Goal: Task Accomplishment & Management: Use online tool/utility

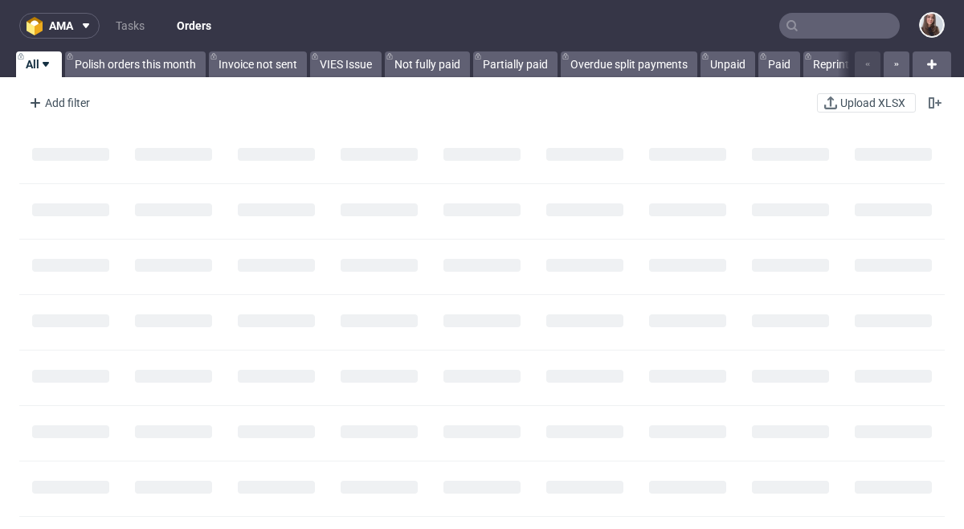
click at [809, 22] on input "text" at bounding box center [839, 26] width 121 height 26
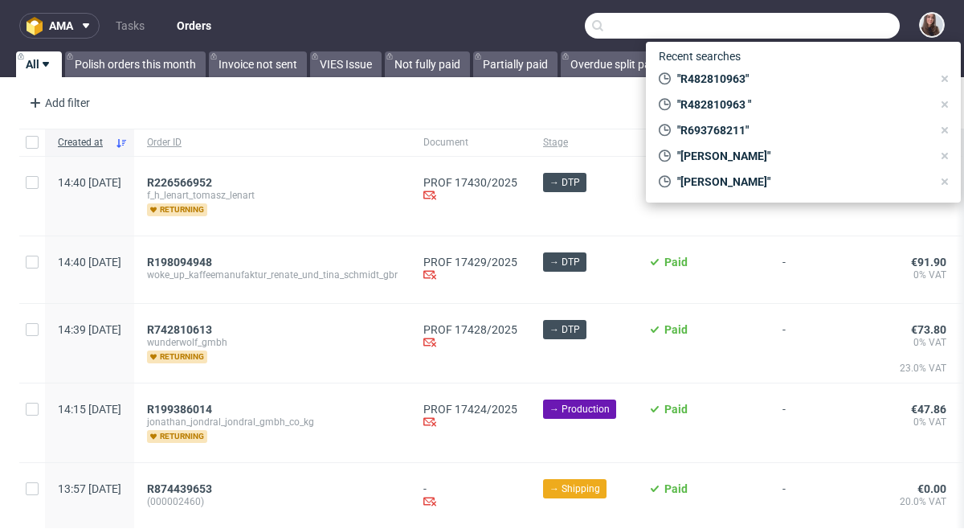
paste input "R393246443"
type input "R393246443"
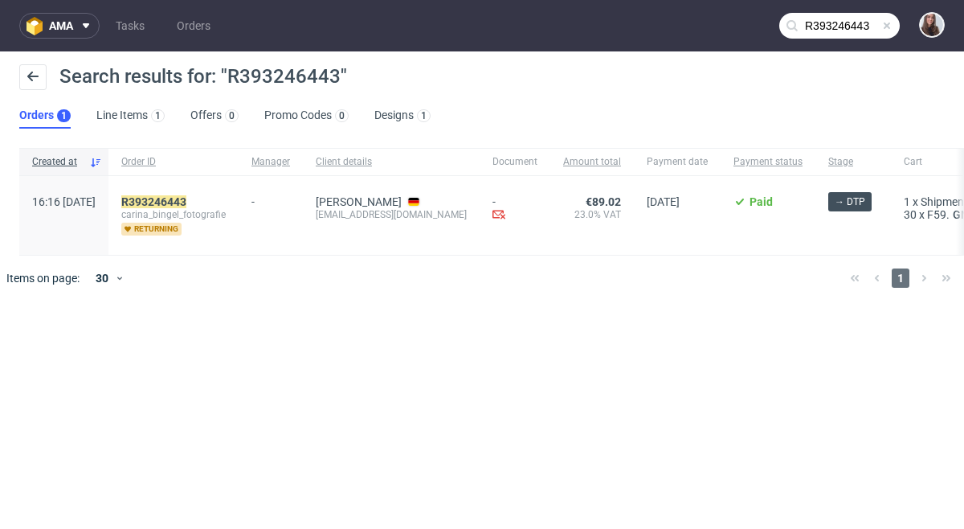
click at [207, 194] on div "R393246443 carina_bingel_fotografie returning" at bounding box center [173, 215] width 130 height 79
click at [186, 198] on mark "R393246443" at bounding box center [153, 201] width 65 height 13
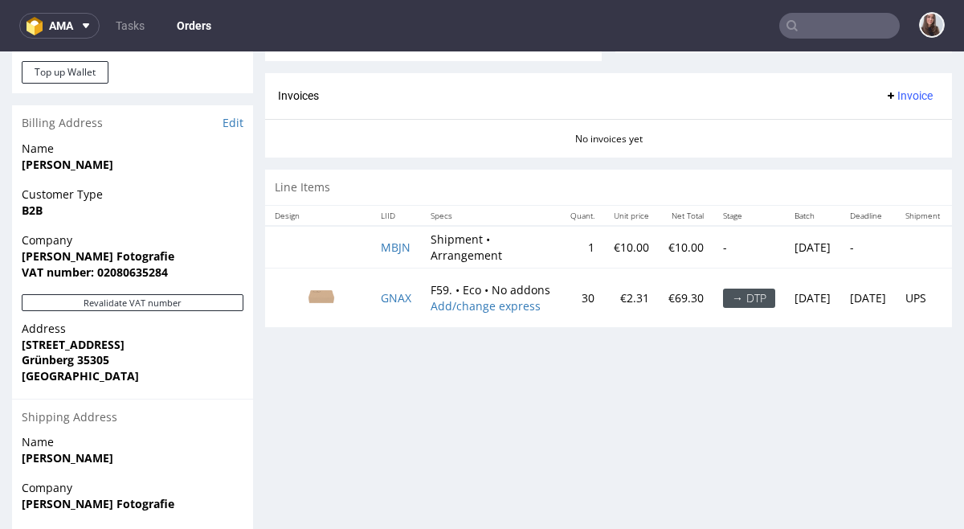
scroll to position [674, 0]
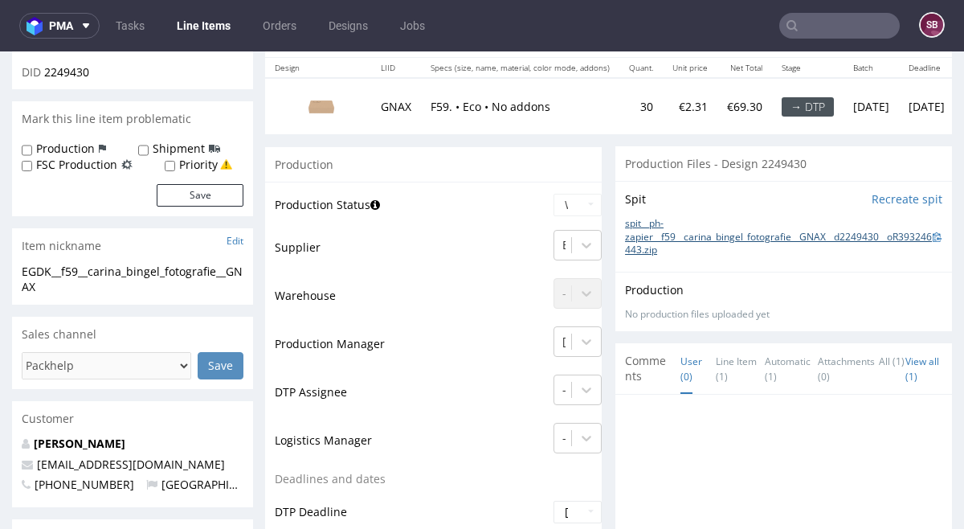
scroll to position [225, 0]
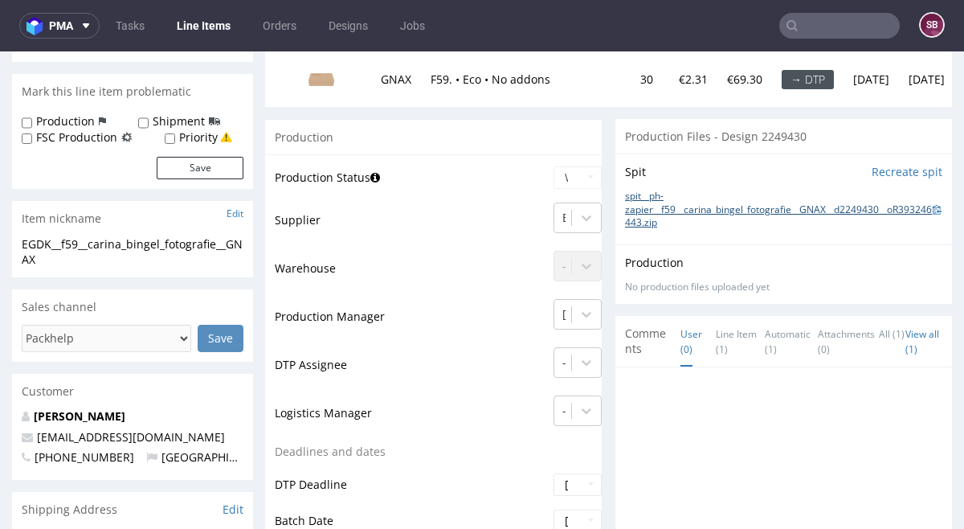
click at [723, 211] on link "spit__ph-zapier__f59__carina_bingel_fotografie__GNAX__d2249430__oR393246443.zip" at bounding box center [779, 210] width 308 height 40
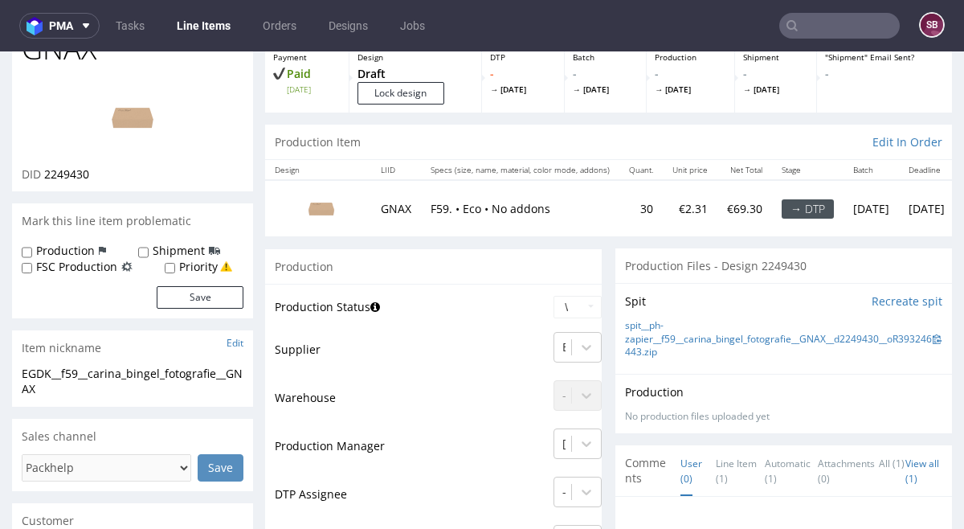
scroll to position [0, 0]
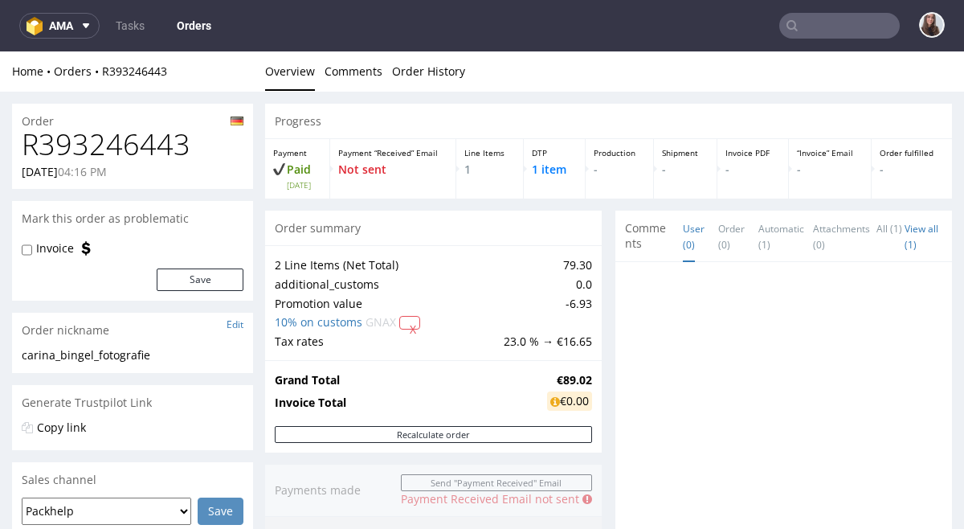
click at [824, 26] on input "text" at bounding box center [839, 26] width 121 height 26
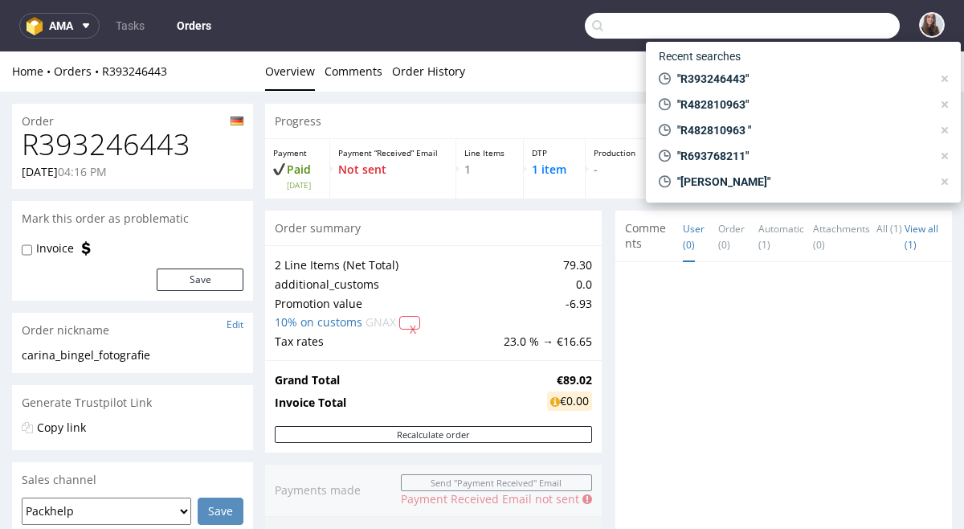
paste input "R393246443"
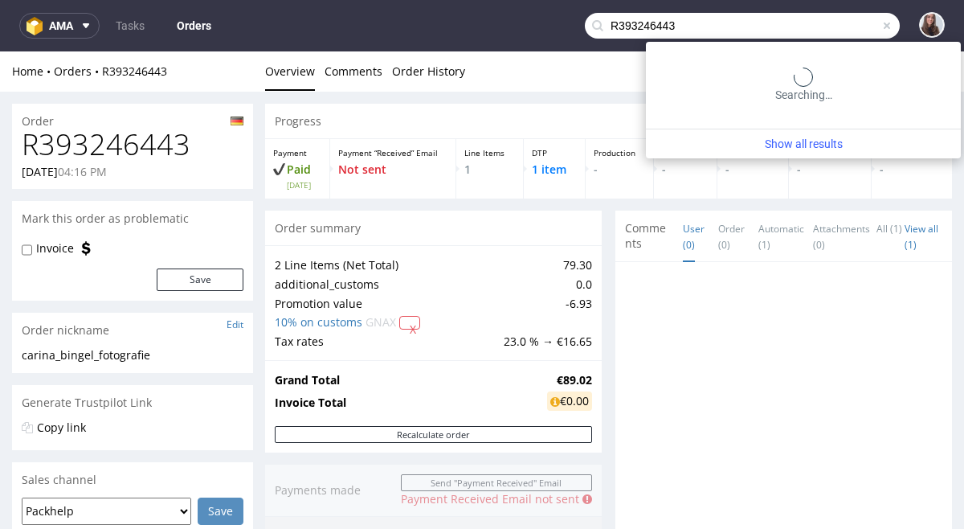
type input "R393246443"
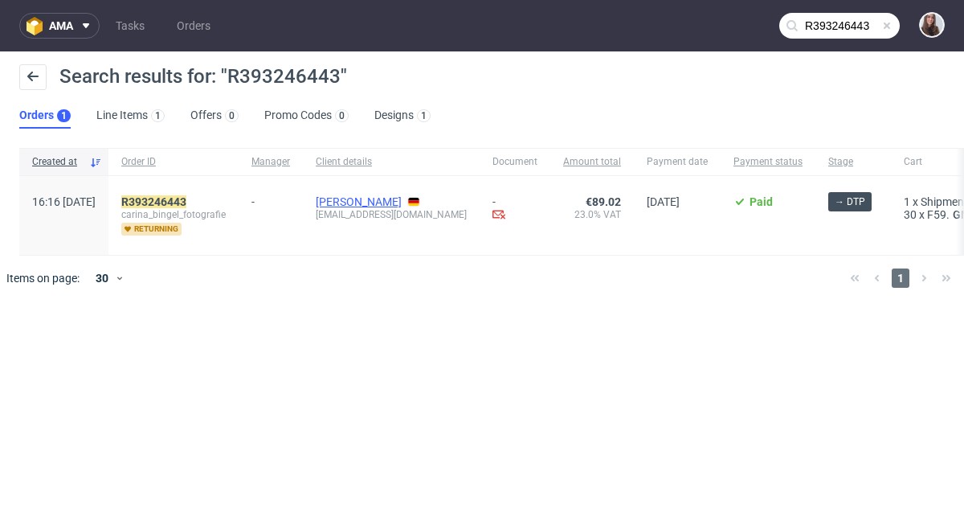
click at [402, 198] on link "Carina Bingel" at bounding box center [359, 201] width 86 height 13
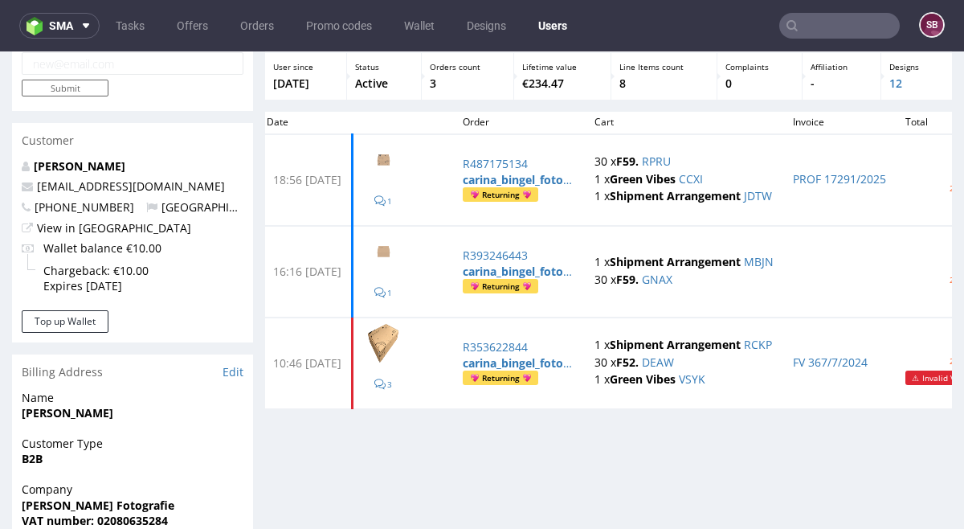
scroll to position [80, 0]
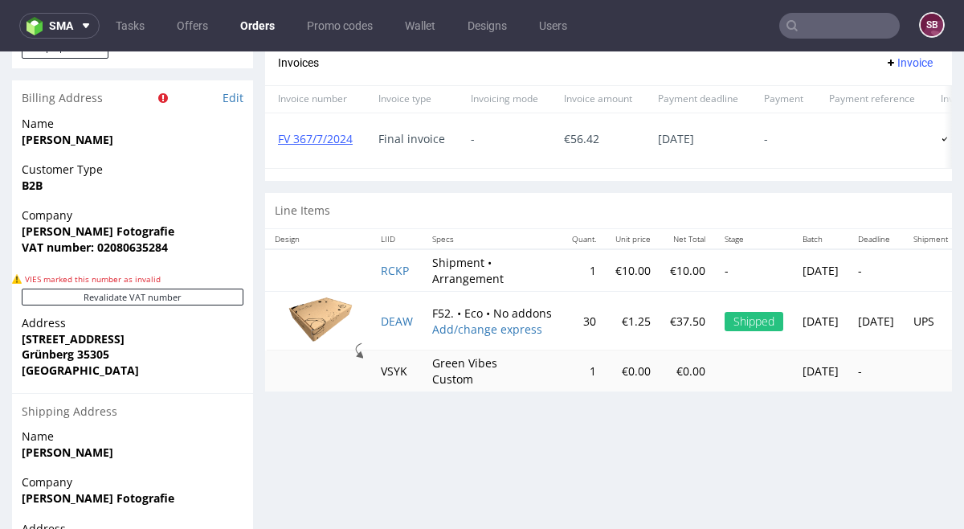
scroll to position [758, 0]
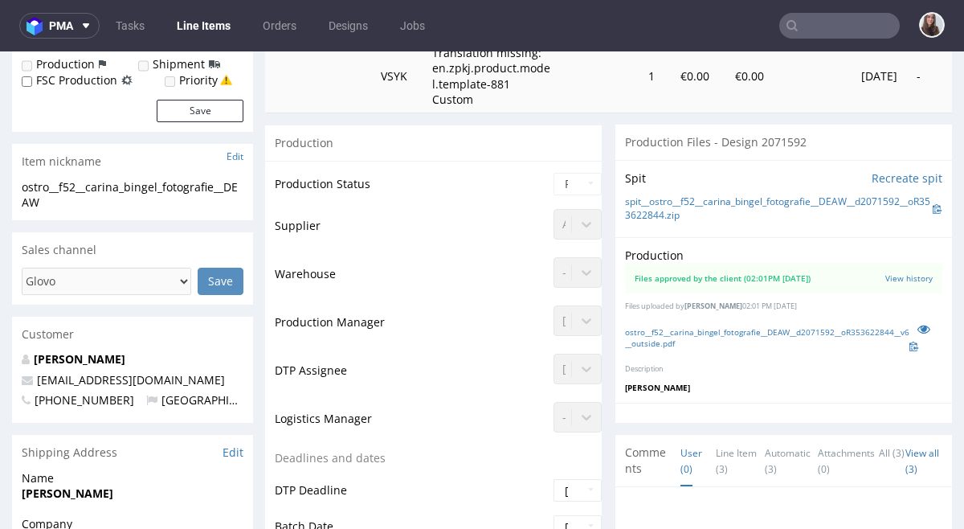
scroll to position [296, 0]
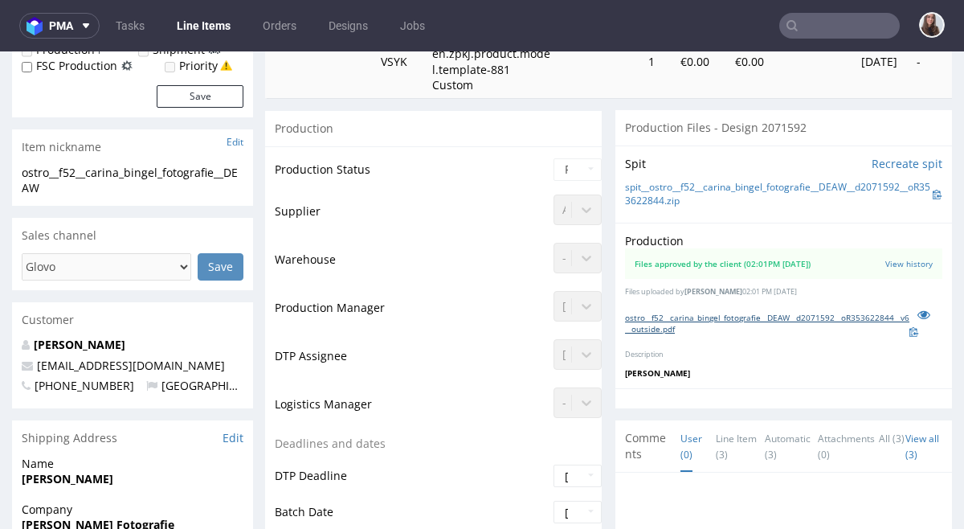
click at [738, 317] on link "ostro__f52__carina_bingel_fotografie__DEAW__d2071592__oR353622844__v6__outside.…" at bounding box center [767, 323] width 284 height 22
click at [781, 317] on link "ostro__f52__carina_bingel_fotografie__DEAW__d2071592__oR353622844__v6__outside.…" at bounding box center [767, 323] width 284 height 22
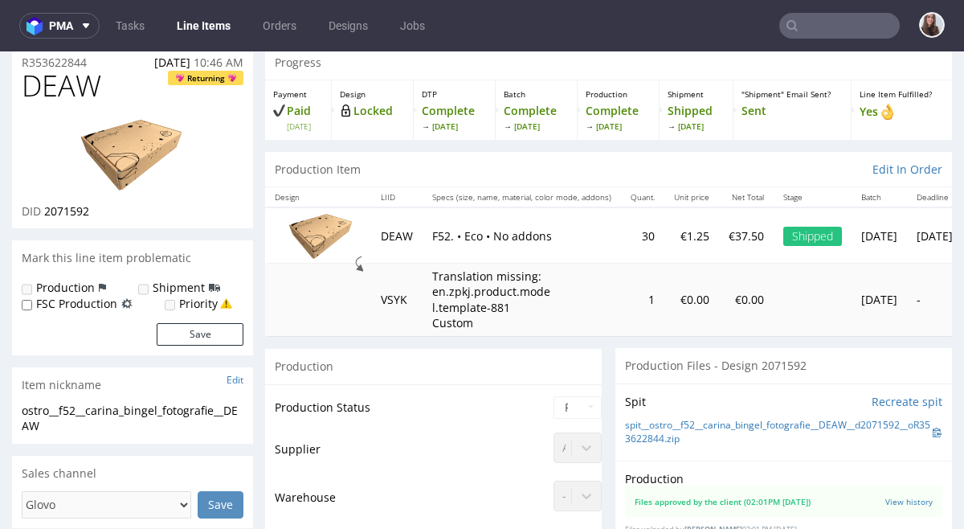
scroll to position [57, 0]
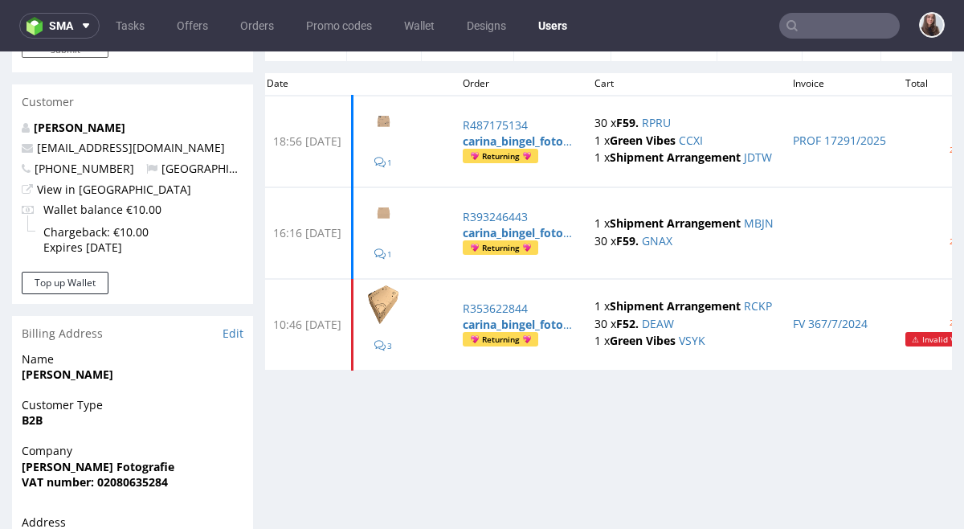
scroll to position [124, 0]
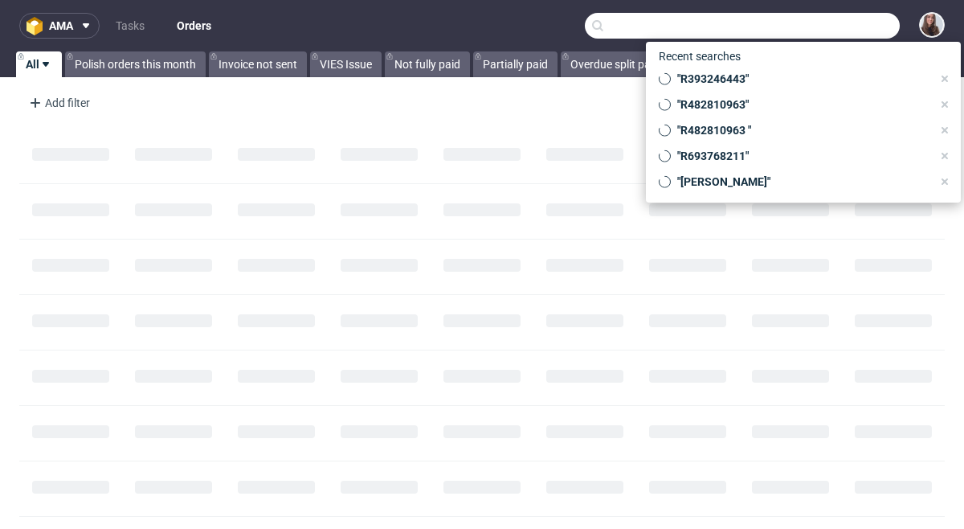
click at [807, 24] on input "text" at bounding box center [742, 26] width 315 height 26
paste input "R608470660"
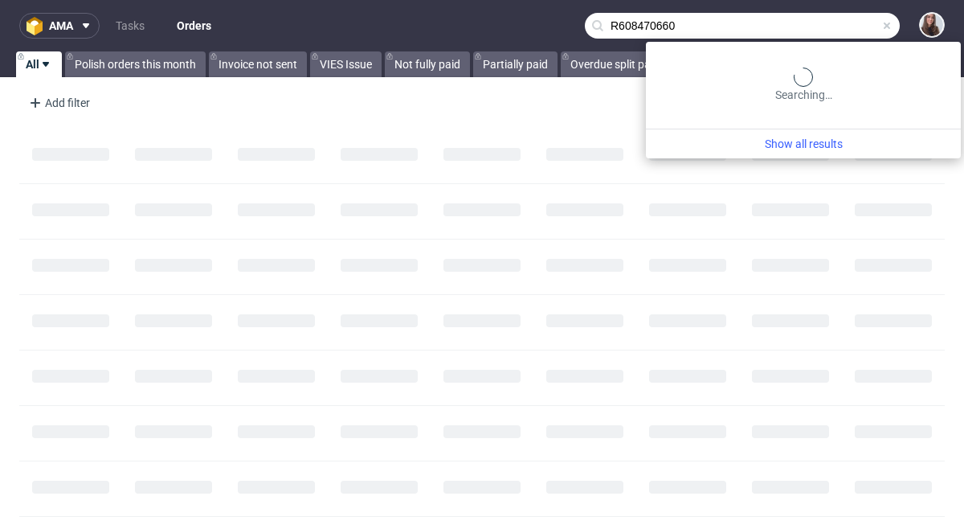
type input "R608470660"
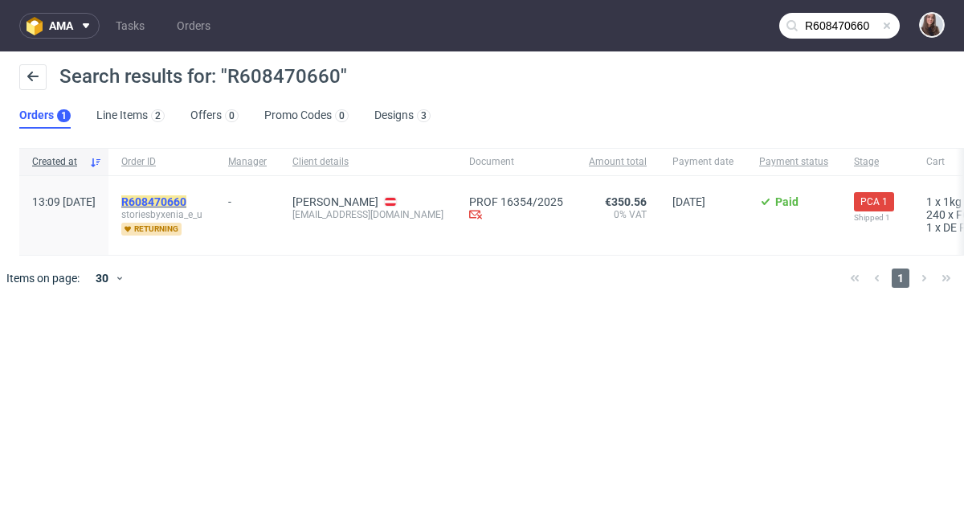
click at [186, 203] on mark "R608470660" at bounding box center [153, 201] width 65 height 13
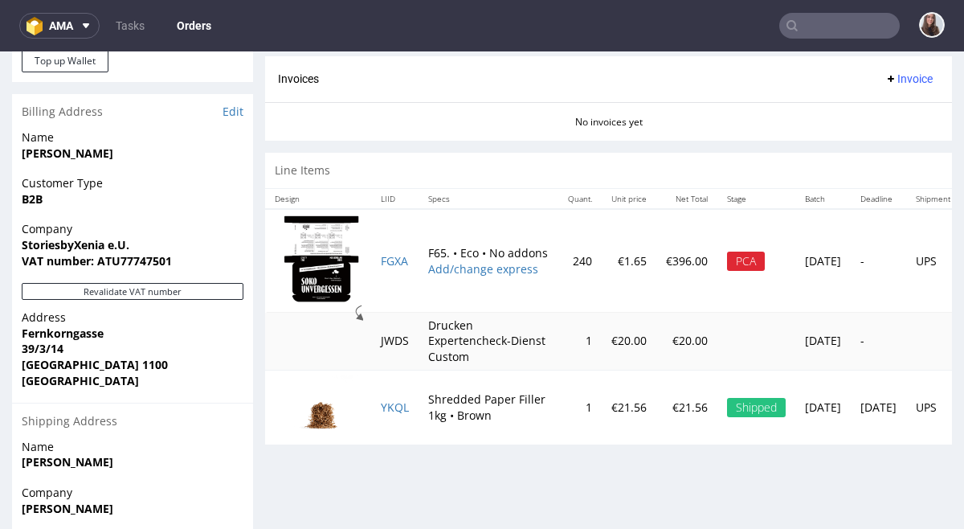
scroll to position [705, 0]
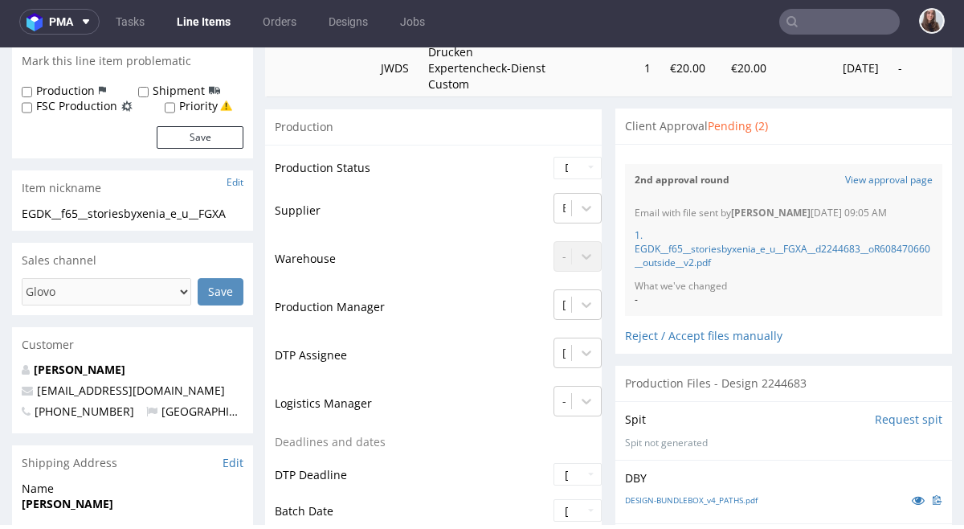
scroll to position [325, 0]
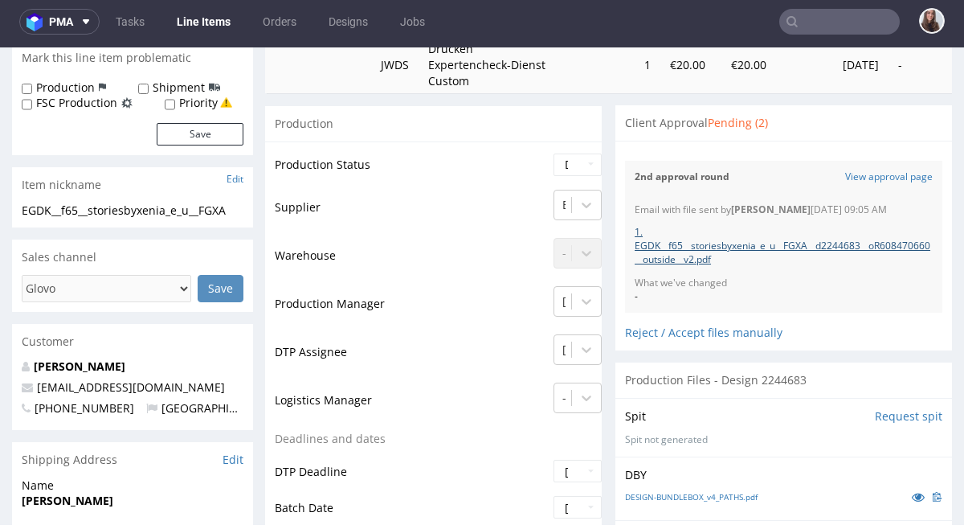
click at [693, 247] on link "1. EGDK__f65__storiesbyxenia_e_u__FGXA__d2244683__oR608470660__outside__v2.pdf" at bounding box center [783, 245] width 296 height 41
click at [900, 182] on link "View approval page" at bounding box center [889, 177] width 88 height 14
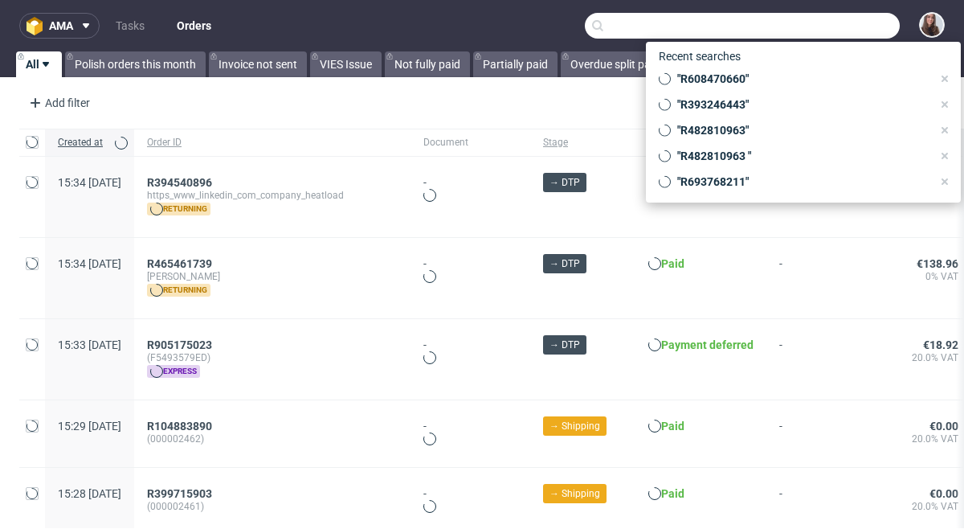
click at [816, 27] on input "text" at bounding box center [742, 26] width 315 height 26
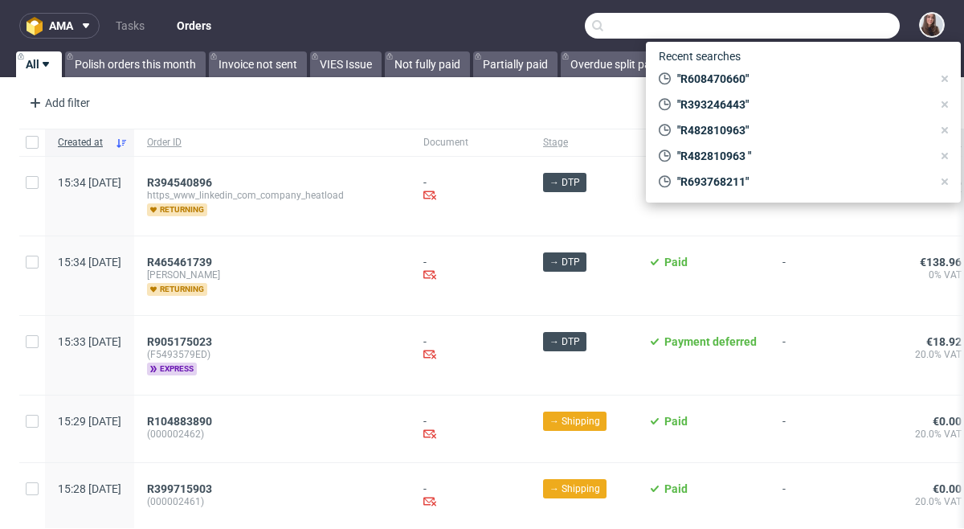
paste input "R393246443"
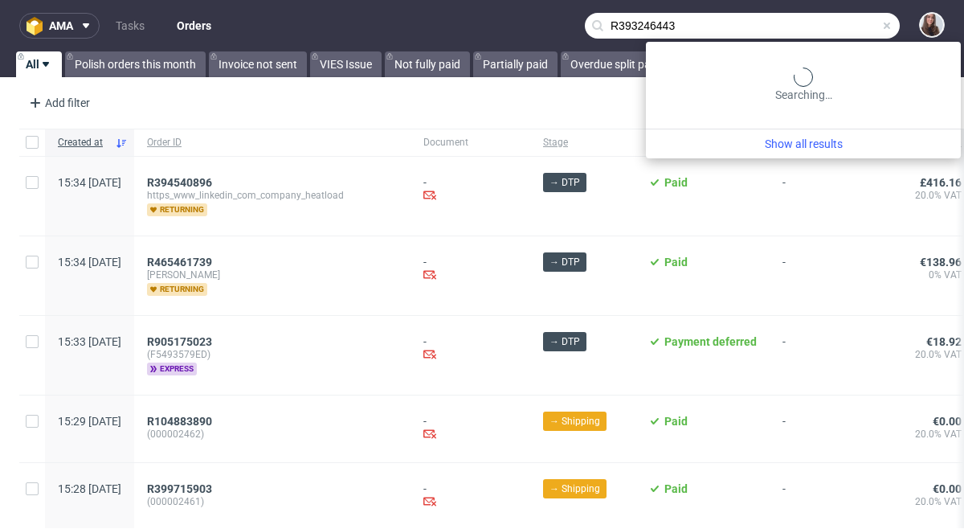
type input "R393246443"
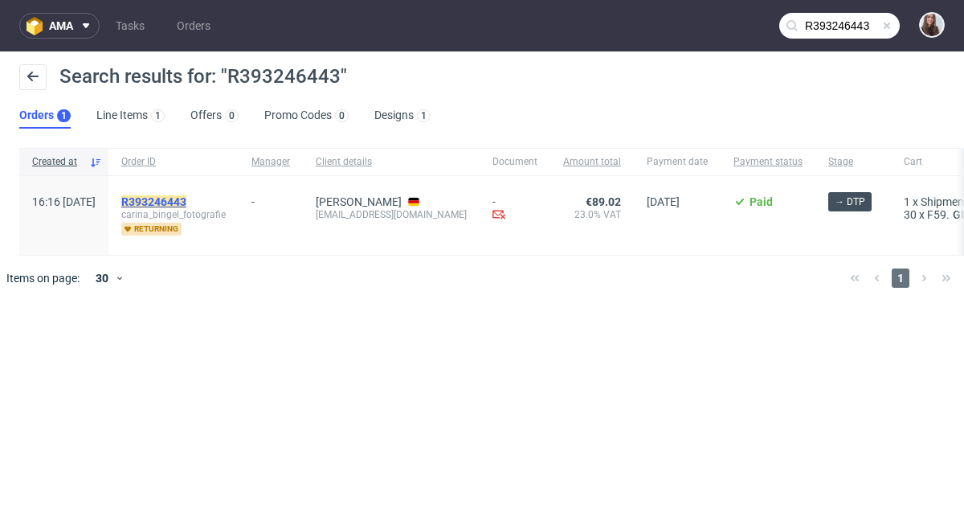
click at [186, 198] on mark "R393246443" at bounding box center [153, 201] width 65 height 13
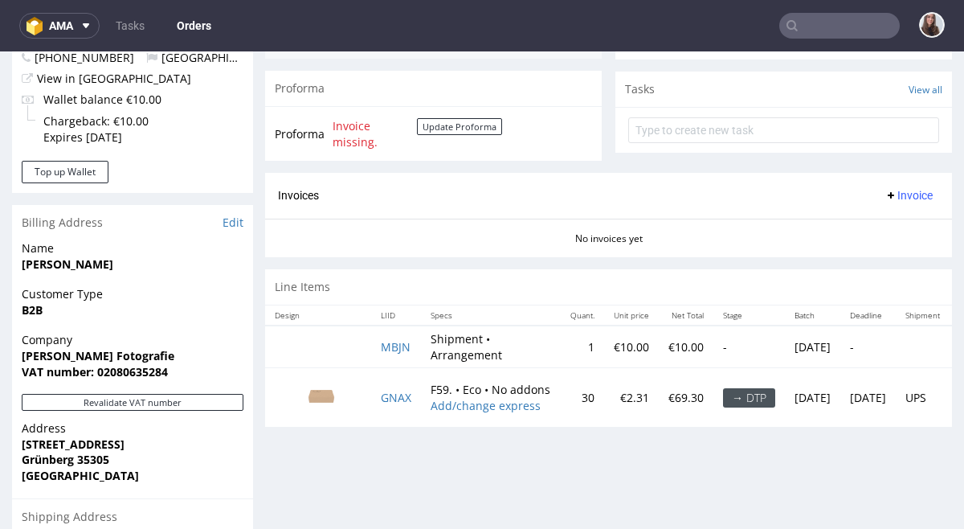
scroll to position [629, 0]
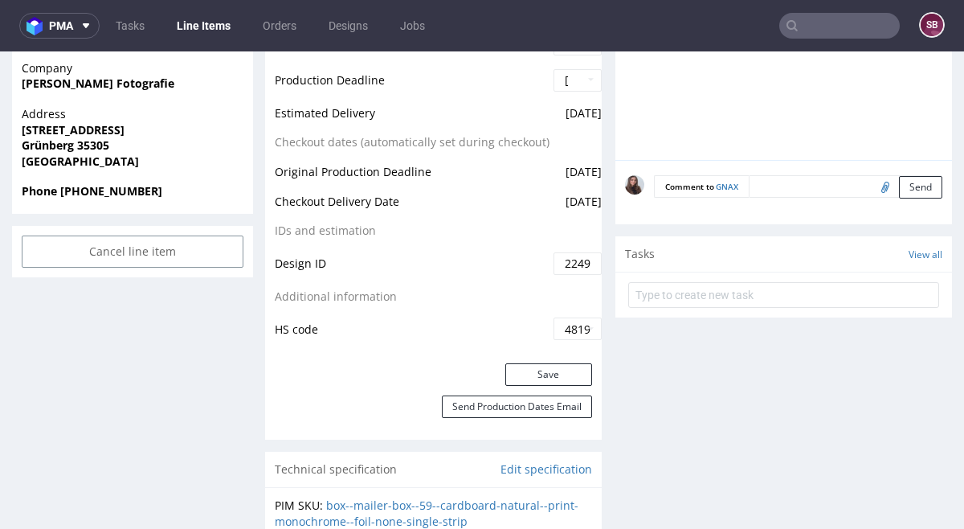
scroll to position [761, 0]
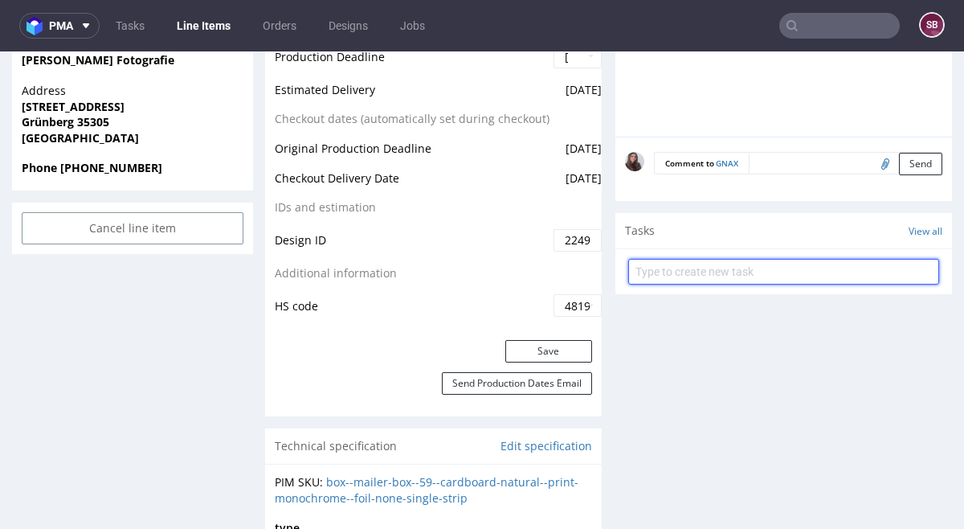
click at [748, 268] on input "text" at bounding box center [783, 272] width 311 height 26
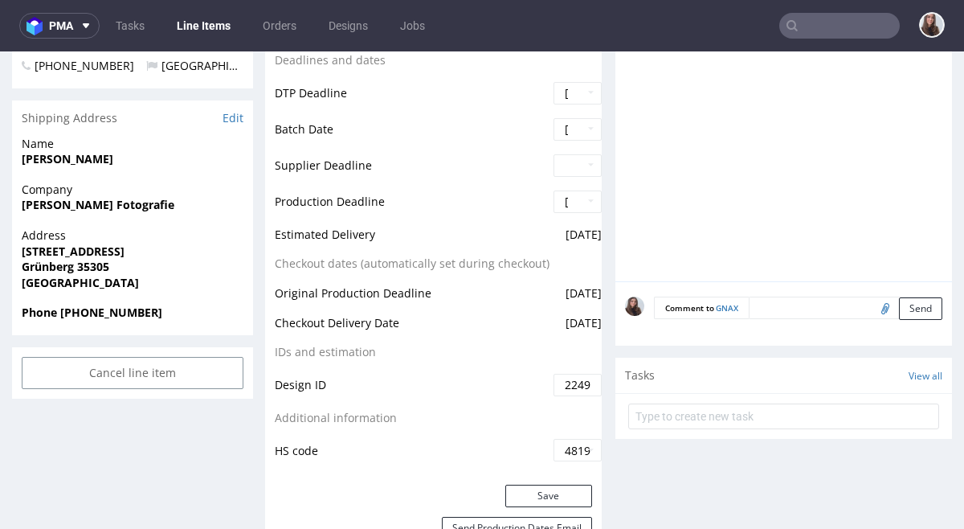
scroll to position [620, 0]
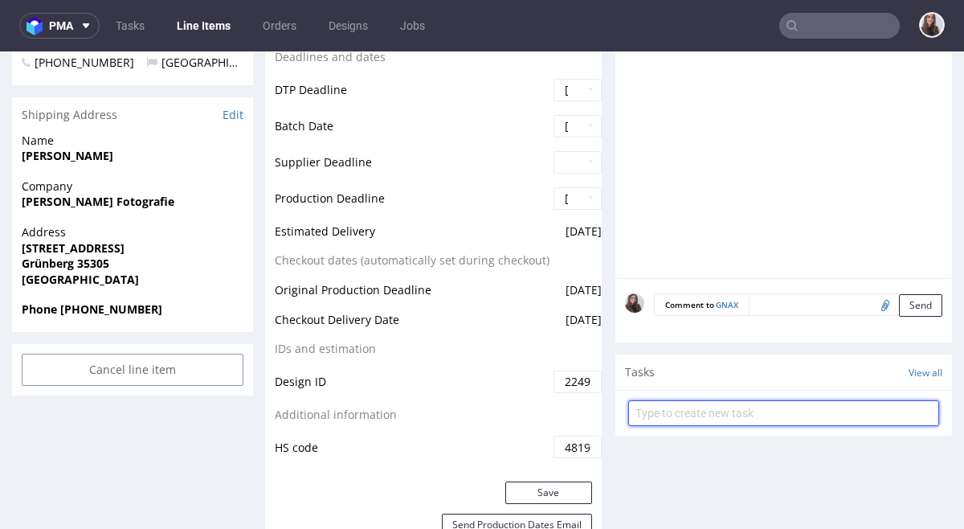
click at [714, 419] on input "text" at bounding box center [783, 413] width 311 height 26
paste input "R393246443"
type input "R"
type input "Please use the grafik from previous order"
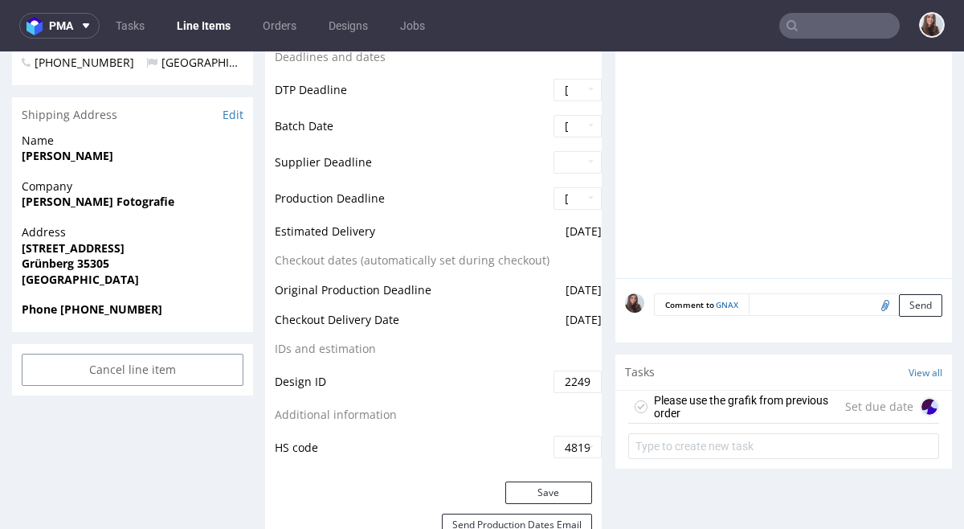
click at [898, 407] on div "Set due date" at bounding box center [892, 406] width 94 height 19
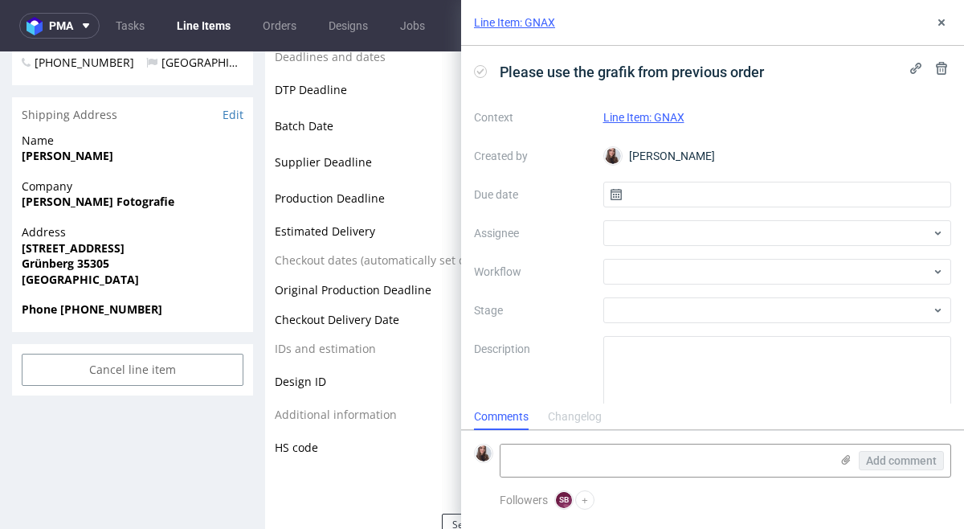
scroll to position [13, 0]
click at [661, 188] on input "text" at bounding box center [777, 195] width 349 height 26
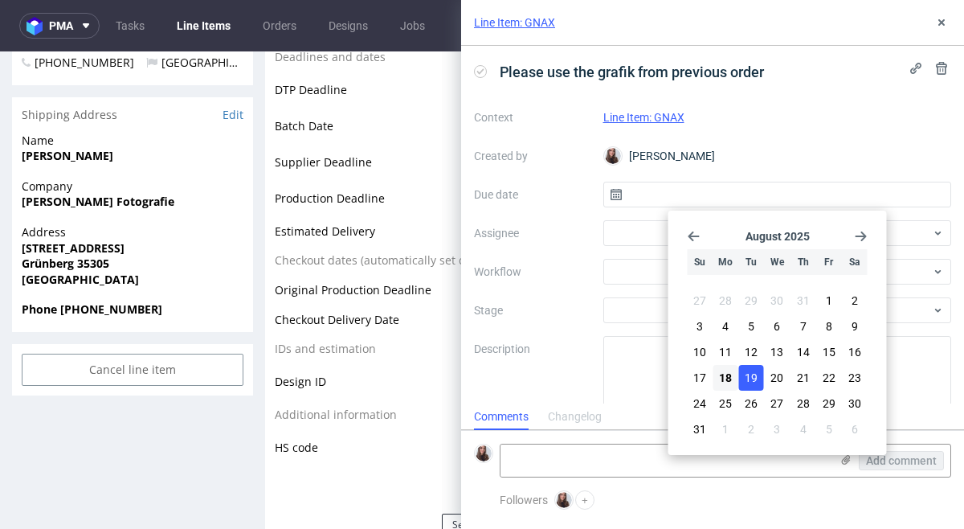
click at [749, 378] on span "19" at bounding box center [751, 378] width 13 height 16
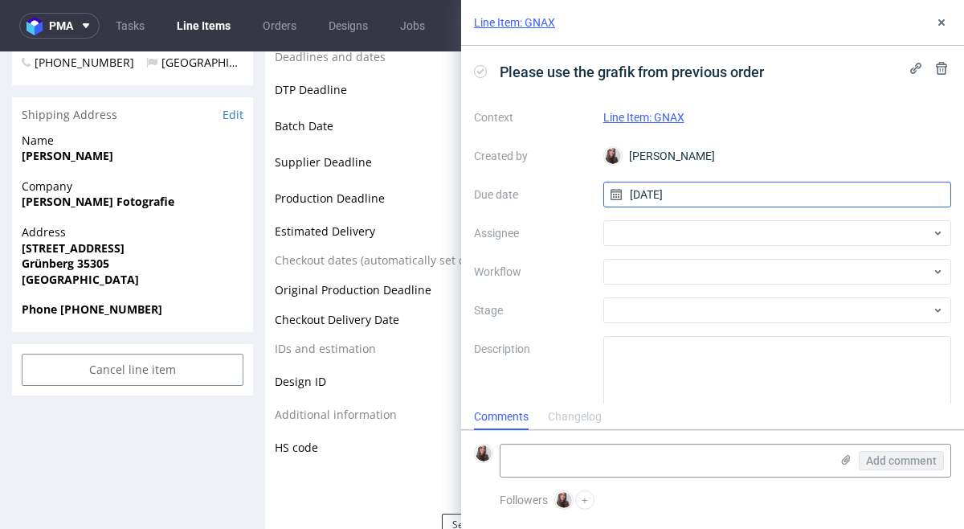
click at [648, 189] on input "[DATE]" at bounding box center [777, 195] width 349 height 26
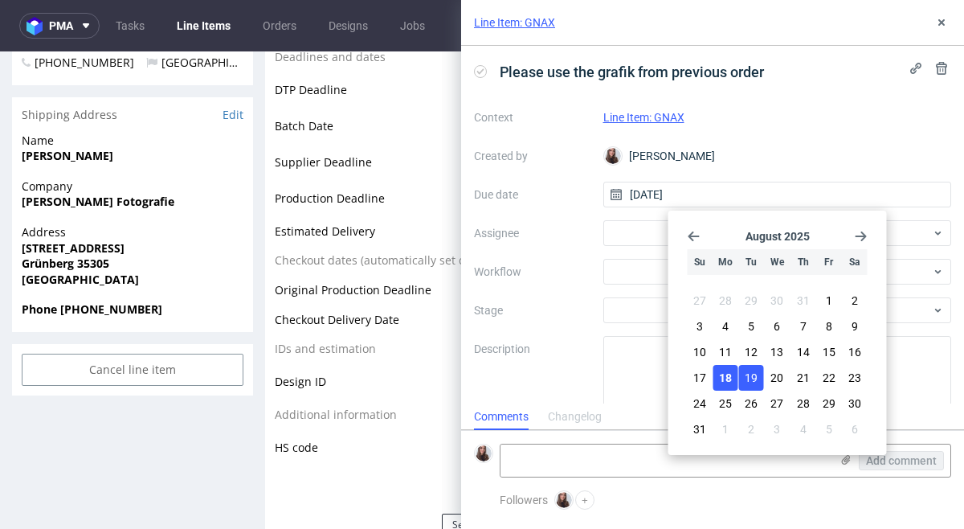
click at [726, 370] on span "18" at bounding box center [725, 378] width 13 height 16
type input "[DATE]"
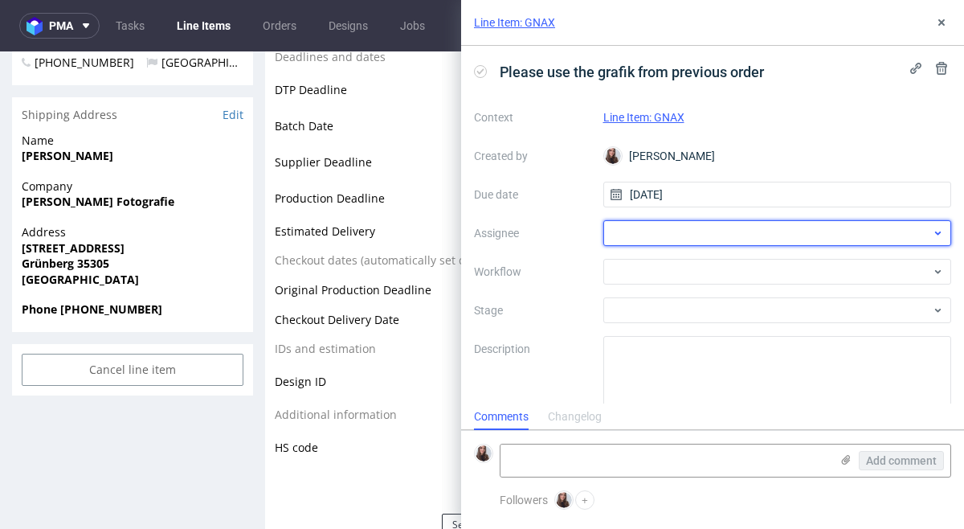
click at [637, 227] on div at bounding box center [777, 233] width 349 height 26
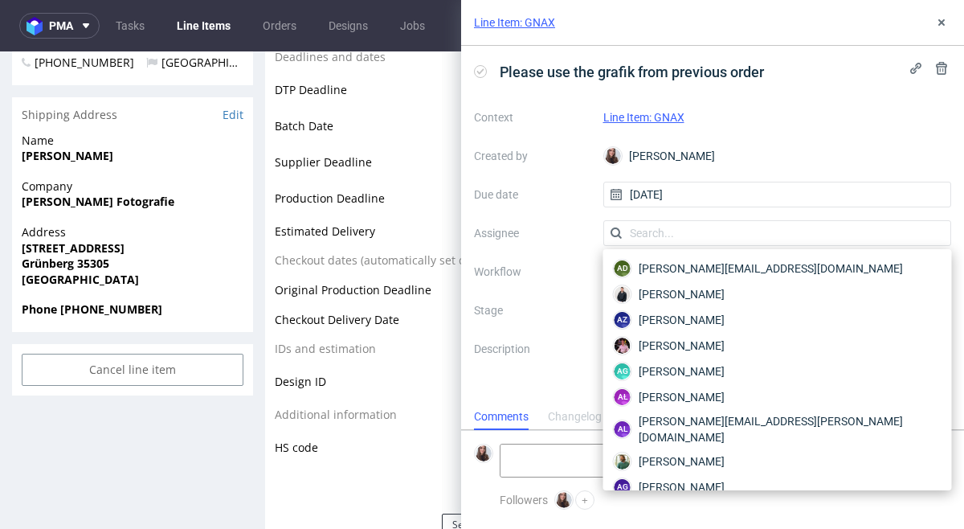
click at [522, 310] on label "Stage" at bounding box center [532, 310] width 117 height 19
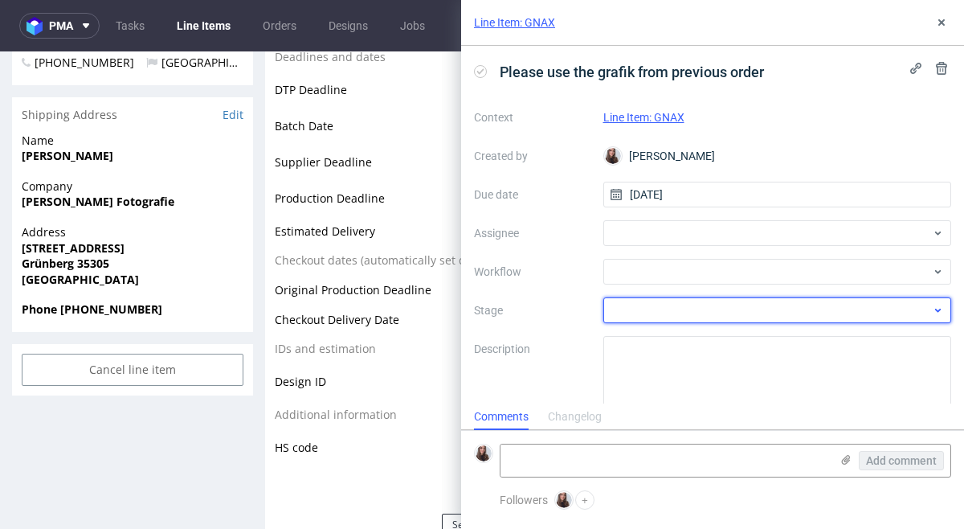
click at [659, 307] on div at bounding box center [777, 310] width 349 height 26
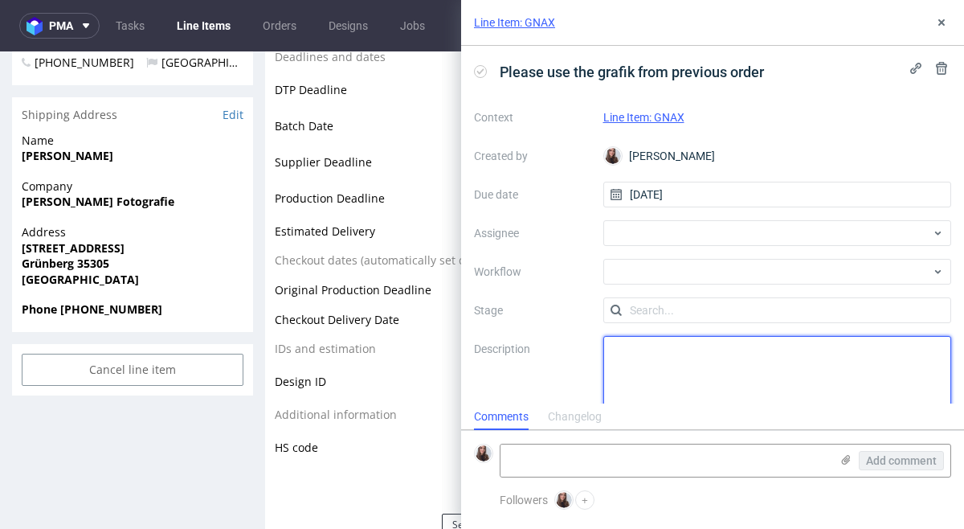
click at [660, 360] on textarea at bounding box center [777, 374] width 349 height 77
click at [517, 76] on span "Please use the grafik from previous order" at bounding box center [631, 72] width 277 height 27
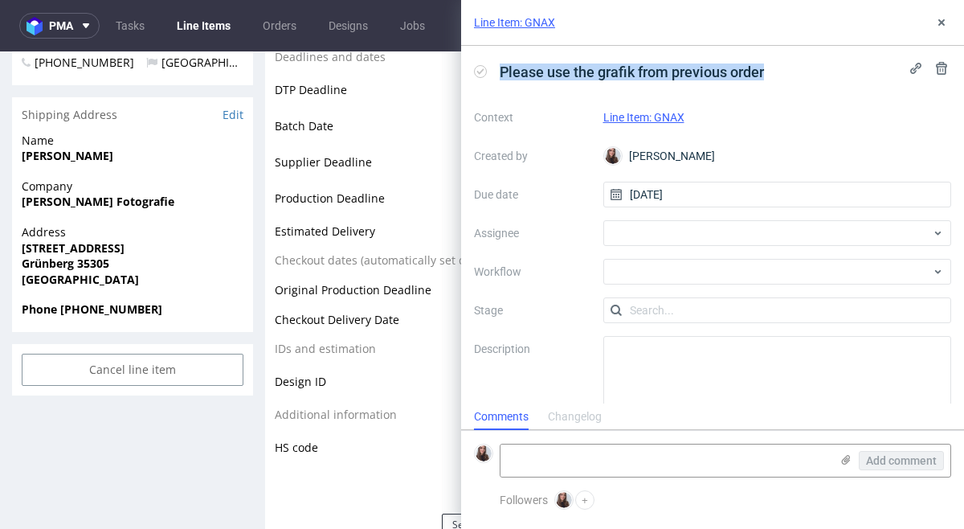
drag, startPoint x: 503, startPoint y: 70, endPoint x: 777, endPoint y: 72, distance: 274.0
click at [777, 72] on div "Please use the grafik from previous order" at bounding box center [712, 72] width 477 height 27
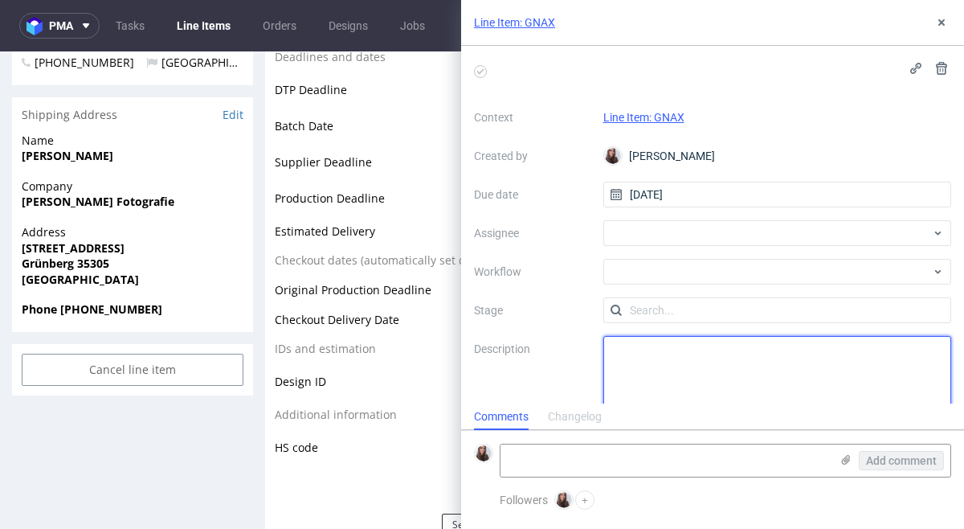
click at [683, 354] on textarea at bounding box center [777, 374] width 349 height 77
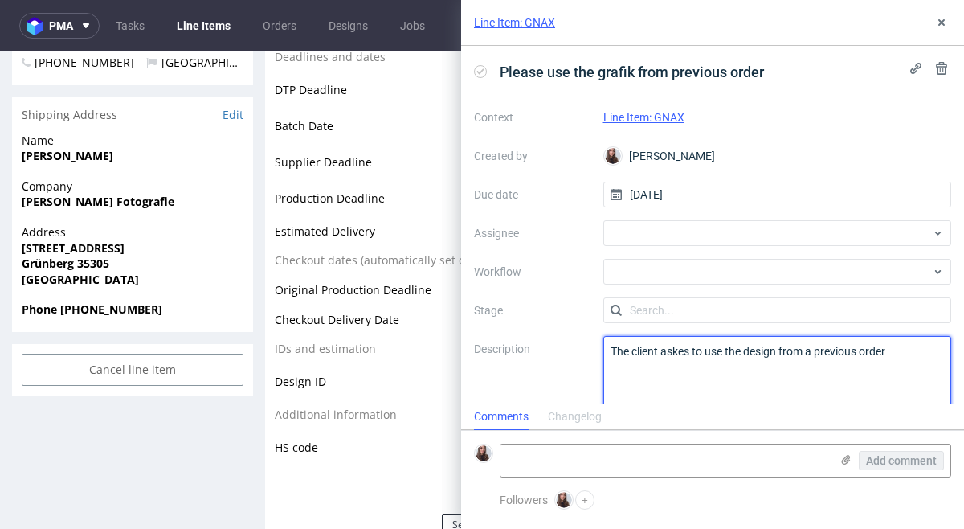
scroll to position [22, 0]
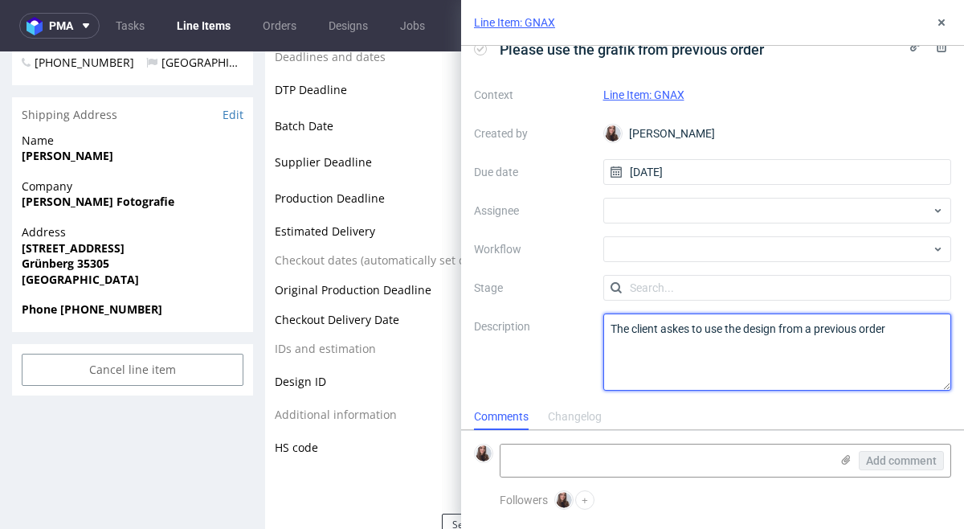
click at [687, 329] on textarea "The client askes to use the design from a previous order" at bounding box center [777, 351] width 349 height 77
click at [884, 344] on textarea "The client asks to use the design from a previous order" at bounding box center [777, 351] width 349 height 77
type textarea "The client asks to use the design from a previous order"
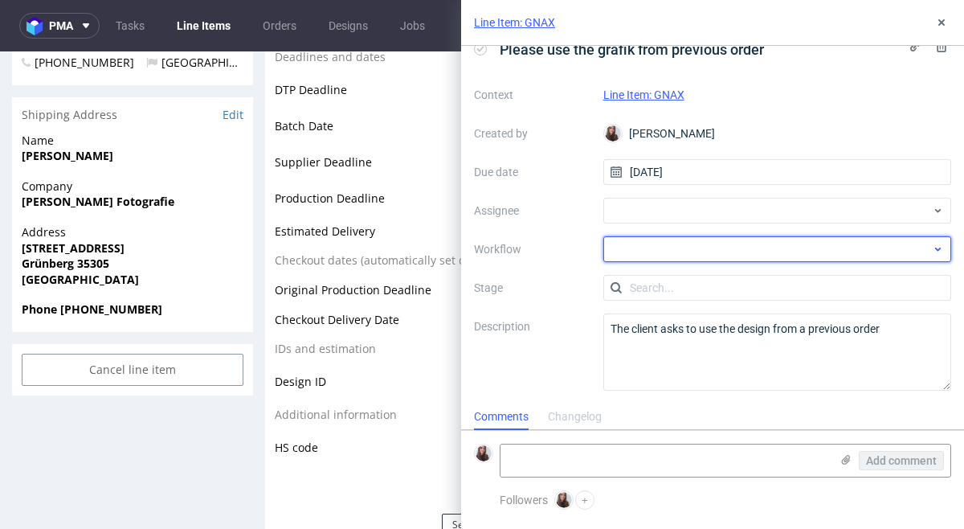
click at [700, 243] on div at bounding box center [777, 249] width 349 height 26
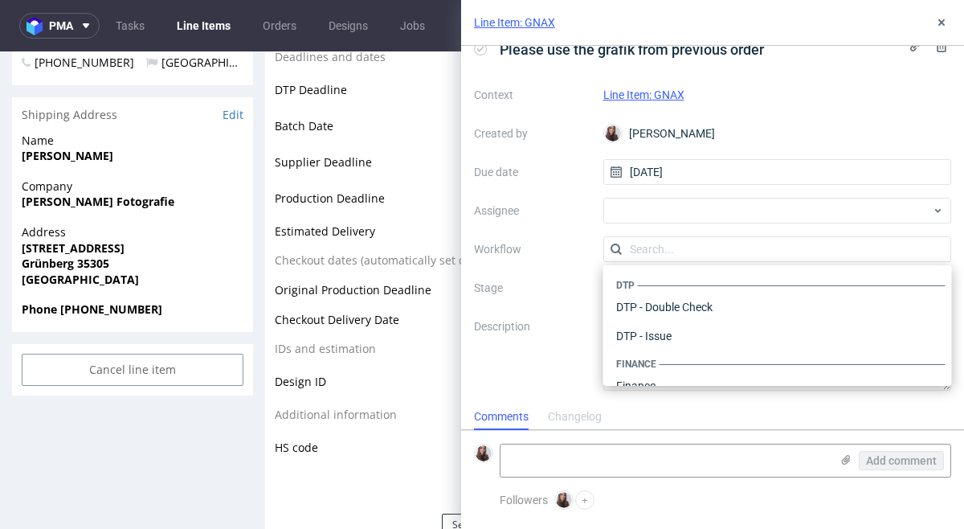
scroll to position [988, 0]
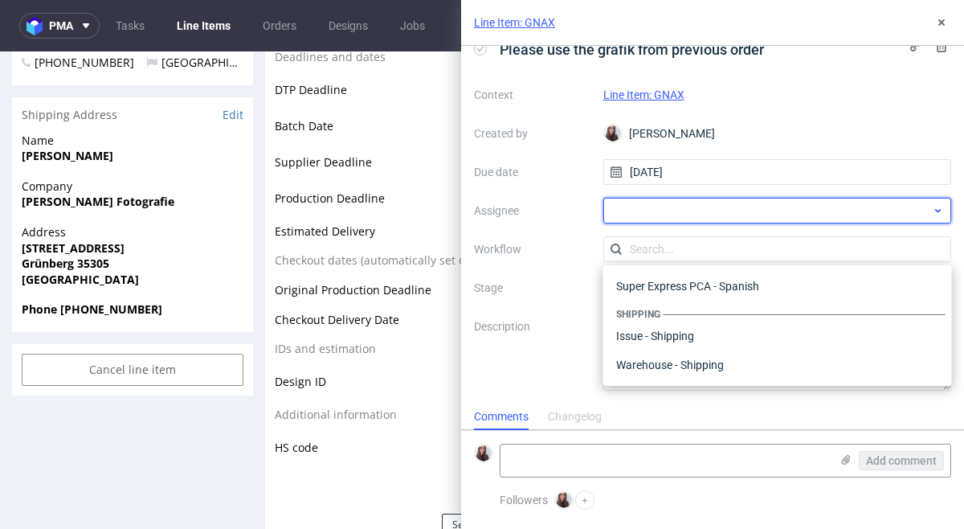
click at [620, 211] on div at bounding box center [777, 211] width 349 height 26
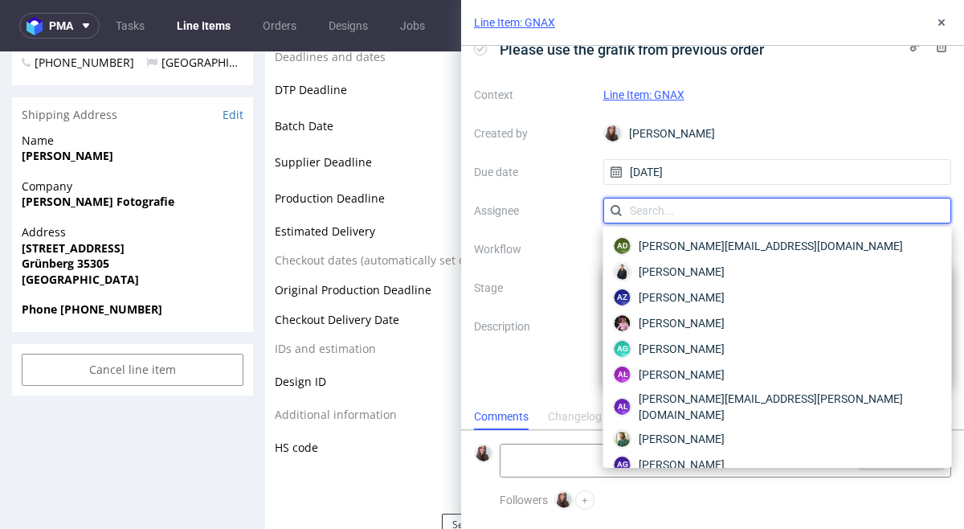
click at [670, 207] on input "text" at bounding box center [777, 211] width 349 height 26
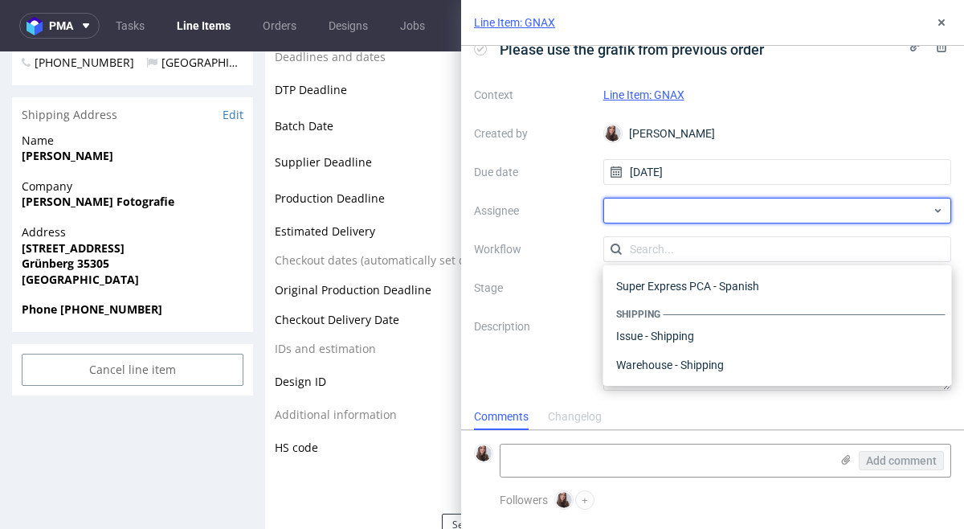
click at [670, 207] on div at bounding box center [777, 211] width 349 height 26
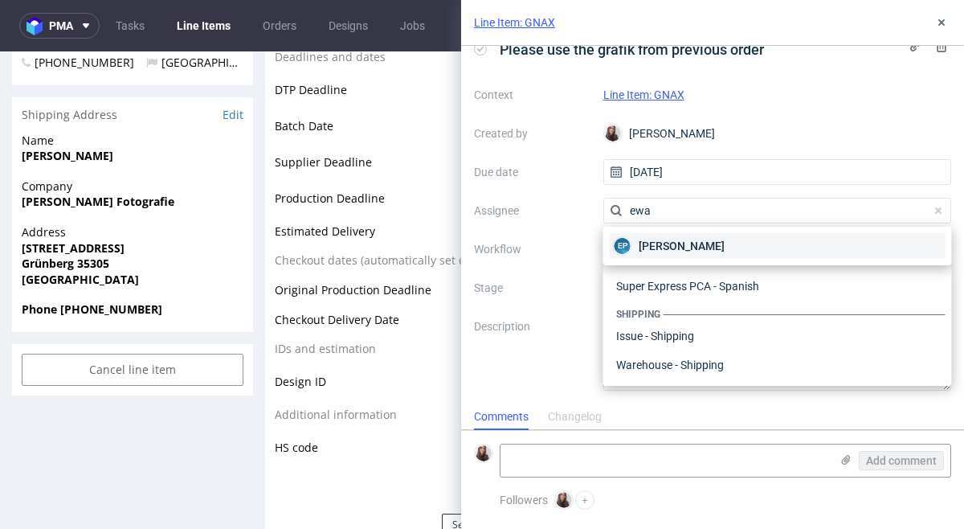
type input "ewa"
click at [677, 254] on div "EP Ewa Prus" at bounding box center [778, 246] width 336 height 26
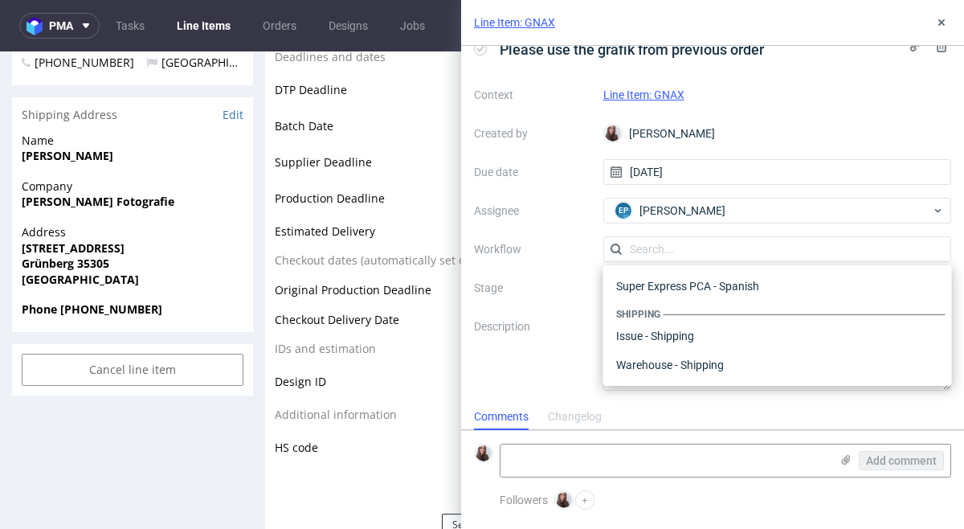
click at [566, 249] on label "Workflow" at bounding box center [532, 248] width 117 height 19
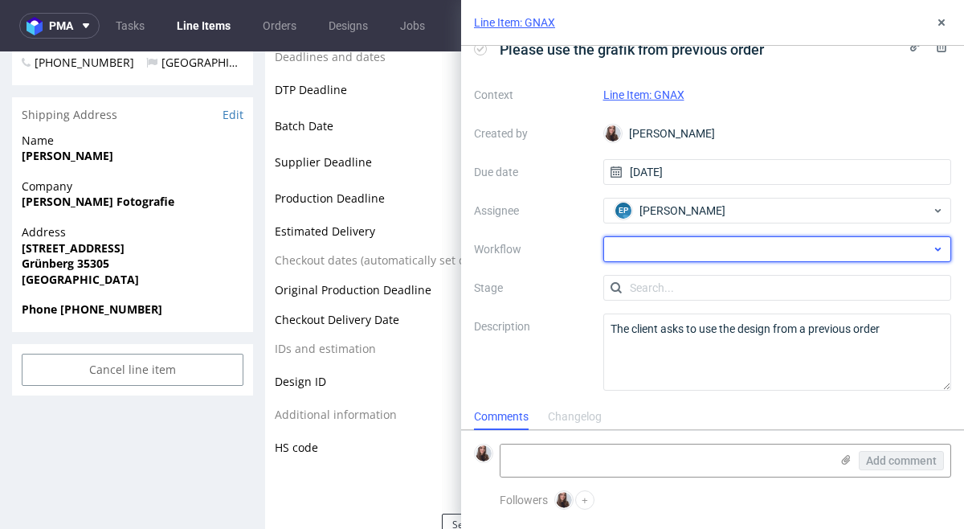
click at [662, 245] on div at bounding box center [777, 249] width 349 height 26
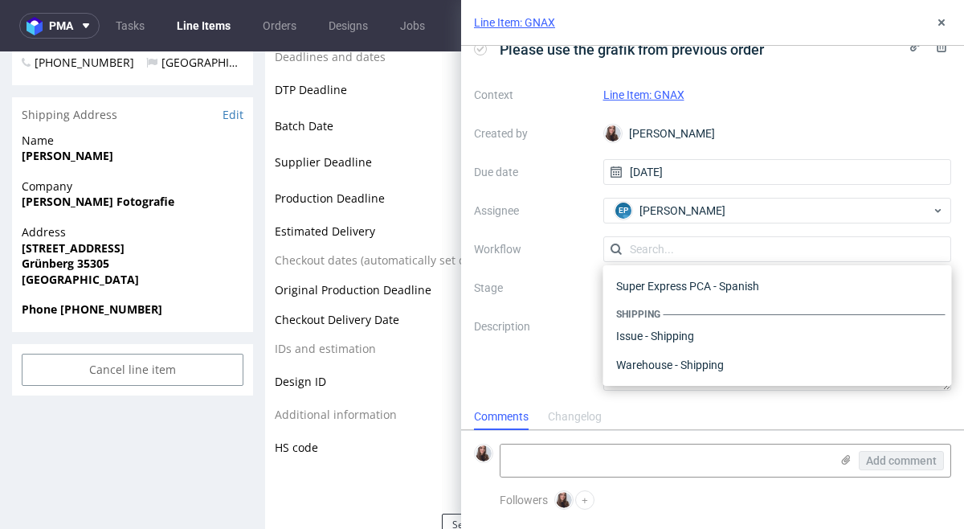
click at [531, 297] on div "Context Line Item: GNAX Created by Sandra Beśka Due date 18/08/2025 Assignee EP…" at bounding box center [712, 236] width 477 height 309
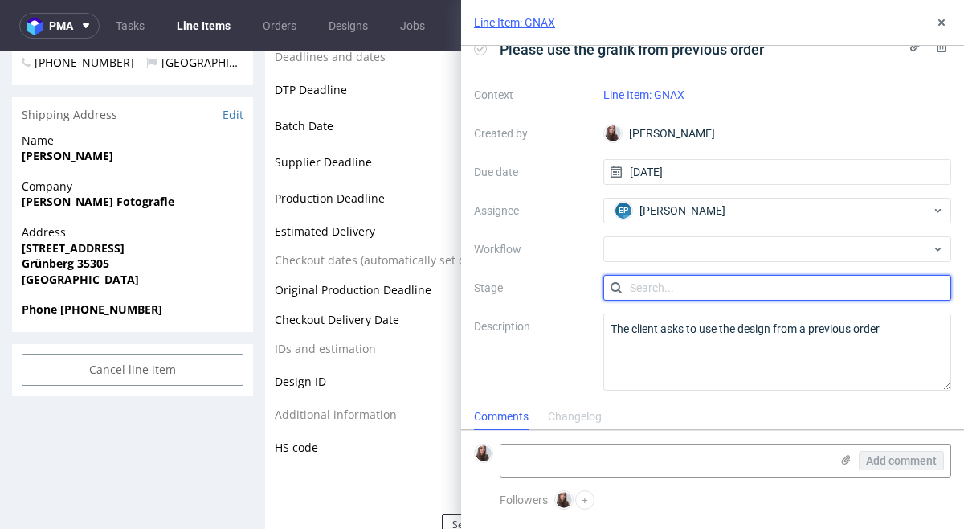
click at [644, 284] on input "text" at bounding box center [777, 288] width 349 height 26
click at [669, 289] on div at bounding box center [777, 288] width 349 height 26
click at [943, 289] on input "text" at bounding box center [777, 288] width 349 height 26
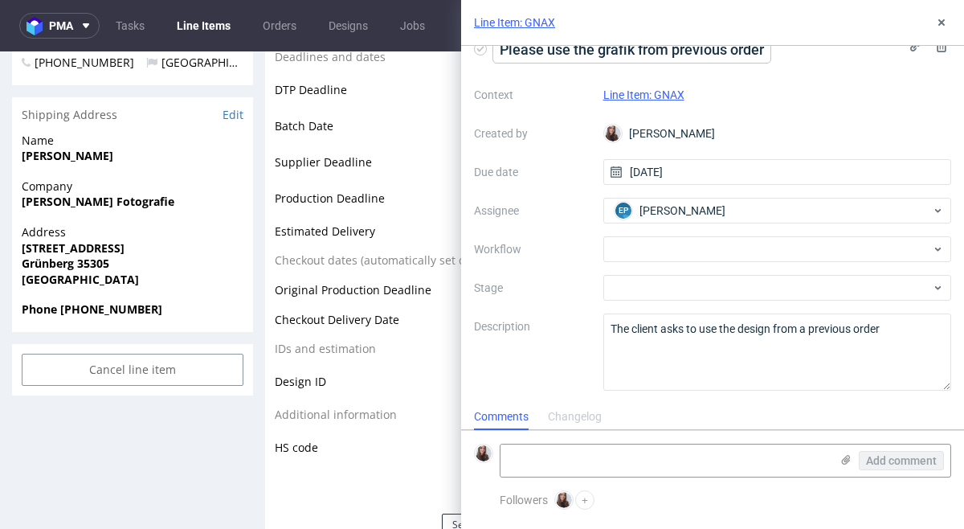
scroll to position [0, 0]
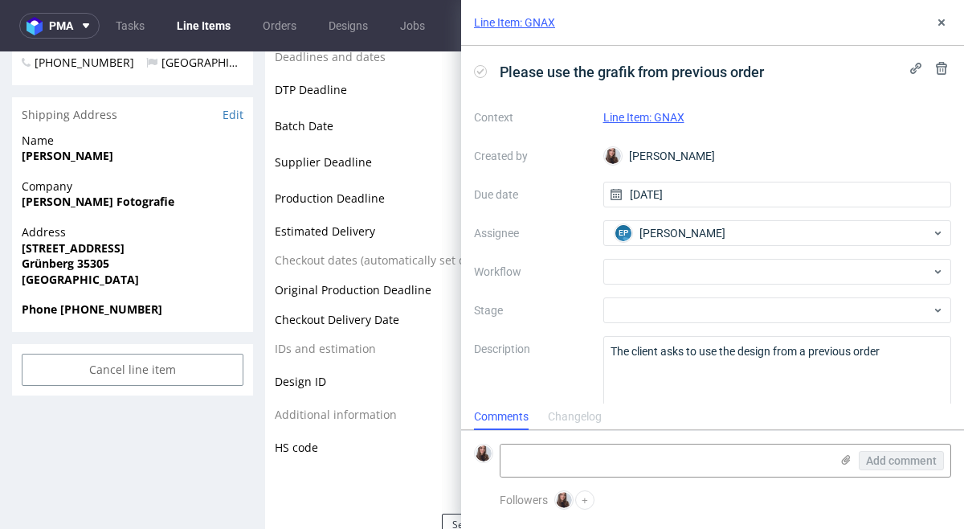
drag, startPoint x: 502, startPoint y: 67, endPoint x: 771, endPoint y: 54, distance: 269.5
click at [771, 54] on div "Please use the grafik from previous order Context Line Item: GNAX Created by Sa…" at bounding box center [712, 225] width 503 height 358
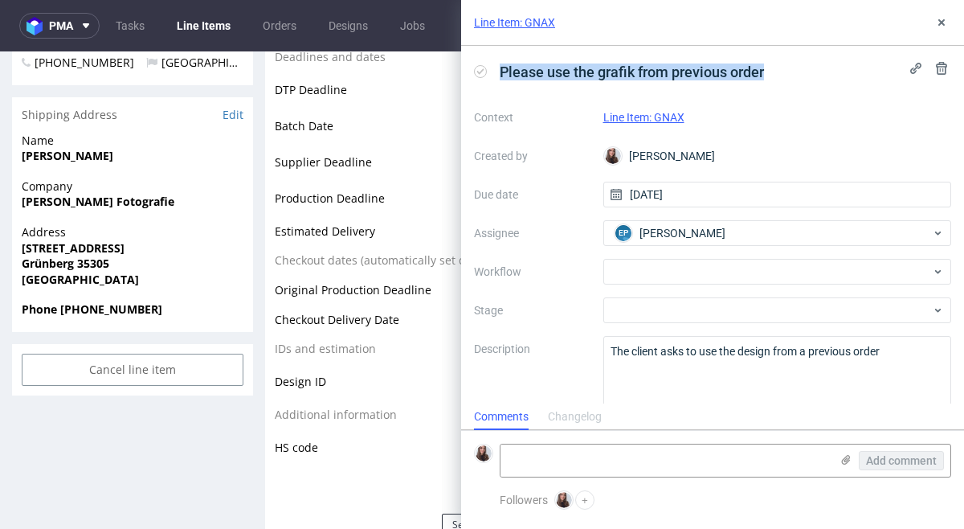
drag, startPoint x: 503, startPoint y: 74, endPoint x: 809, endPoint y: 66, distance: 306.2
click at [809, 66] on div "Please use the grafik from previous order" at bounding box center [712, 72] width 477 height 27
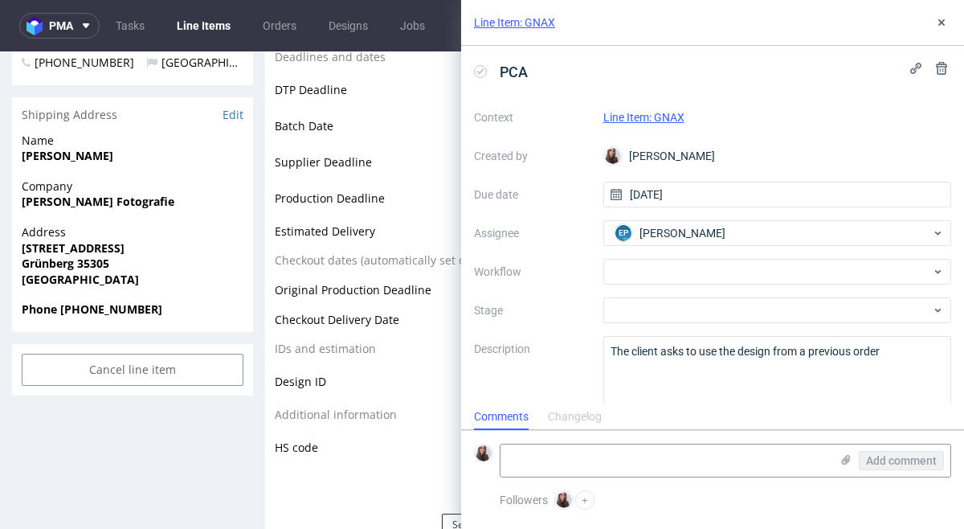
click at [746, 133] on div "Context Line Item: GNAX Created by Sandra Beśka Due date 18/08/2025 Assignee EP…" at bounding box center [712, 258] width 477 height 309
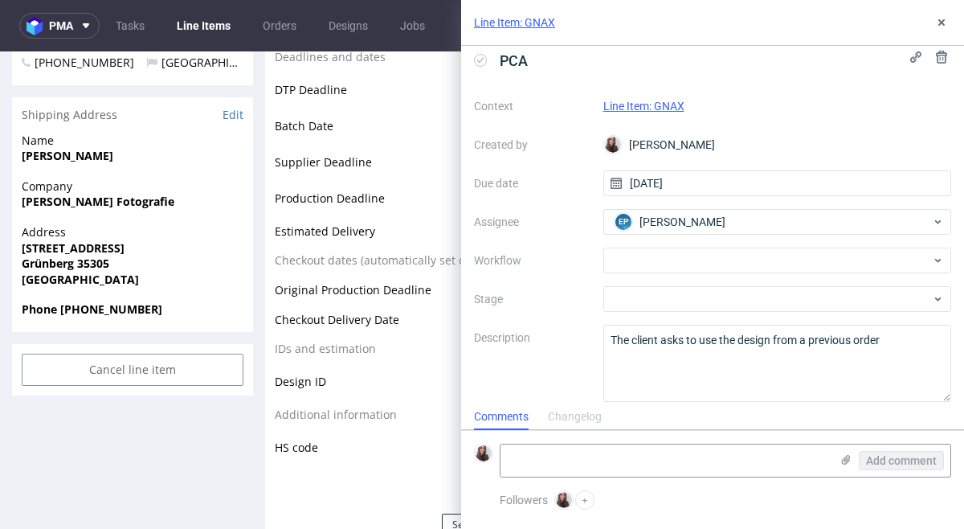
scroll to position [22, 0]
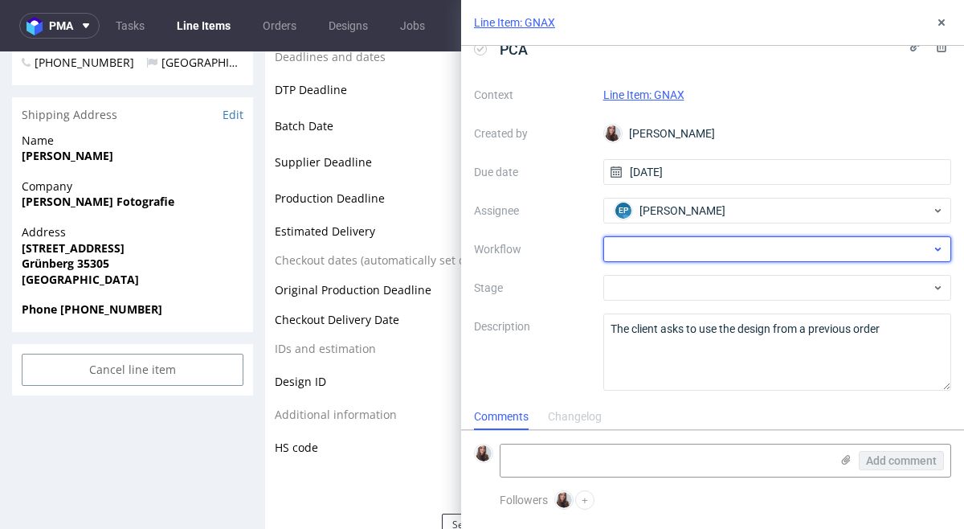
click at [679, 255] on div at bounding box center [777, 249] width 349 height 26
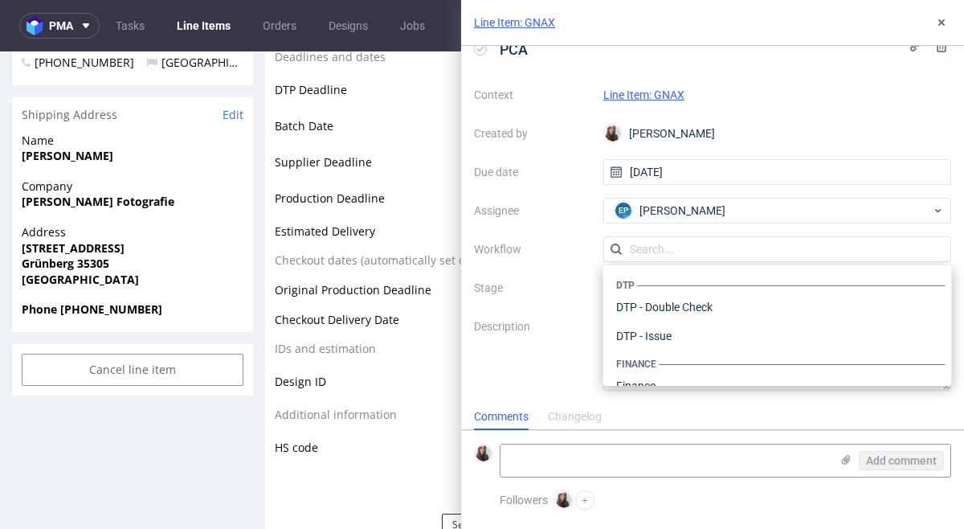
scroll to position [988, 0]
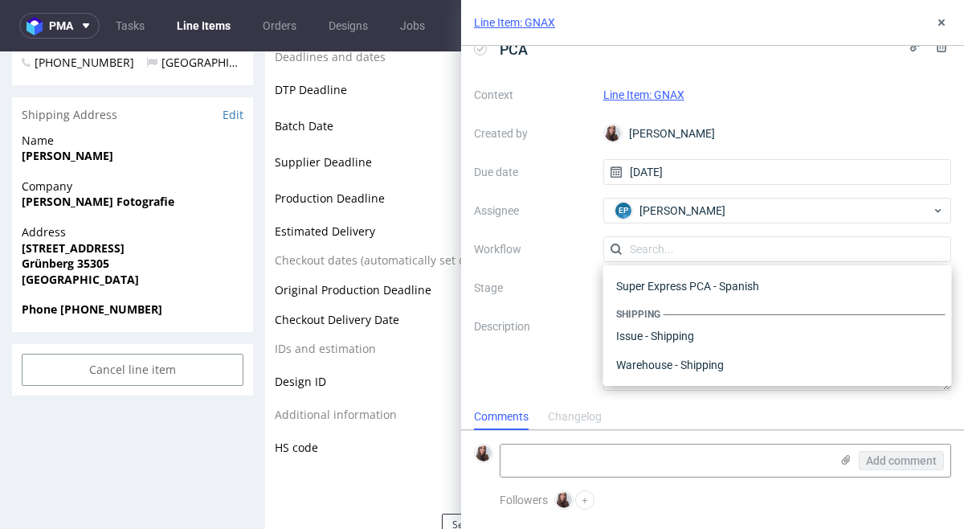
click at [568, 332] on label "Description" at bounding box center [532, 352] width 117 height 71
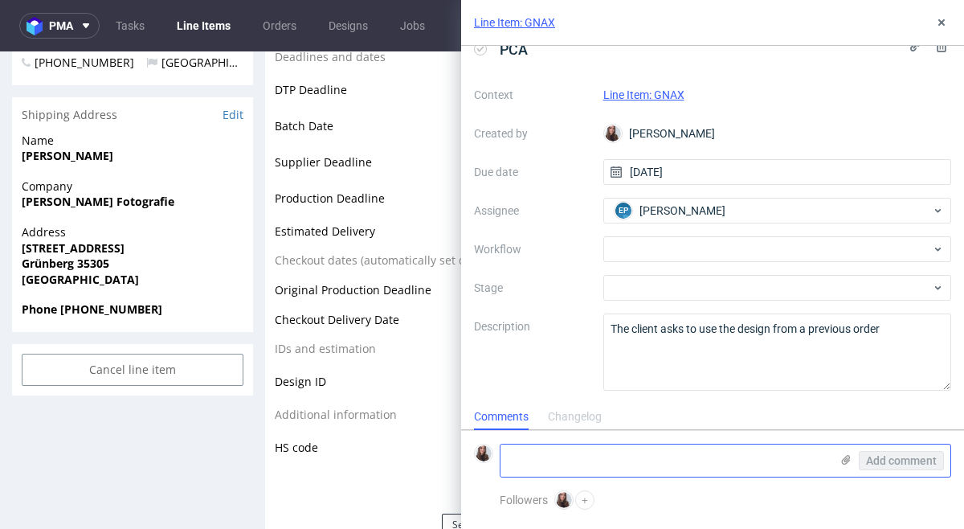
click at [659, 450] on textarea at bounding box center [665, 460] width 329 height 32
click at [846, 452] on div "Add comment" at bounding box center [890, 460] width 121 height 32
click at [846, 459] on use at bounding box center [846, 460] width 9 height 10
click at [0, 0] on input "file" at bounding box center [0, 0] width 0 height 0
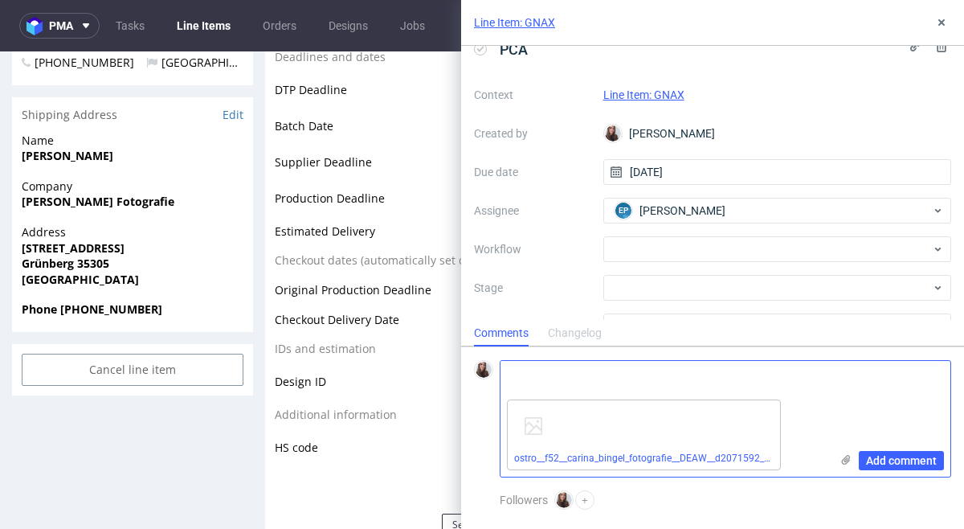
click at [631, 370] on textarea at bounding box center [665, 377] width 329 height 32
type textarea "The file:"
click at [898, 455] on span "Add comment" at bounding box center [901, 460] width 71 height 11
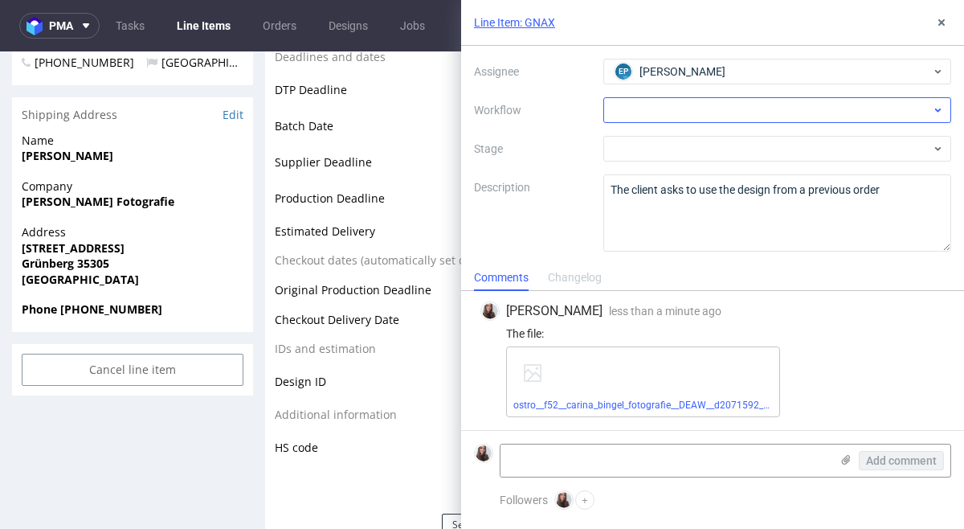
scroll to position [0, 0]
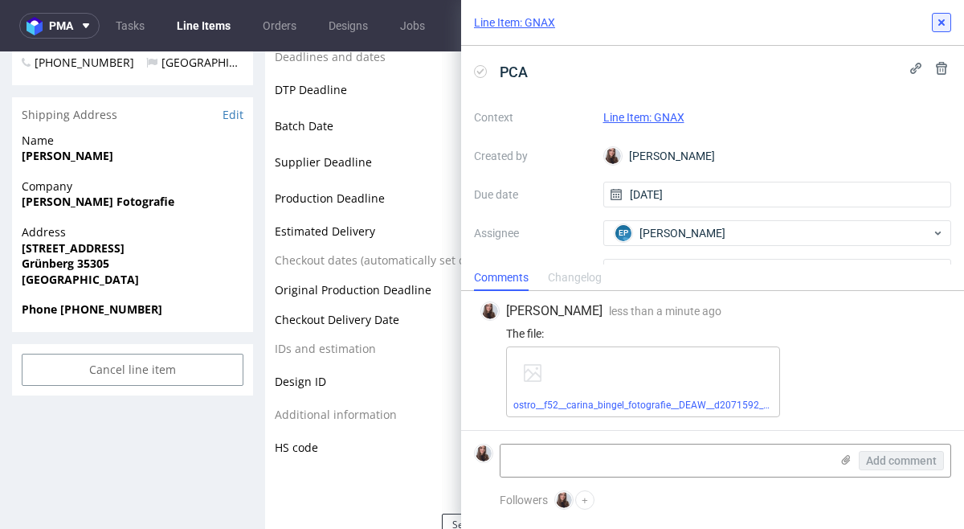
click at [939, 26] on icon at bounding box center [941, 22] width 13 height 13
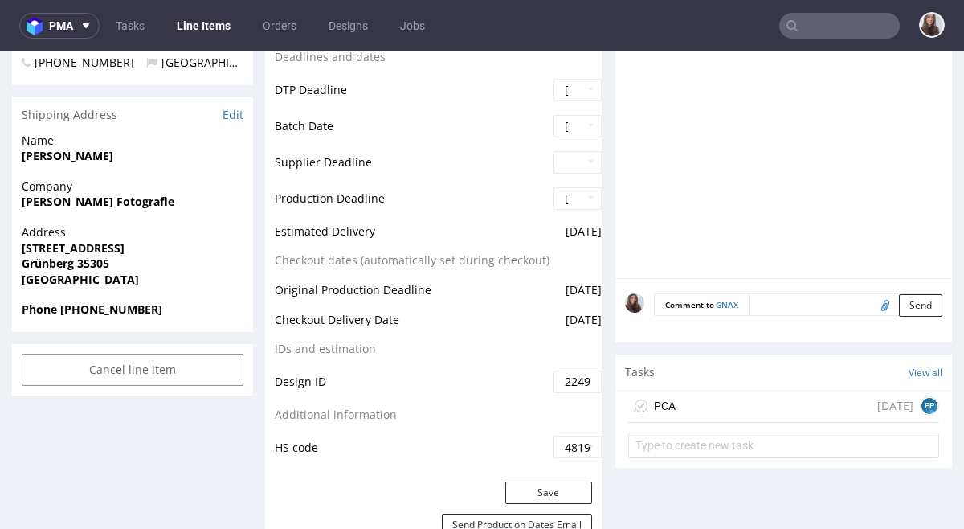
click at [721, 401] on div "PCA today EP" at bounding box center [783, 407] width 311 height 32
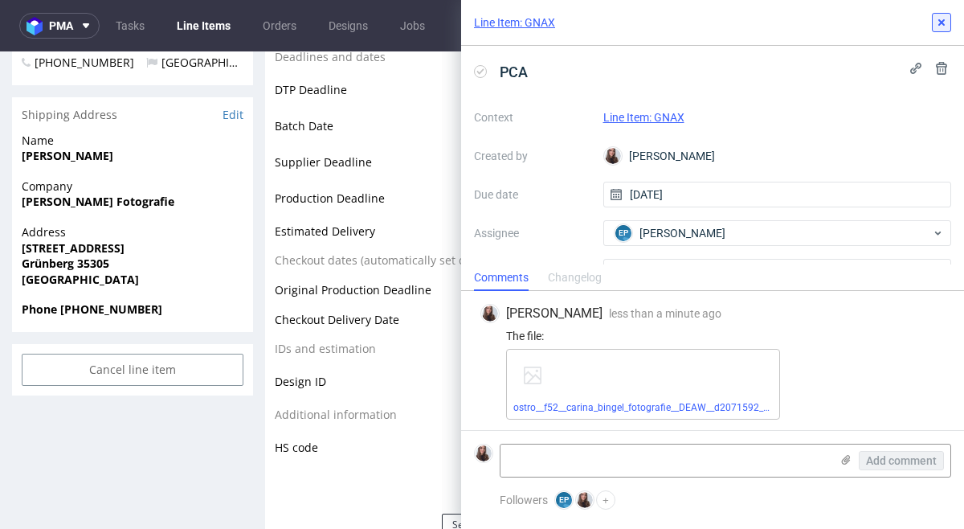
click at [942, 22] on use at bounding box center [942, 22] width 6 height 6
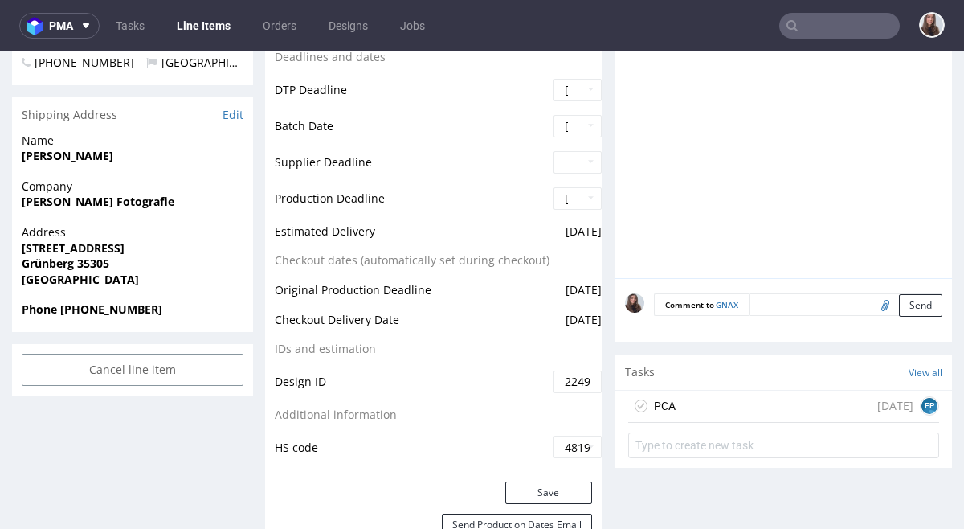
click at [804, 400] on div "PCA today EP" at bounding box center [783, 407] width 311 height 32
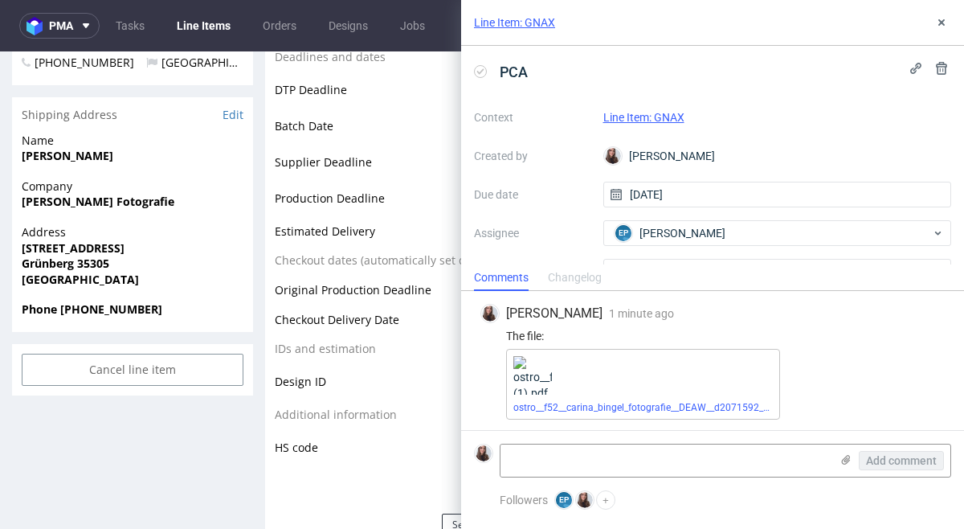
scroll to position [2, 0]
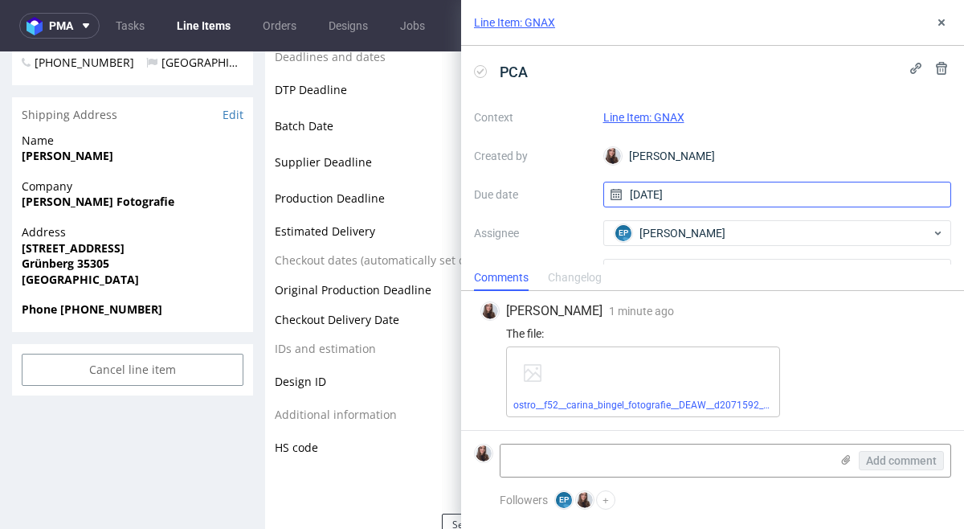
click at [671, 198] on input "[DATE]" at bounding box center [777, 195] width 349 height 26
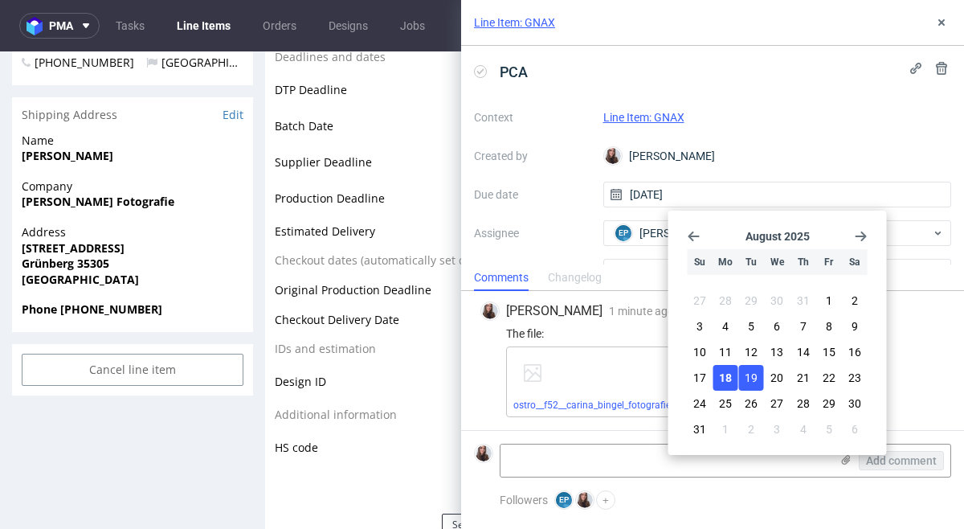
click at [755, 370] on span "19" at bounding box center [751, 378] width 13 height 16
type input "[DATE]"
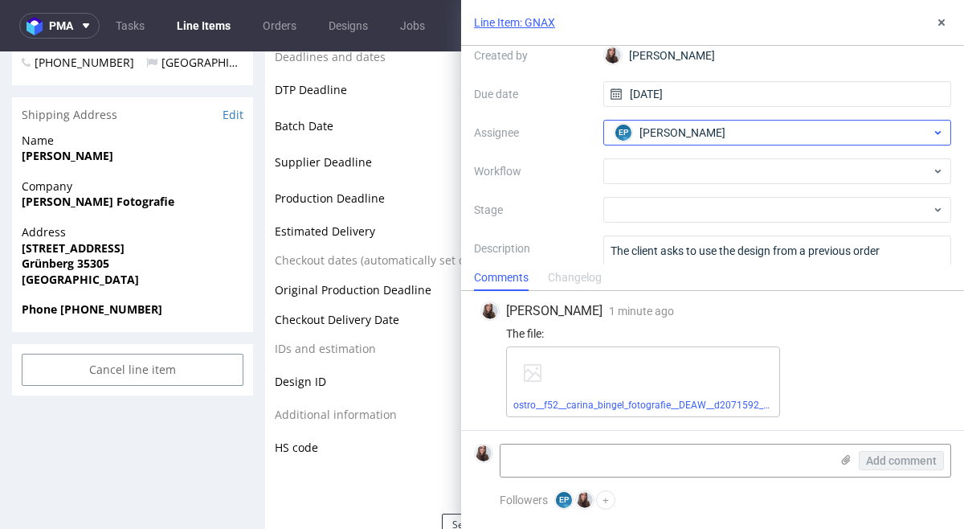
scroll to position [162, 0]
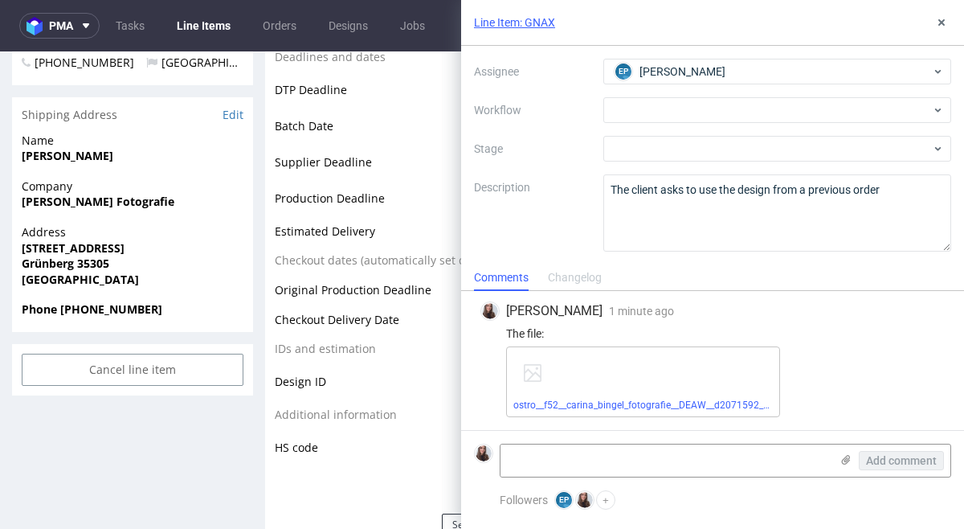
click at [357, 462] on div "Production Status Waiting for Artwork Waiting for Diecut Waiting for Mockup Wai…" at bounding box center [433, 121] width 337 height 722
click at [943, 25] on icon at bounding box center [941, 22] width 13 height 13
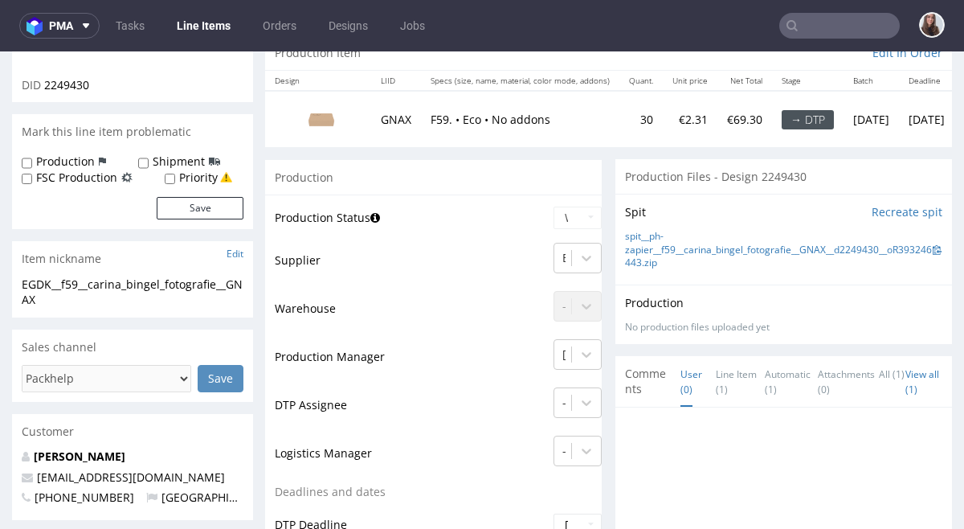
scroll to position [234, 0]
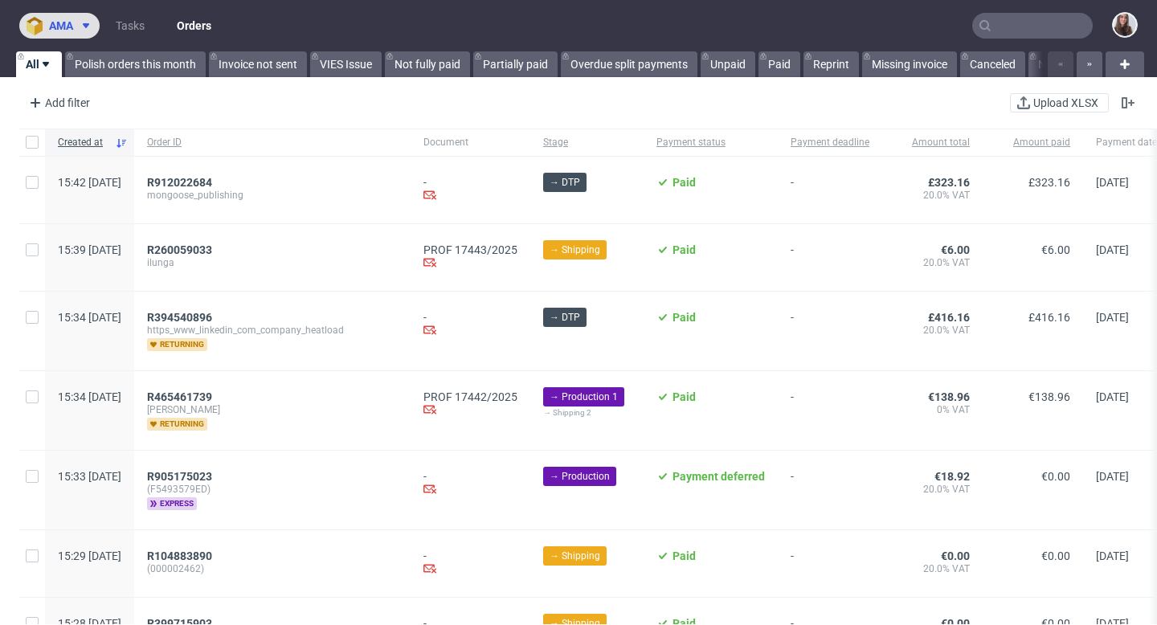
click at [75, 26] on span at bounding box center [82, 25] width 19 height 13
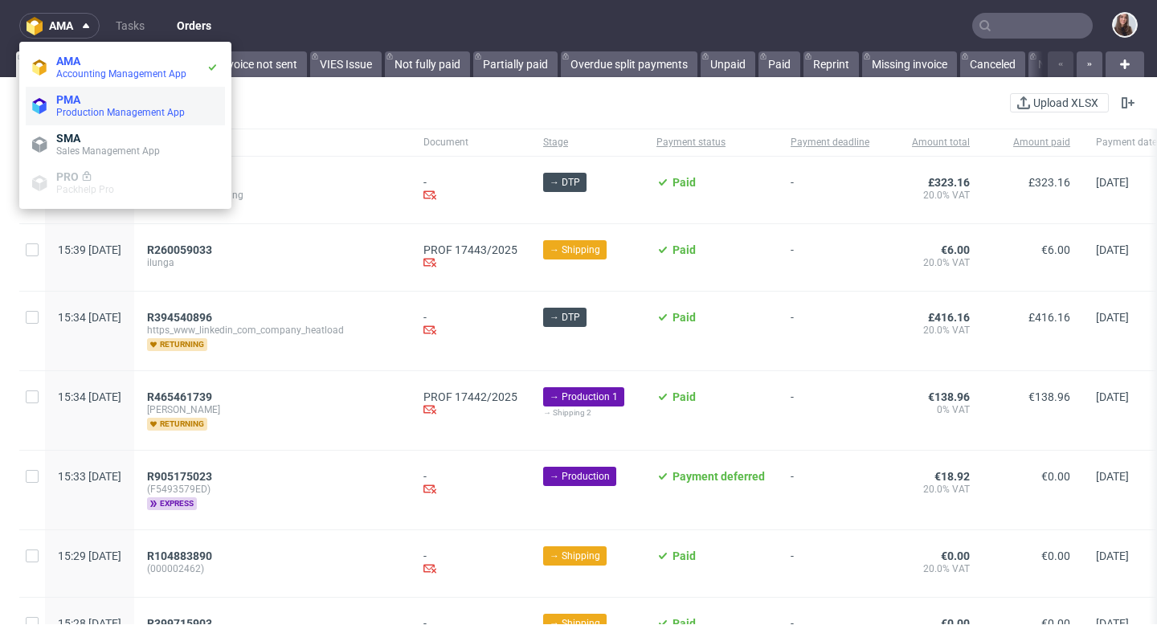
click at [95, 110] on span "Production Management App" at bounding box center [120, 112] width 129 height 11
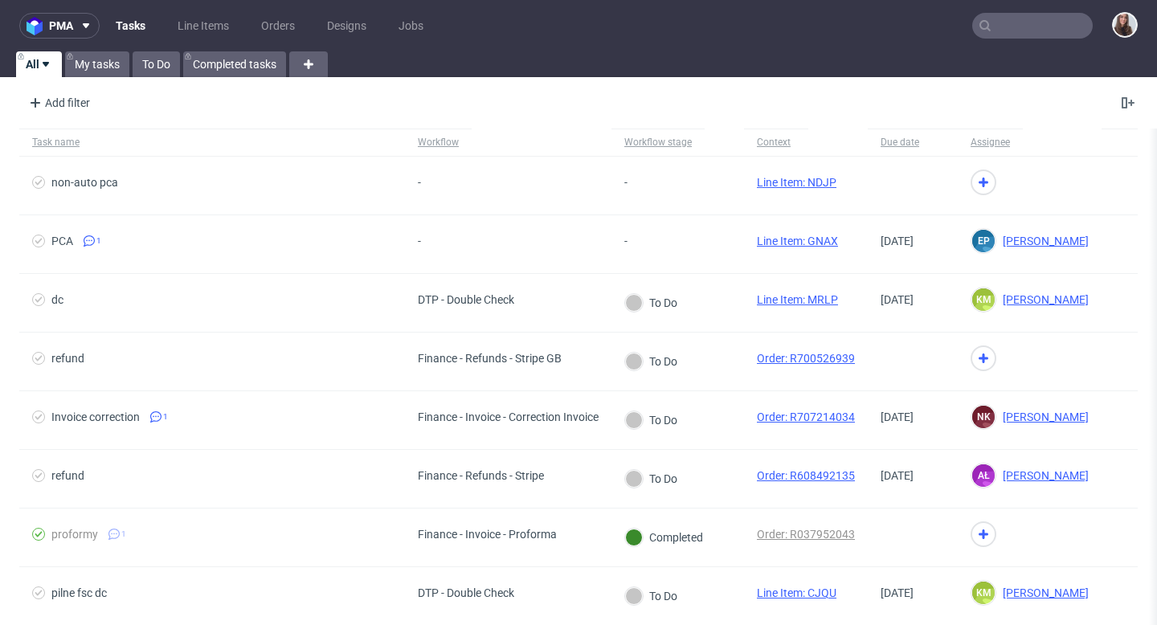
click at [1001, 23] on input "text" at bounding box center [1032, 26] width 121 height 26
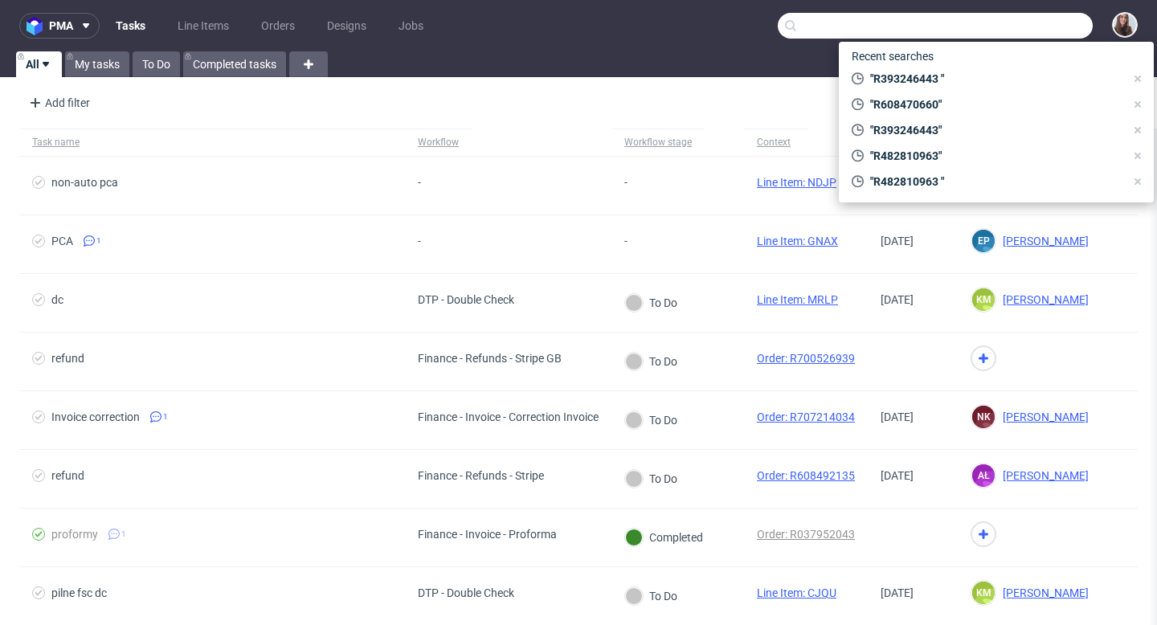
paste input "R482810963"
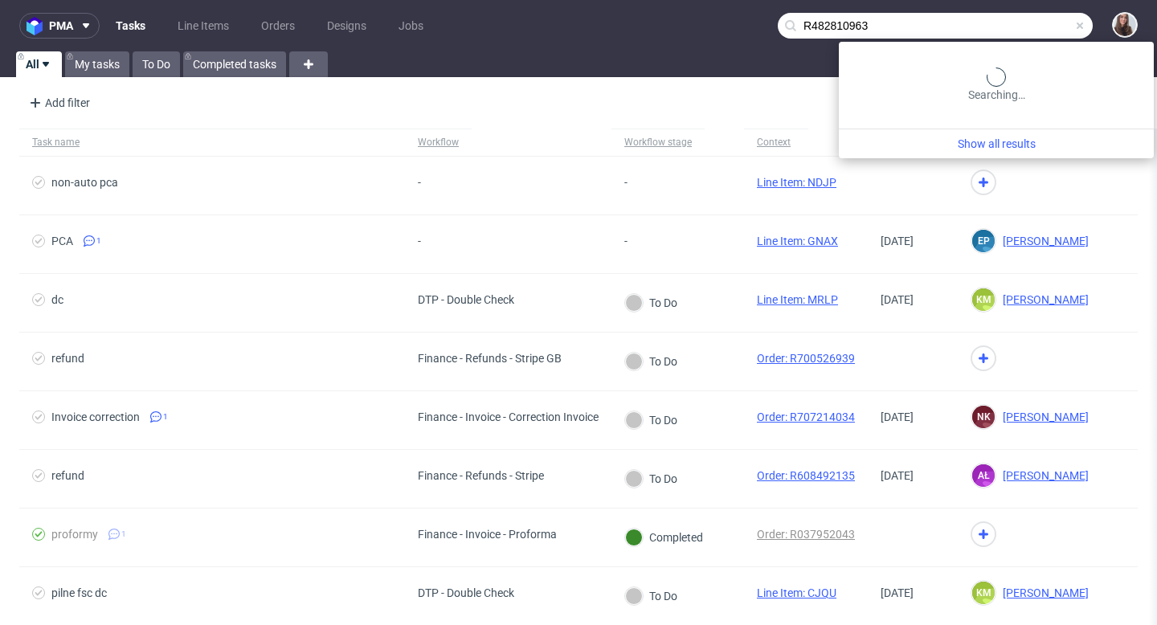
type input "R482810963"
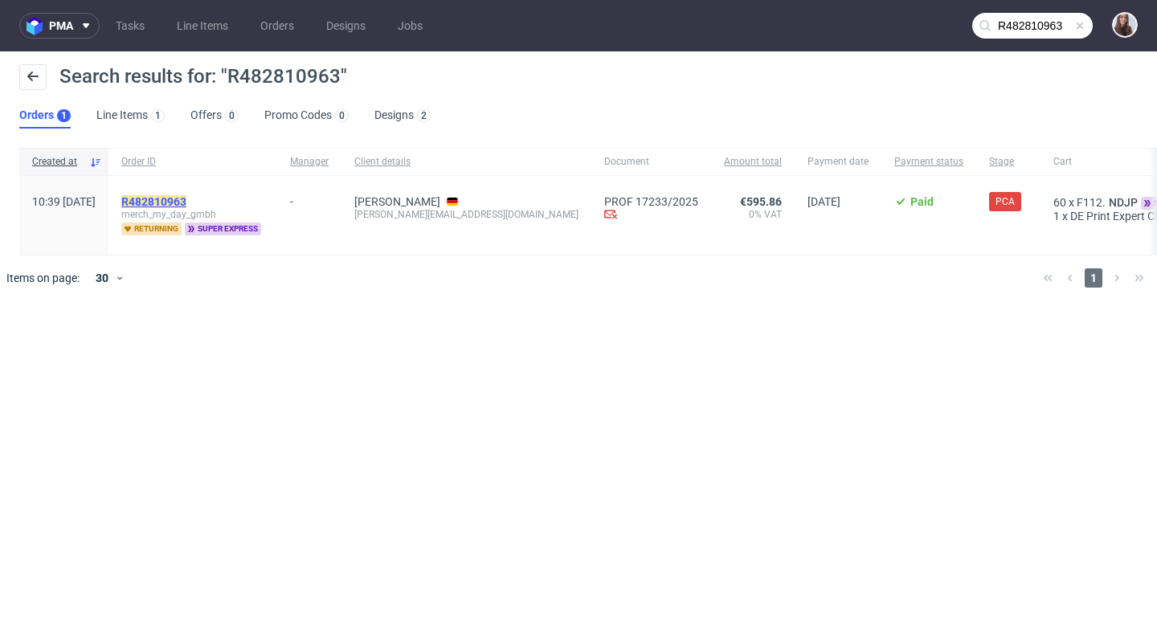
click at [186, 205] on mark "R482810963" at bounding box center [153, 201] width 65 height 13
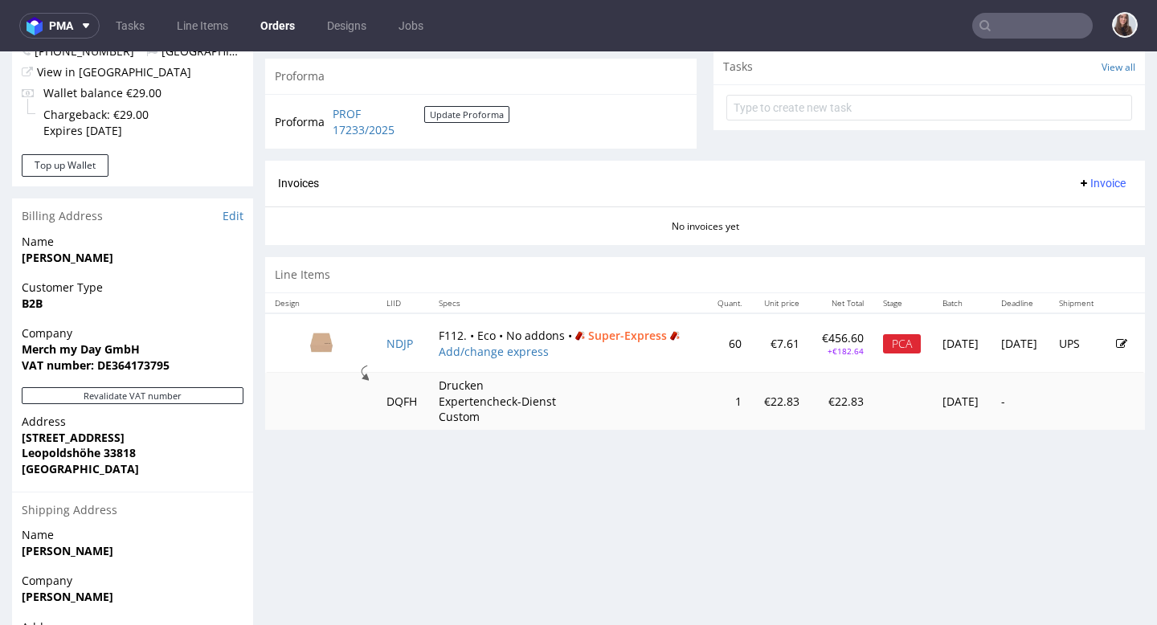
scroll to position [579, 0]
click at [1116, 342] on icon at bounding box center [1121, 342] width 11 height 11
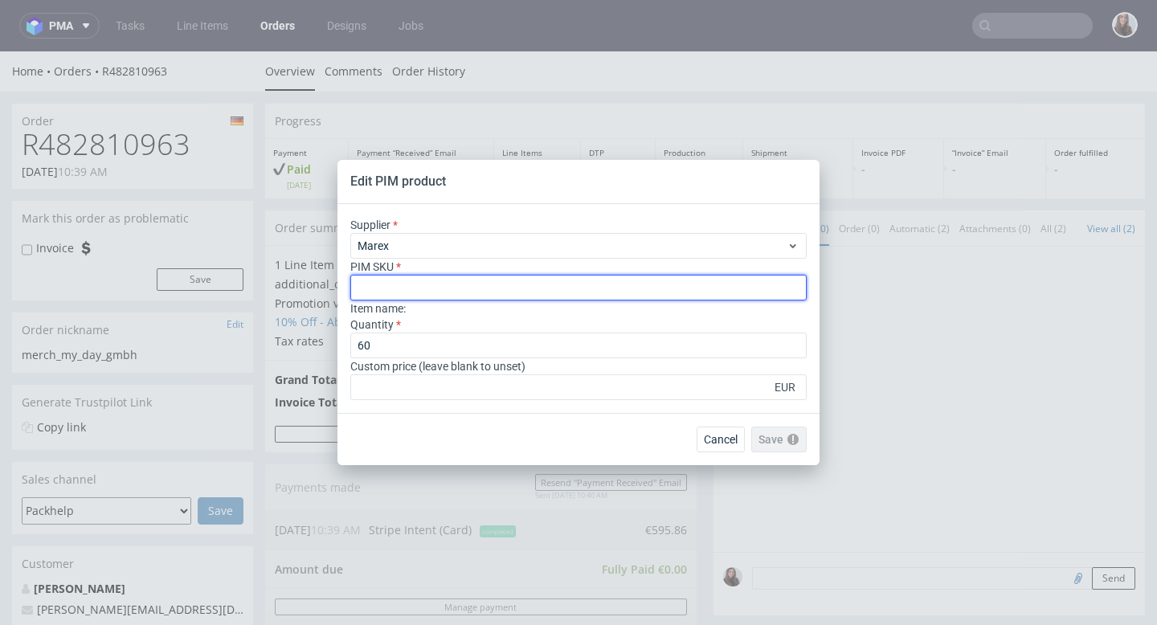
click at [643, 284] on input "text" at bounding box center [578, 288] width 456 height 26
click at [674, 294] on input "text" at bounding box center [578, 288] width 456 height 26
click at [548, 288] on input "text" at bounding box center [578, 288] width 456 height 26
paste input "box--mailer-box--93--cardboard-natural--print-monochrome--foil-none-double-strip"
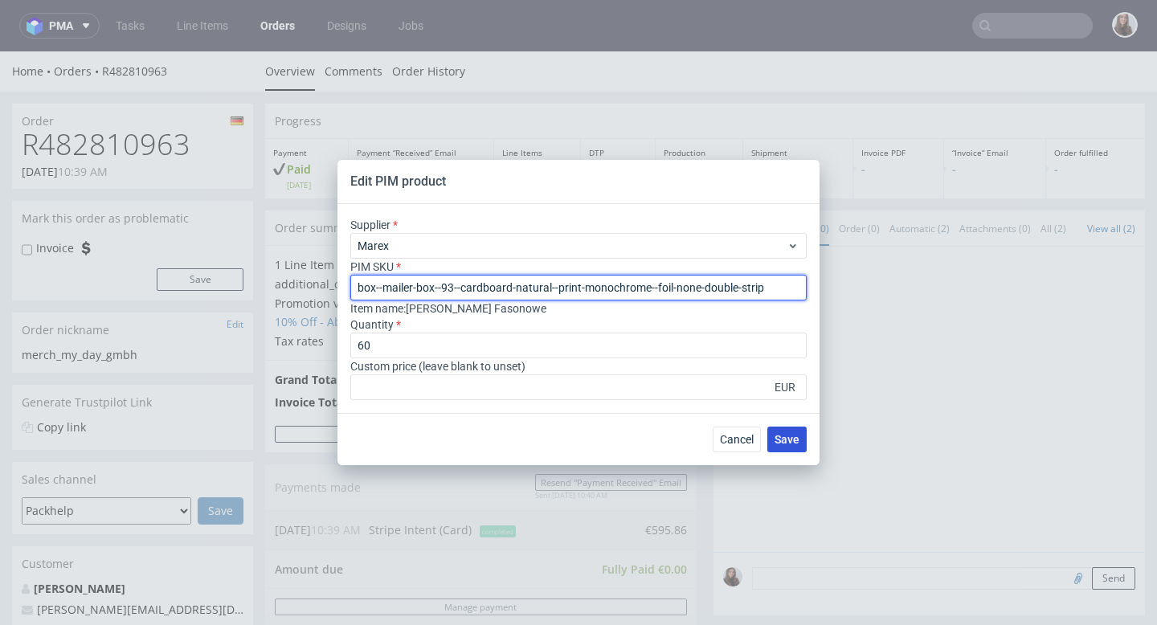
type input "box--mailer-box--93--cardboard-natural--print-monochrome--foil-none-double-strip"
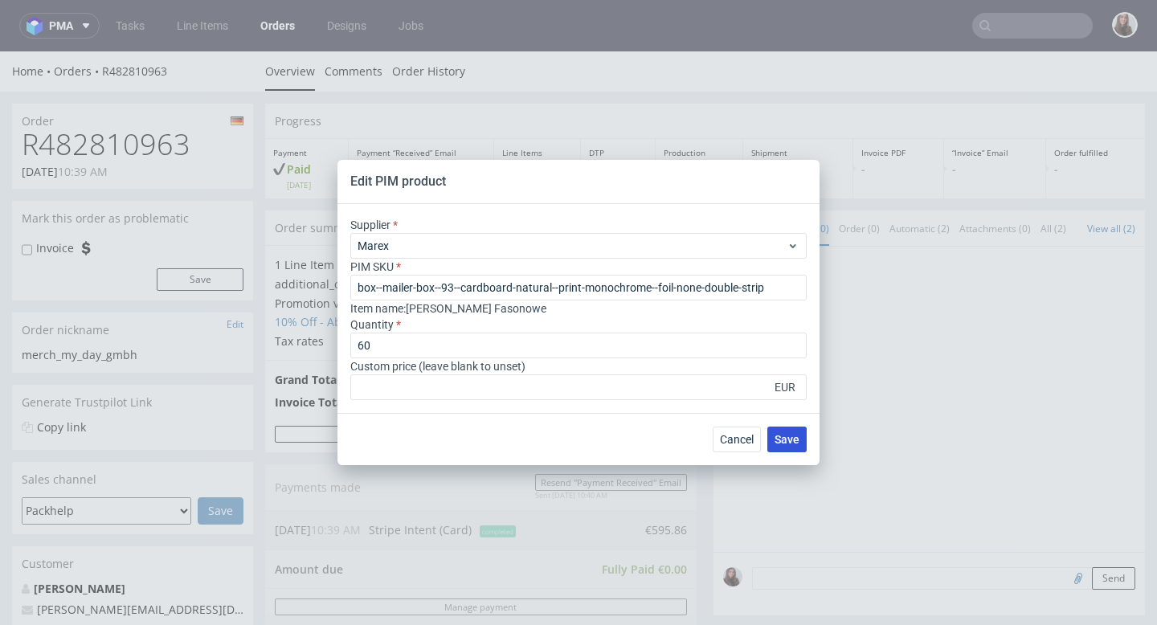
click at [777, 434] on span "Save" at bounding box center [787, 439] width 25 height 11
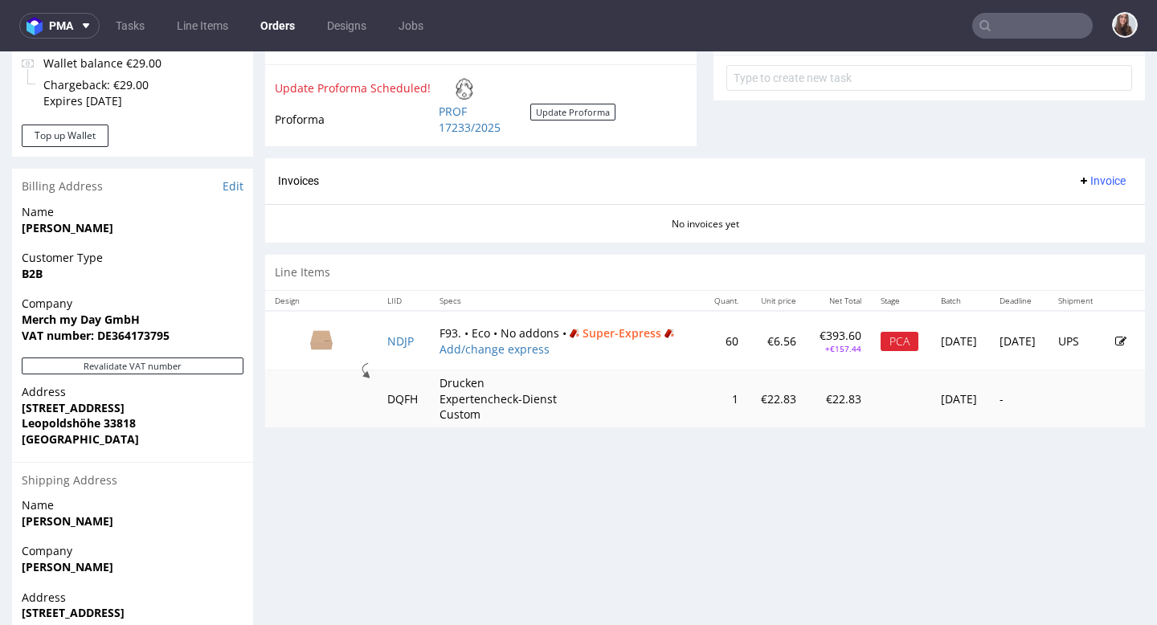
scroll to position [620, 0]
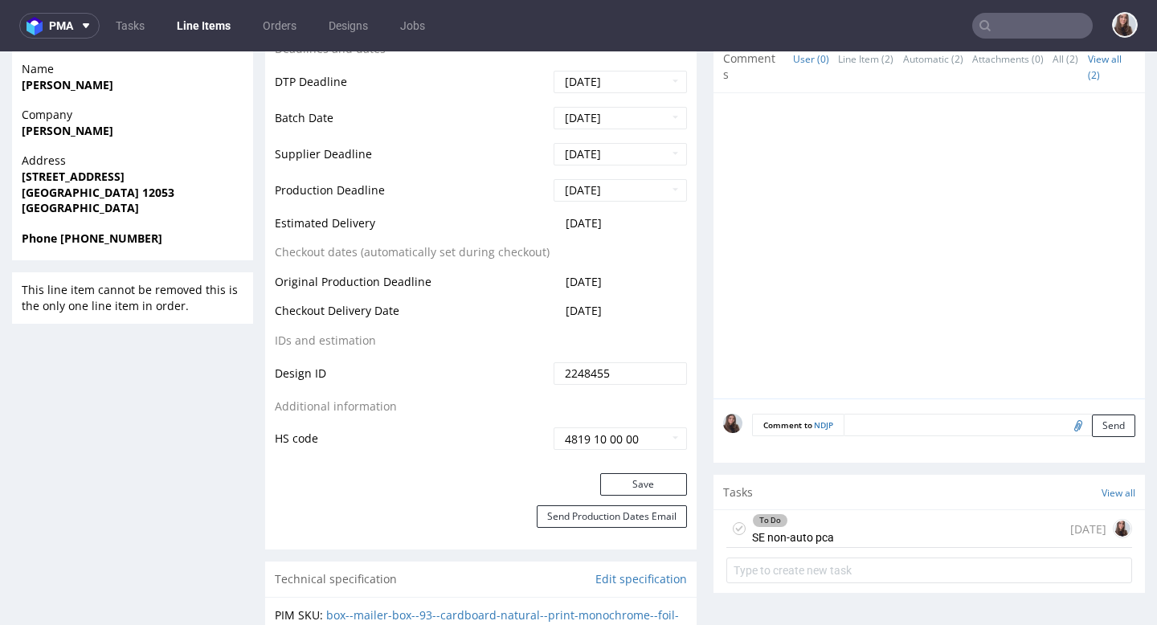
scroll to position [689, 0]
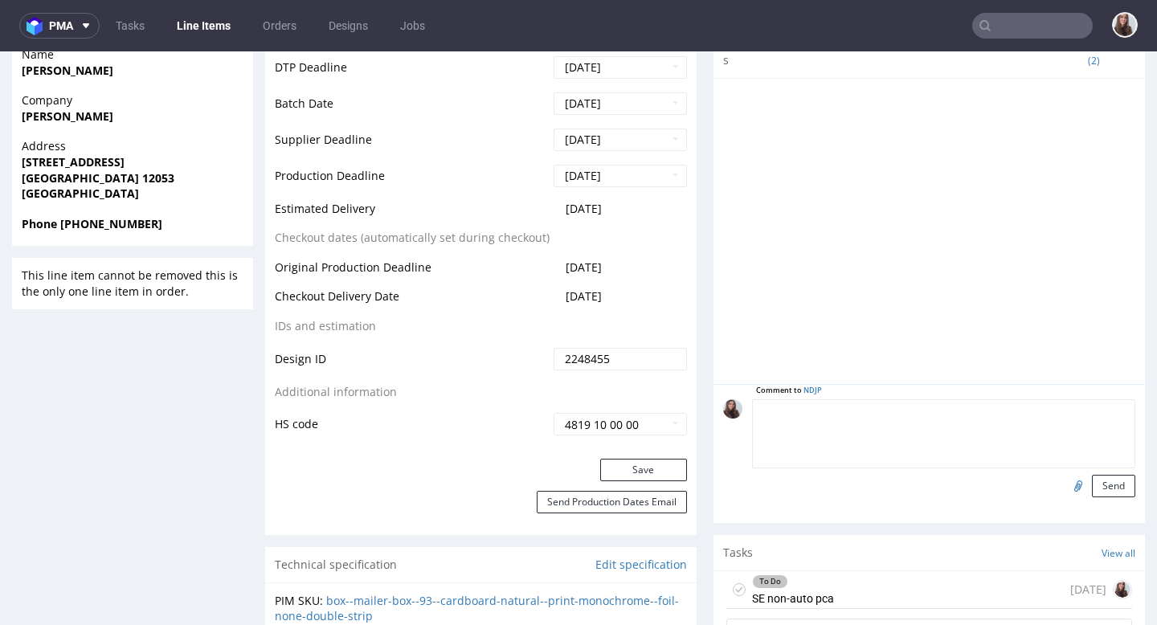
click at [944, 407] on textarea at bounding box center [943, 433] width 383 height 69
type textarea "Z"
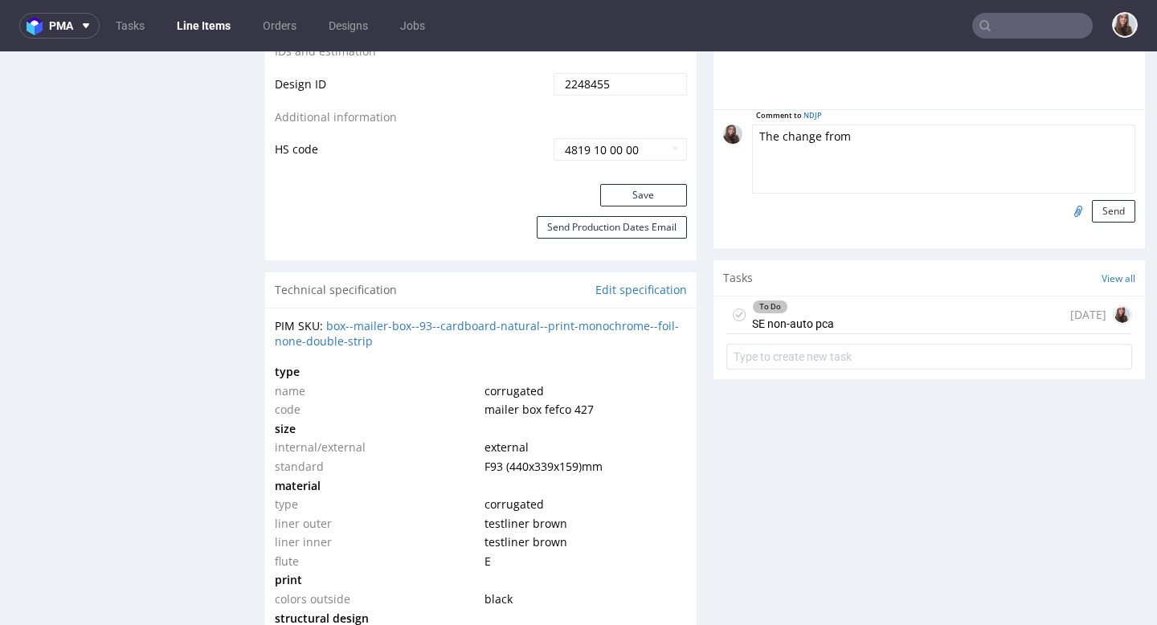
scroll to position [962, 0]
click at [998, 137] on textarea "The change from F112 to F93 - confirmed with. the client" at bounding box center [943, 161] width 383 height 69
click at [1049, 140] on textarea "The change from F112 to F93 - confirmed with the client" at bounding box center [943, 161] width 383 height 69
type textarea "The change from F112 to F93 - confirmed with Ewa"
click at [1092, 207] on button "Send" at bounding box center [1113, 213] width 43 height 22
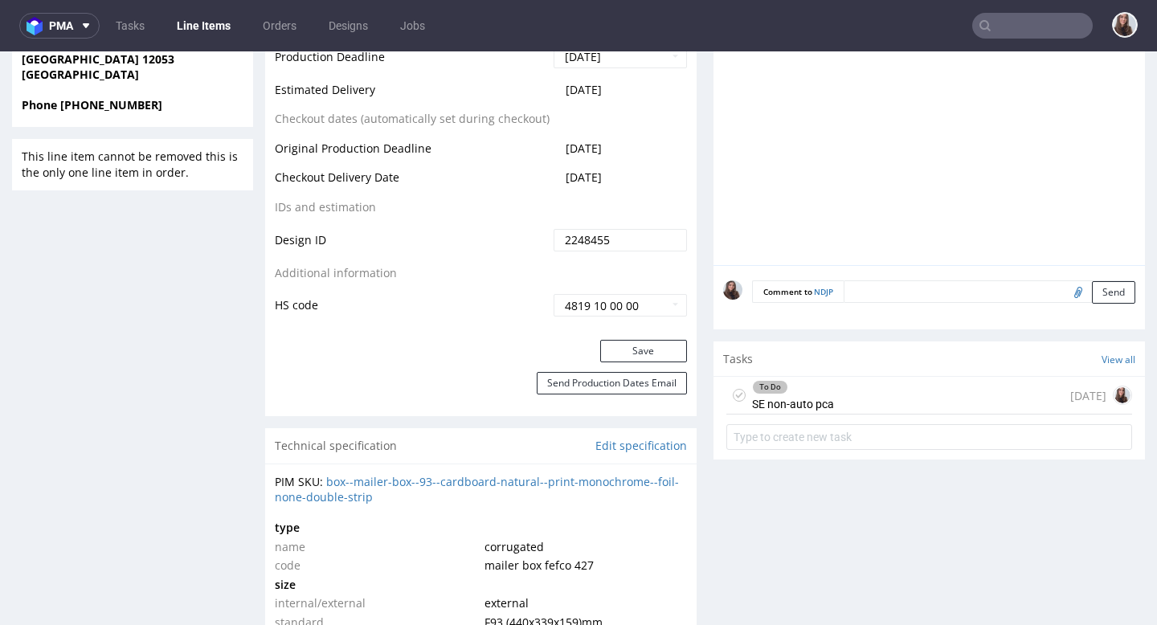
scroll to position [828, 0]
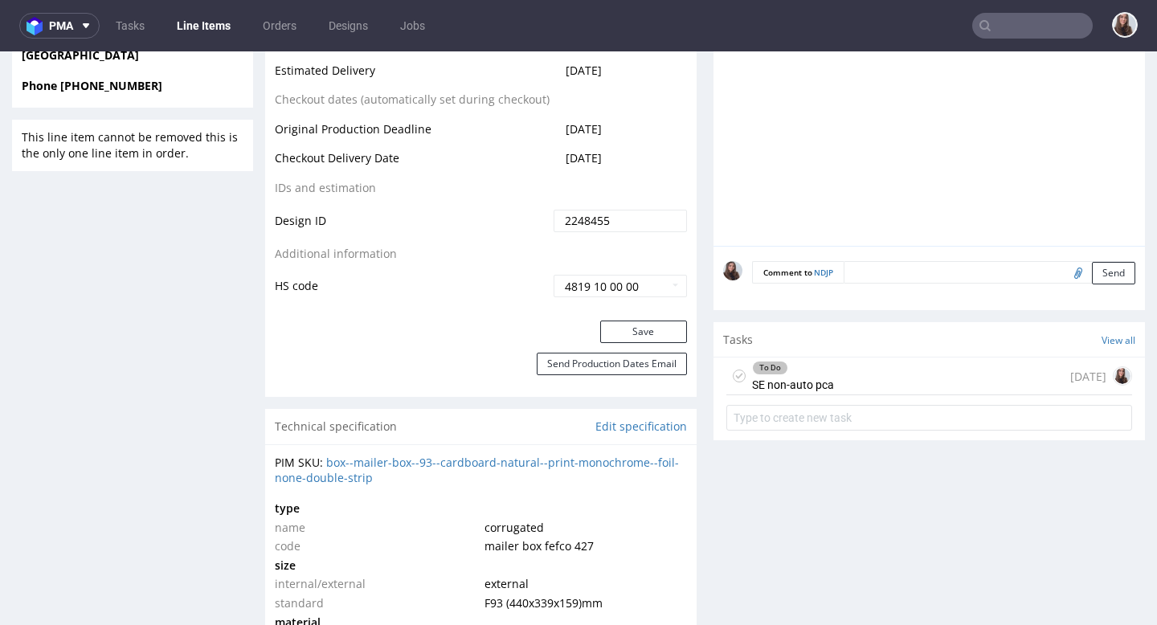
click at [814, 378] on div "To Do SE non-auto pca" at bounding box center [793, 376] width 82 height 37
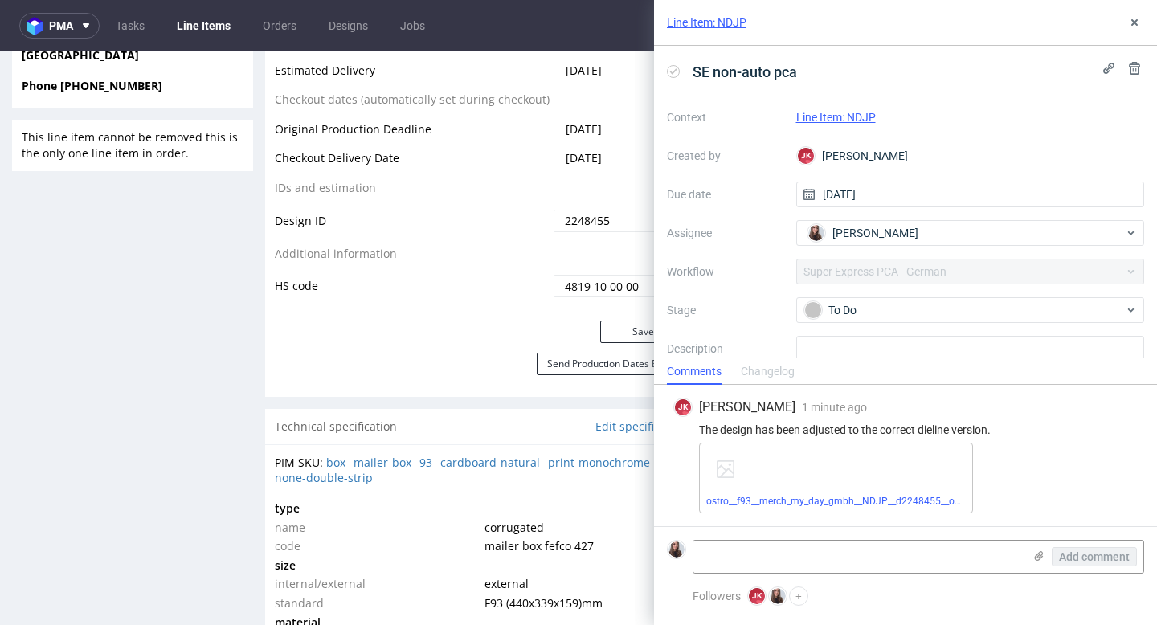
scroll to position [67, 0]
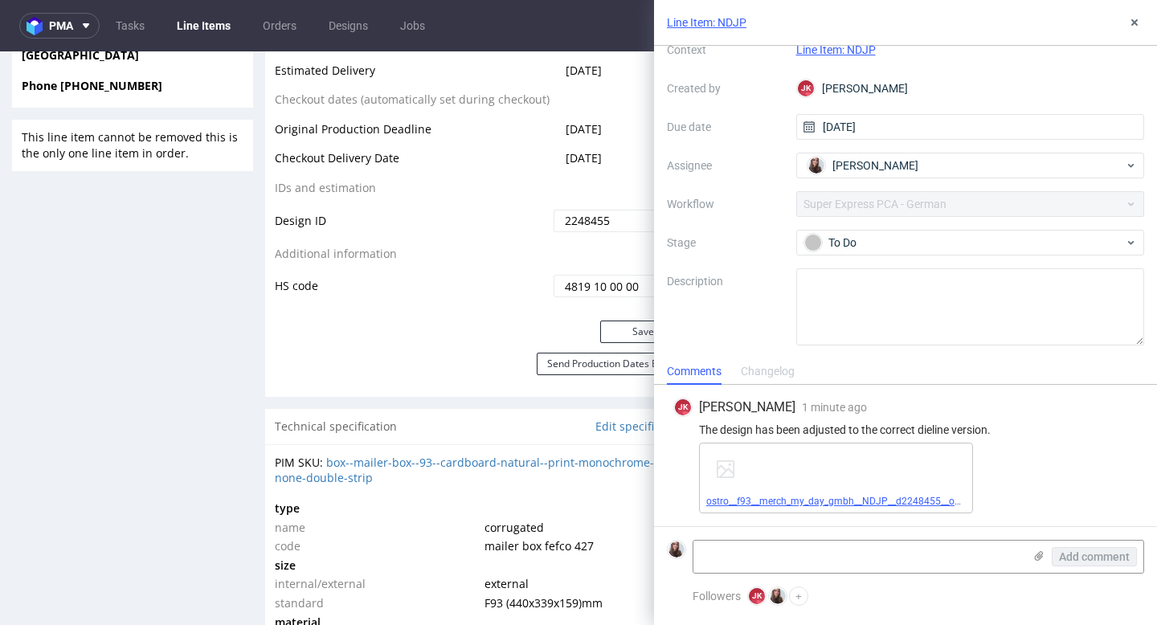
click at [829, 496] on link "ostro__f93__merch_my_day_gmbh__NDJP__d2248455__oR482810963__1__outside.pdf.pdf" at bounding box center [902, 501] width 392 height 11
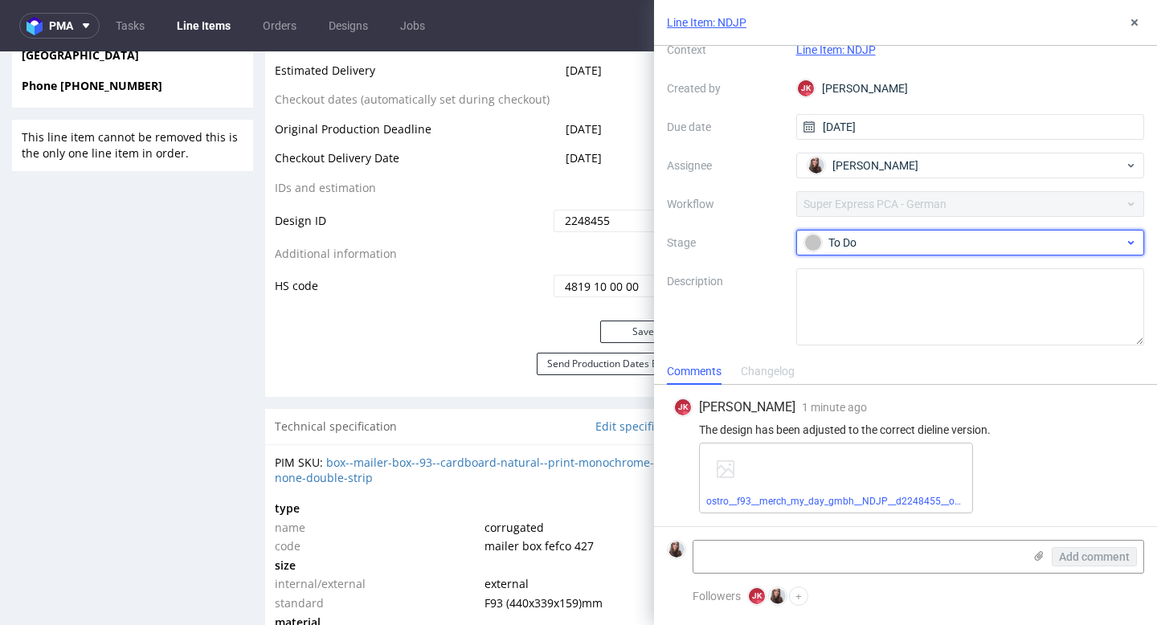
click at [874, 241] on div "To Do" at bounding box center [964, 243] width 320 height 18
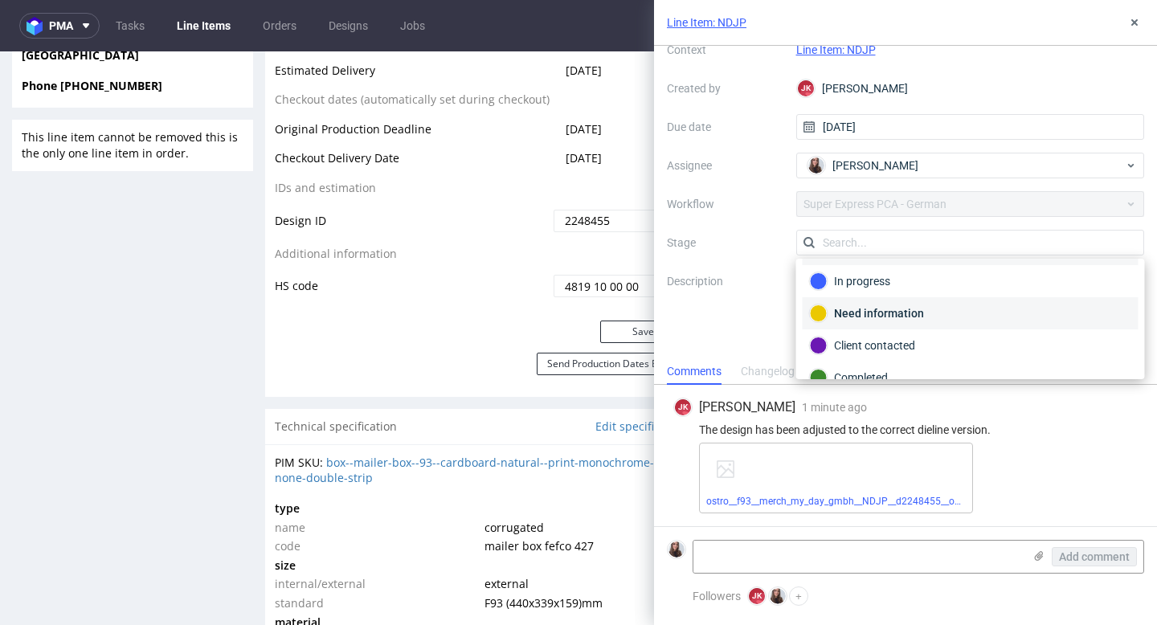
scroll to position [36, 0]
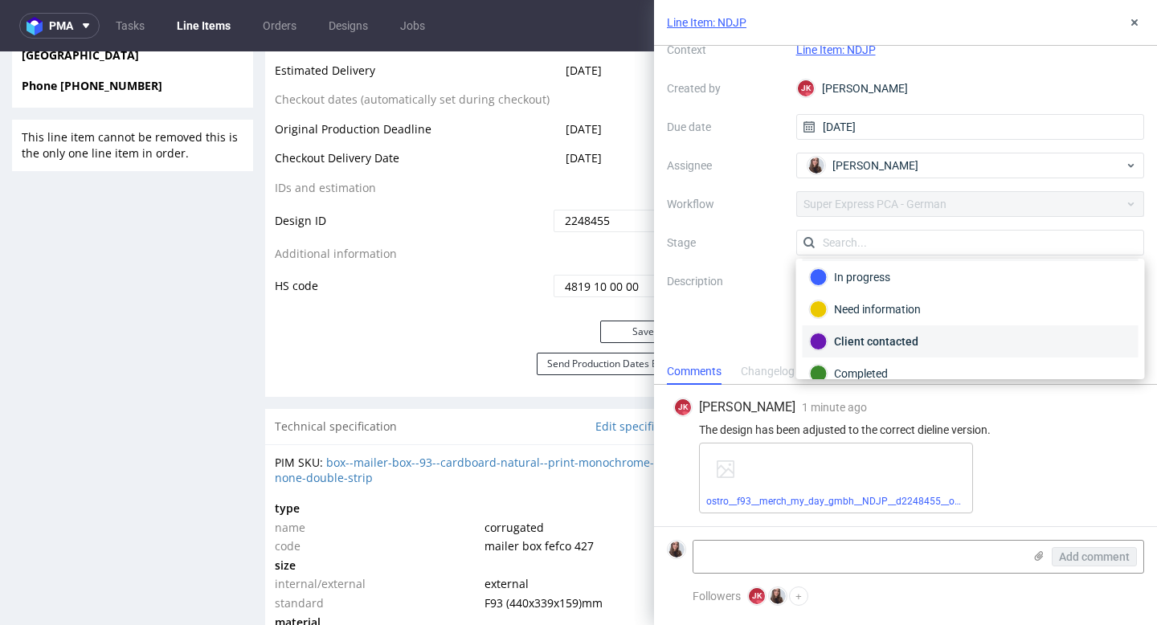
click at [866, 341] on div "Client contacted" at bounding box center [970, 342] width 321 height 18
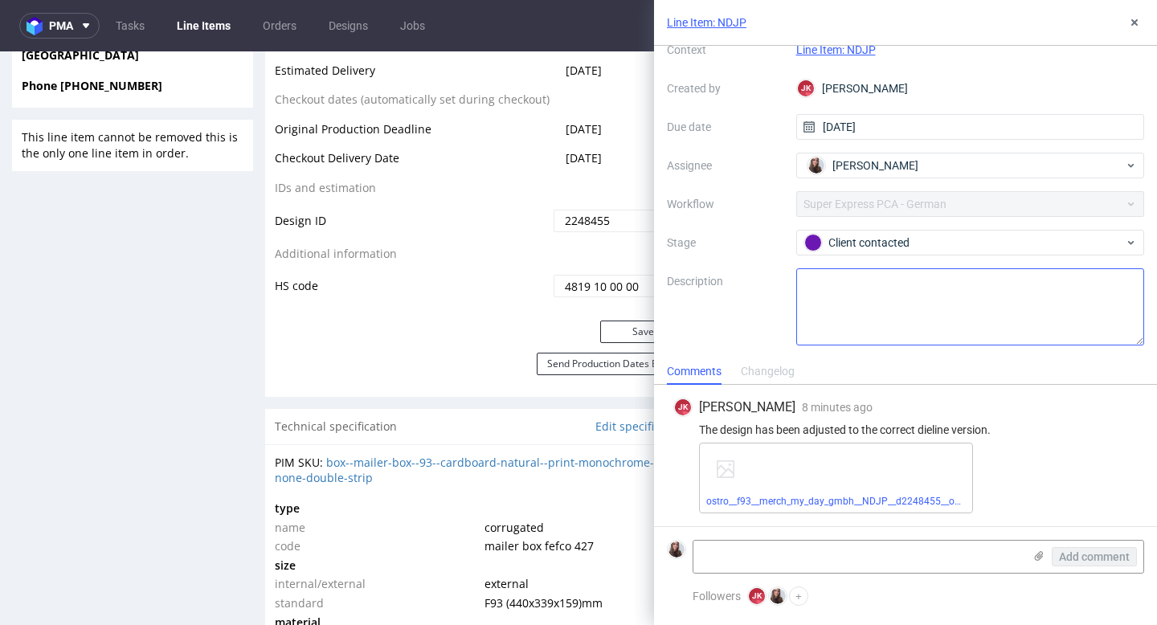
scroll to position [67, 0]
click at [978, 550] on textarea at bounding box center [857, 557] width 329 height 32
click at [787, 548] on textarea at bounding box center [857, 557] width 329 height 32
paste textarea "https://app-eu1.hubspot.com/contacts/25600958/record/0-5/208379641047/"
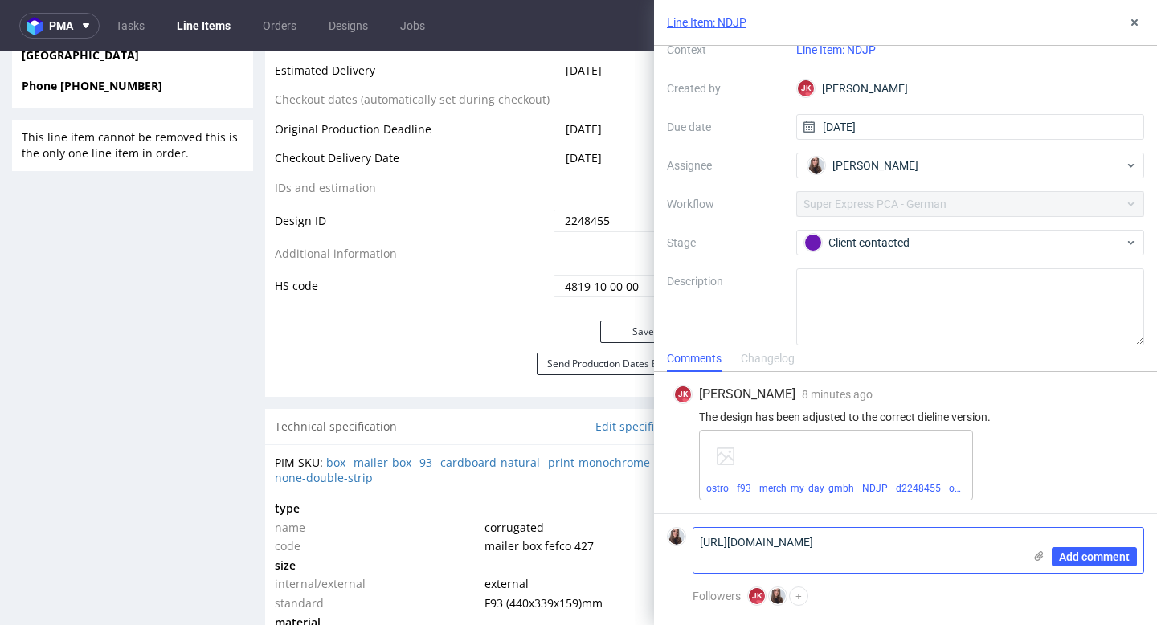
scroll to position [0, 0]
type textarea "https://app-eu1.hubspot.com/contacts/25600958/record/0-5/208379641047/"
click at [1073, 557] on span "Add comment" at bounding box center [1094, 556] width 71 height 11
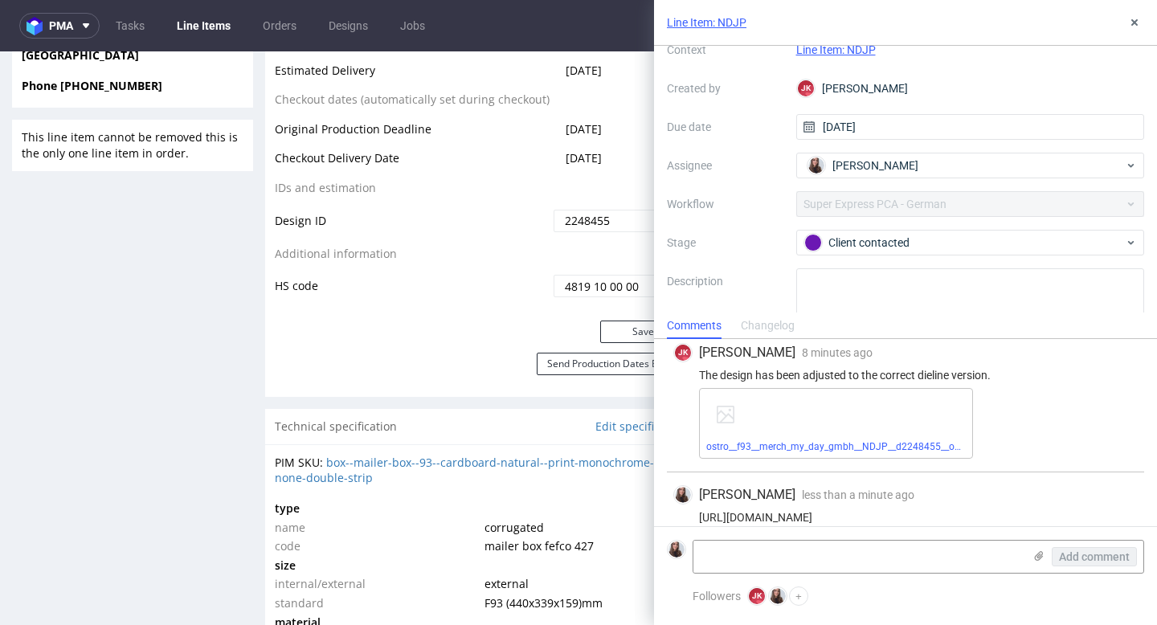
scroll to position [26, 0]
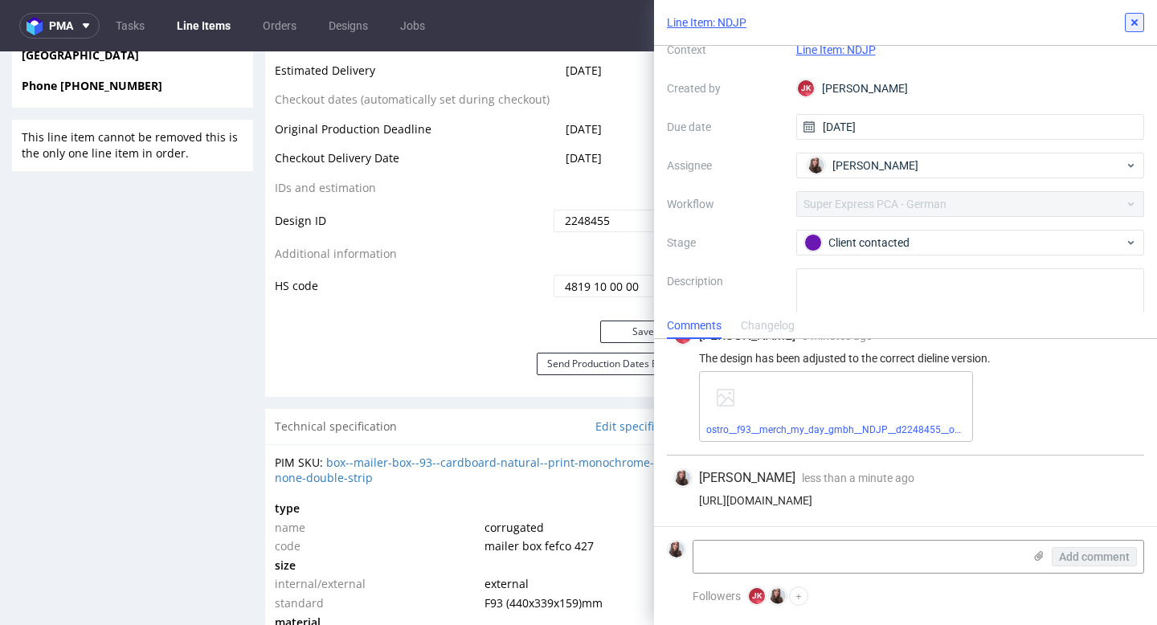
click at [1138, 18] on icon at bounding box center [1134, 22] width 13 height 13
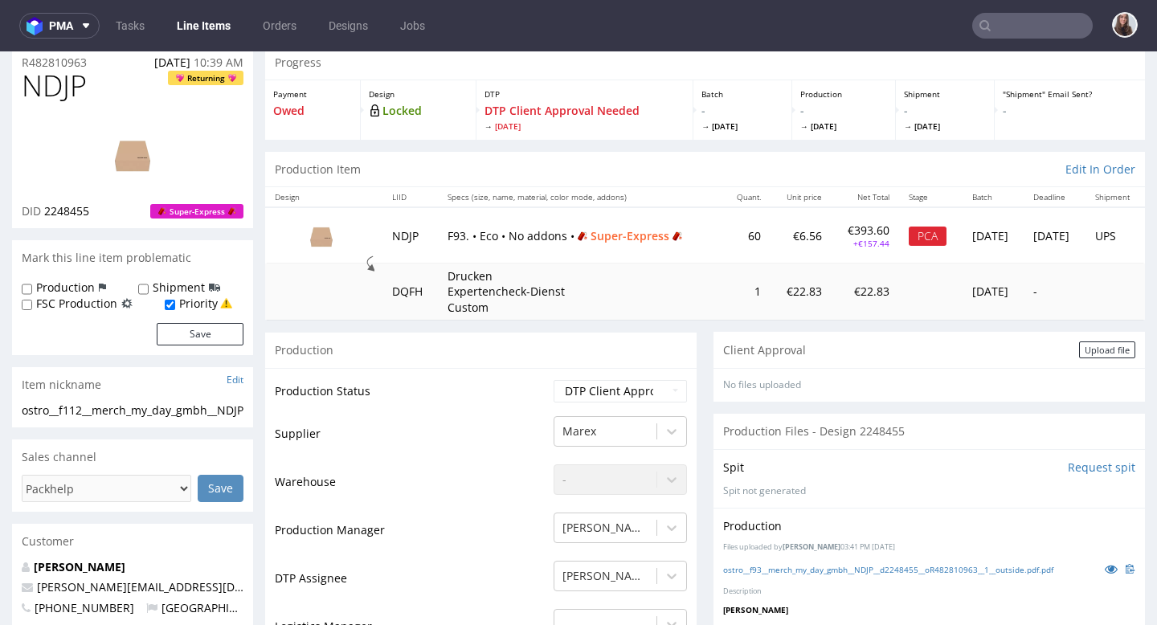
scroll to position [59, 0]
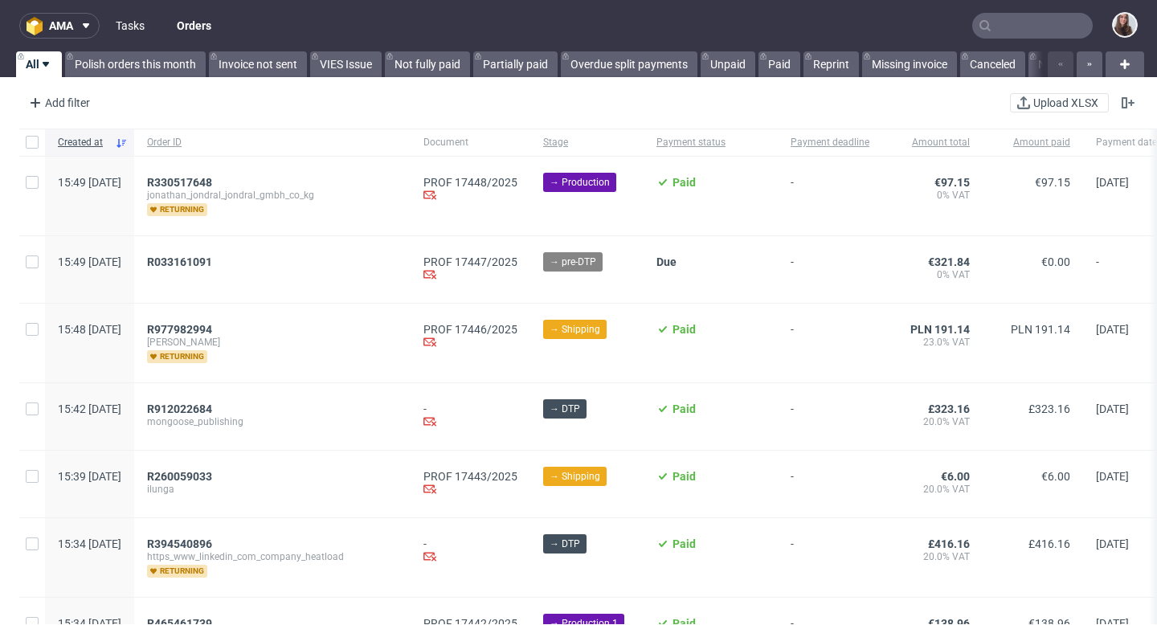
click at [143, 23] on link "Tasks" at bounding box center [130, 26] width 48 height 26
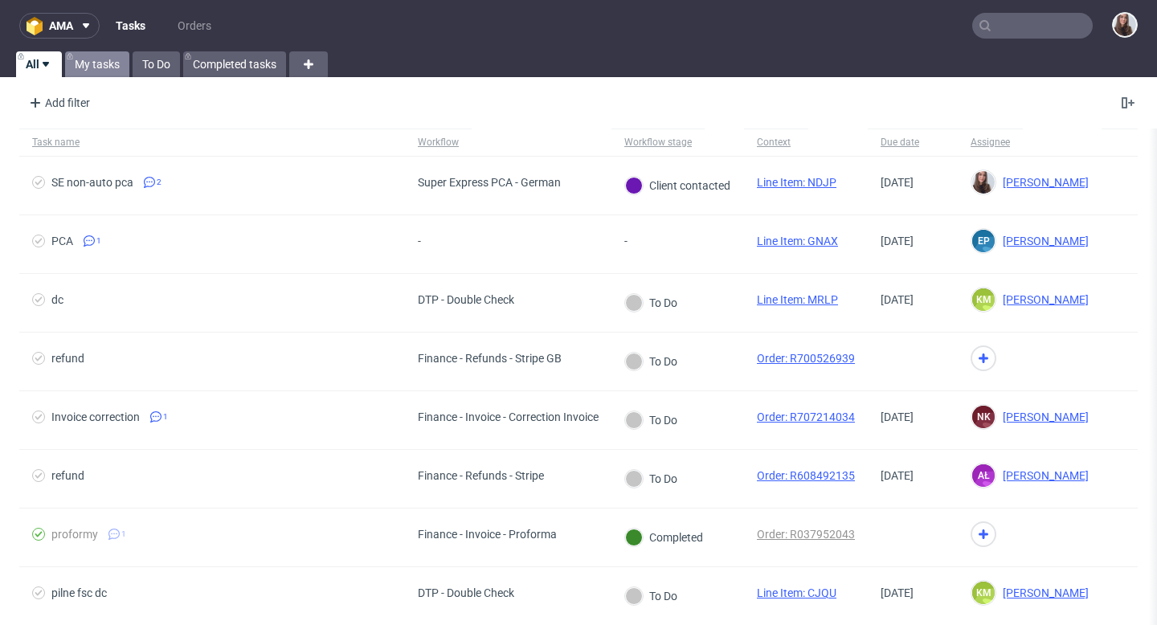
click at [107, 58] on link "My tasks" at bounding box center [97, 64] width 64 height 26
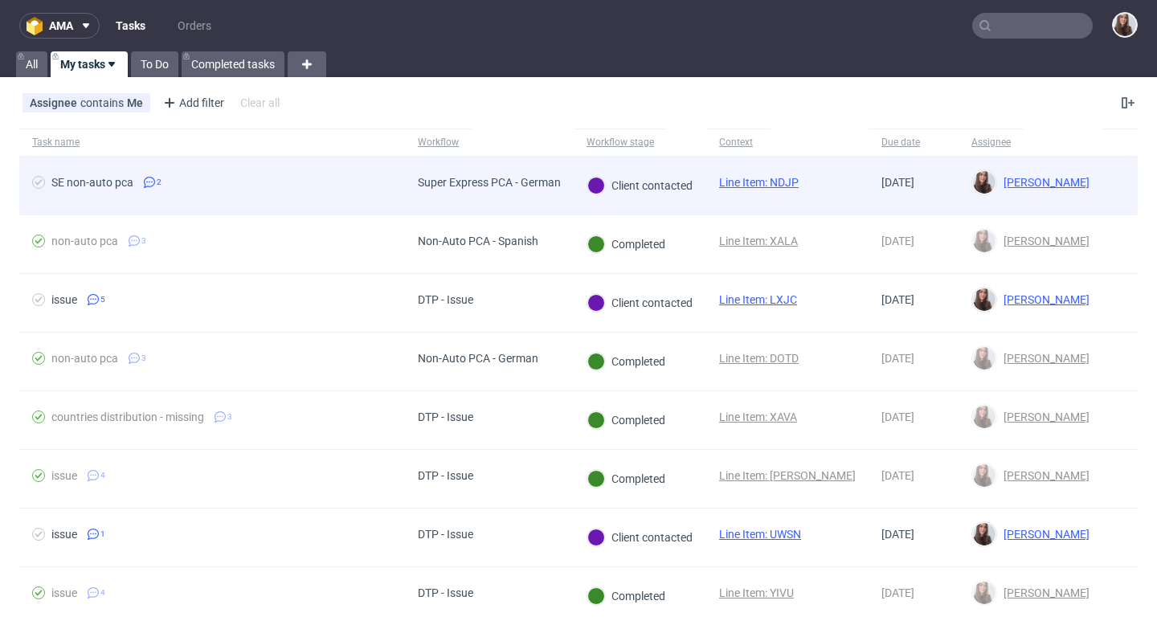
click at [742, 181] on link "Line Item: NDJP" at bounding box center [759, 182] width 80 height 13
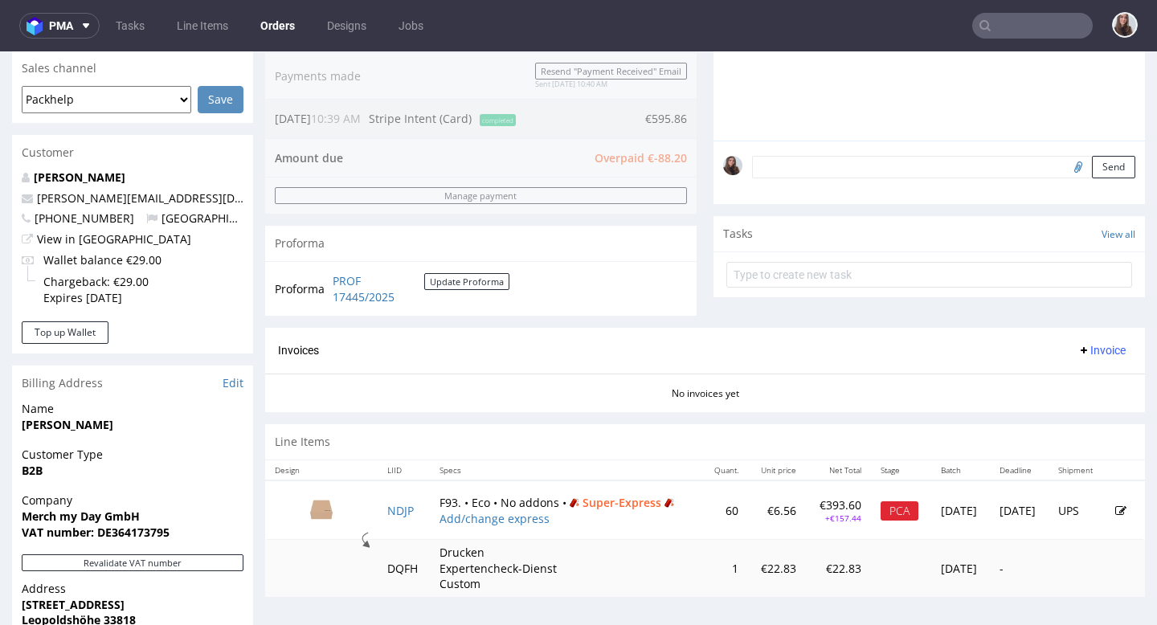
scroll to position [416, 0]
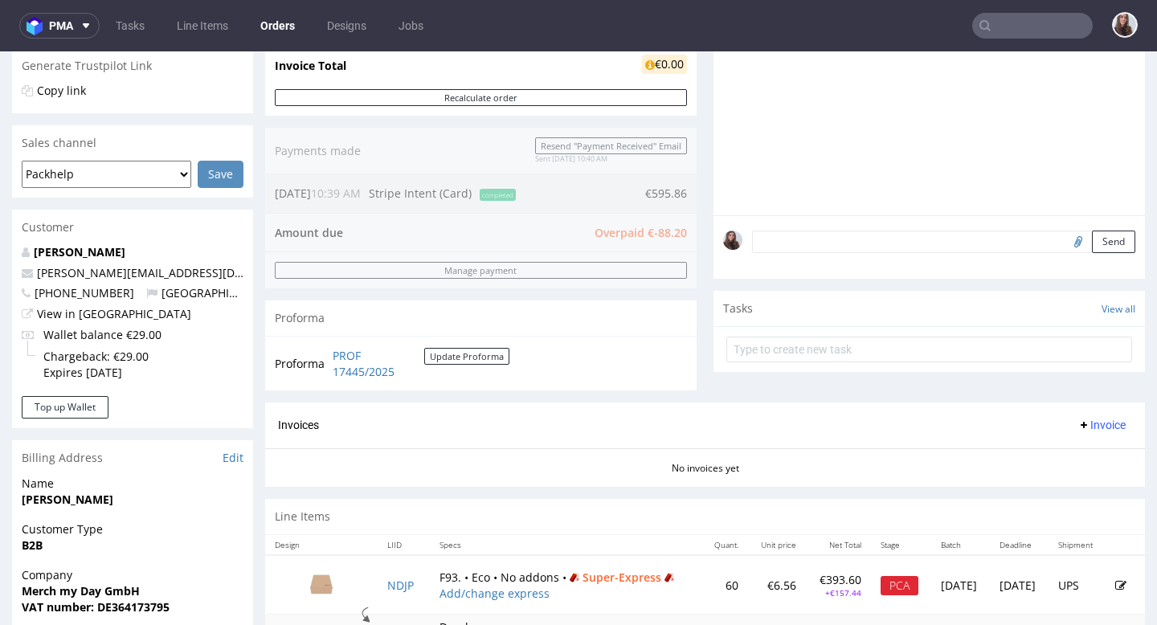
scroll to position [339, 0]
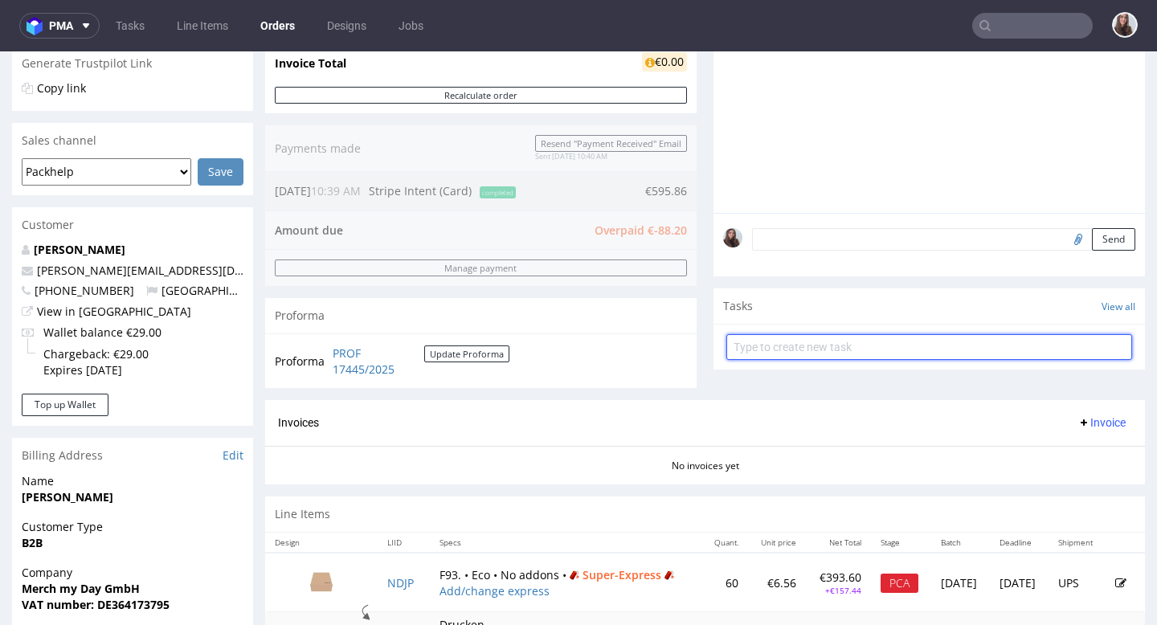
click at [925, 360] on input "text" at bounding box center [929, 347] width 406 height 26
click at [887, 360] on input "text" at bounding box center [929, 347] width 406 height 26
type input "Refund"
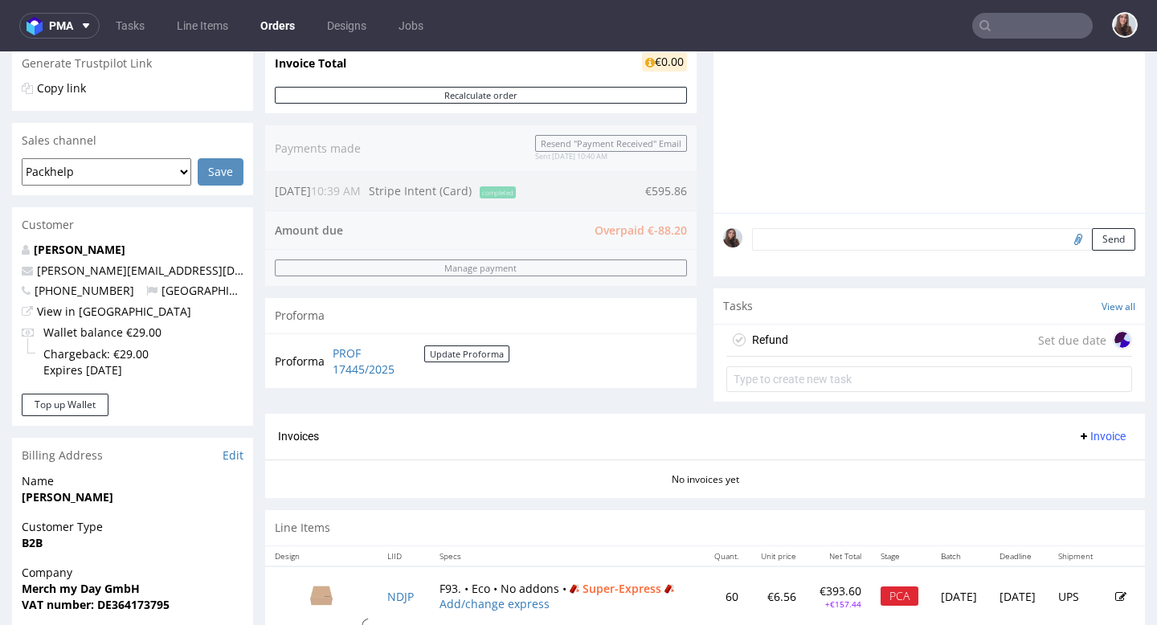
click at [1114, 348] on figcaption at bounding box center [1122, 340] width 16 height 16
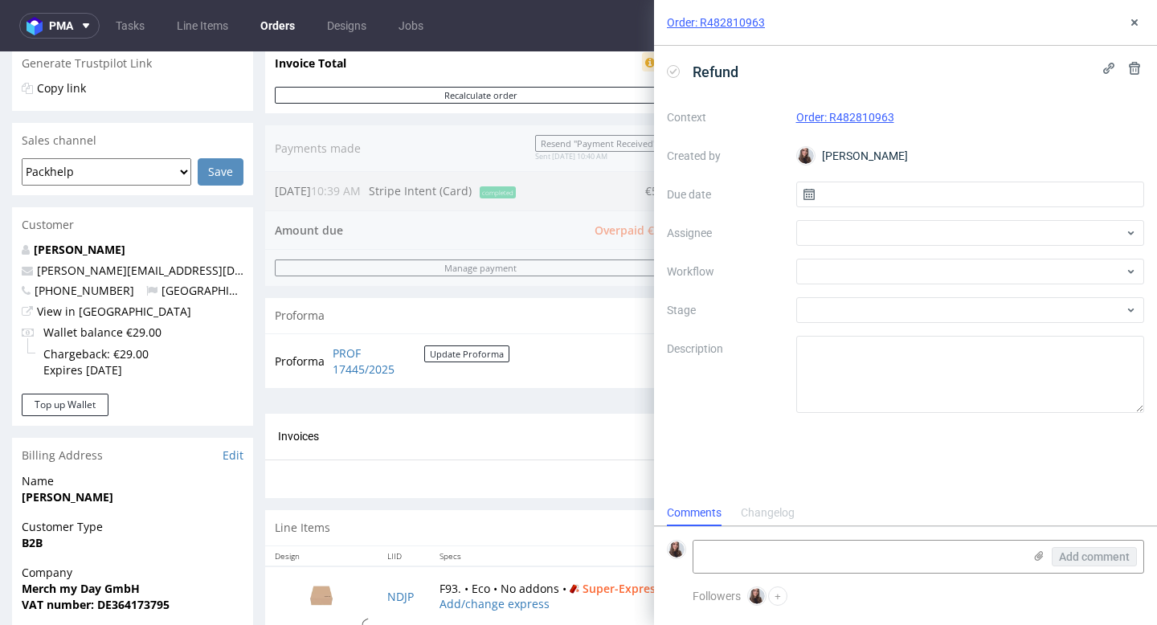
scroll to position [13, 0]
click at [894, 188] on input "text" at bounding box center [970, 195] width 349 height 26
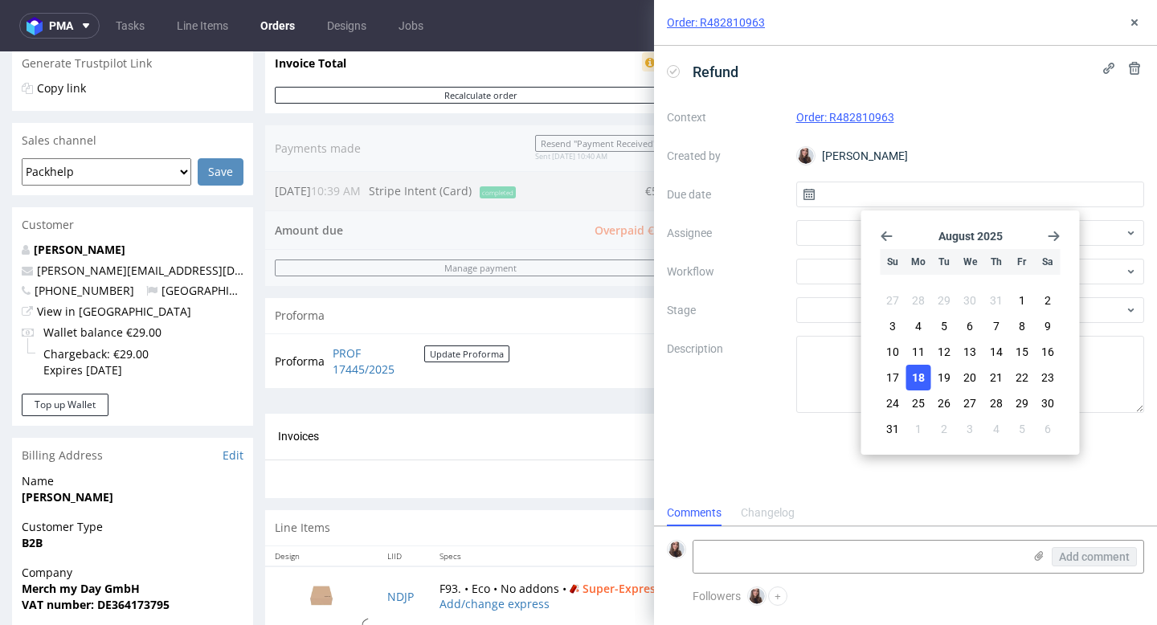
click at [922, 365] on button "18" at bounding box center [918, 378] width 25 height 26
type input "[DATE]"
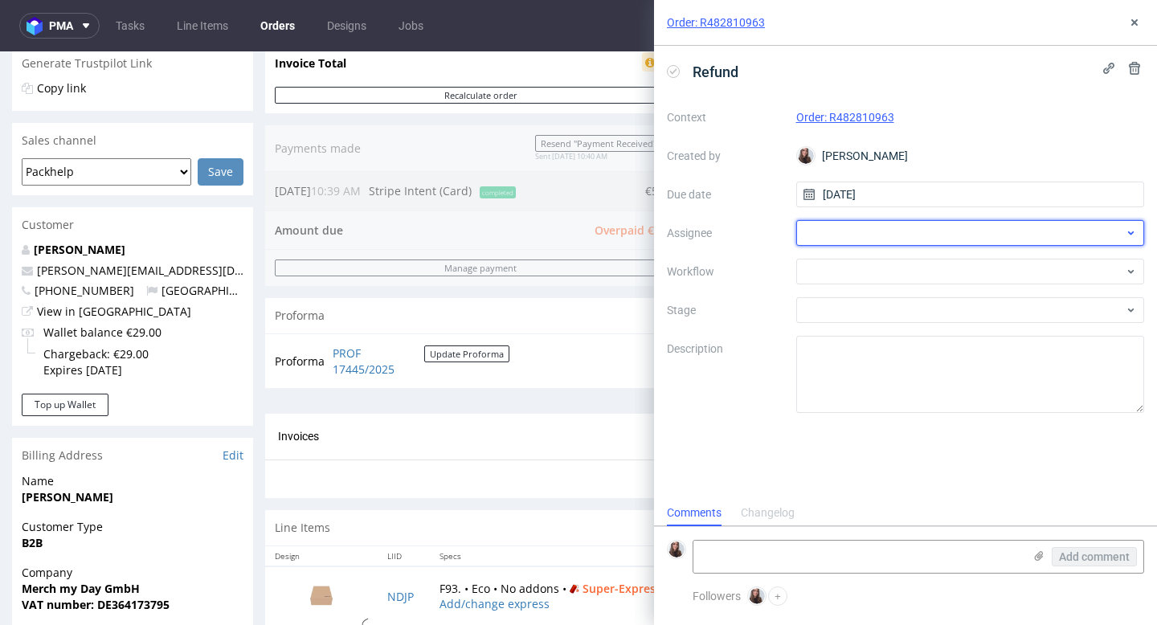
click at [850, 231] on div at bounding box center [970, 233] width 349 height 26
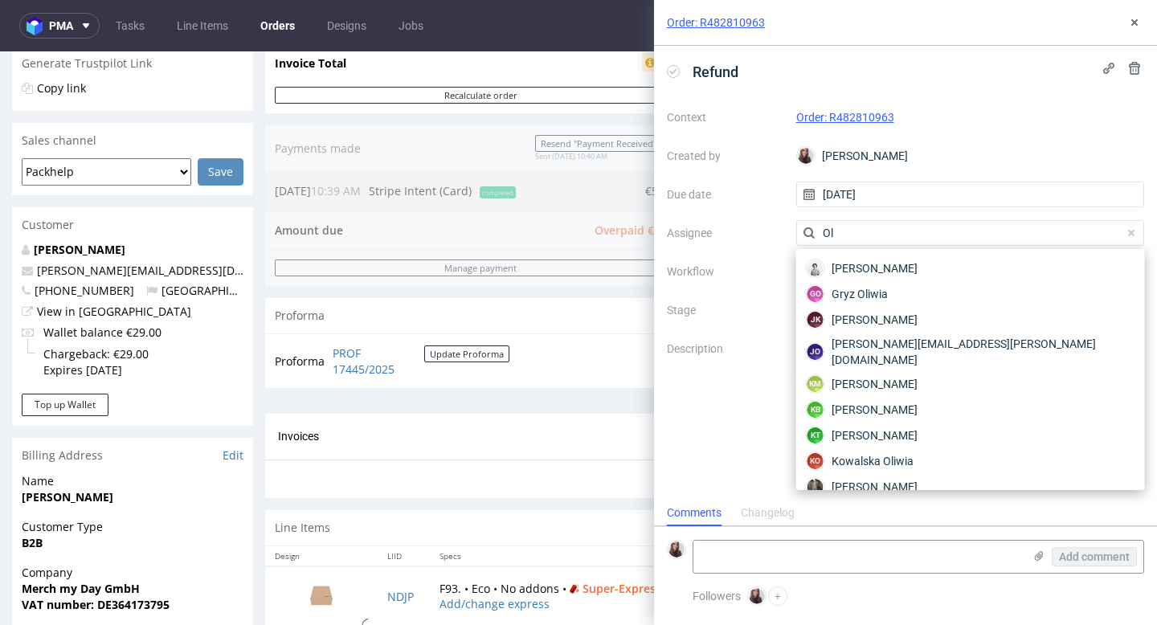
type input "O"
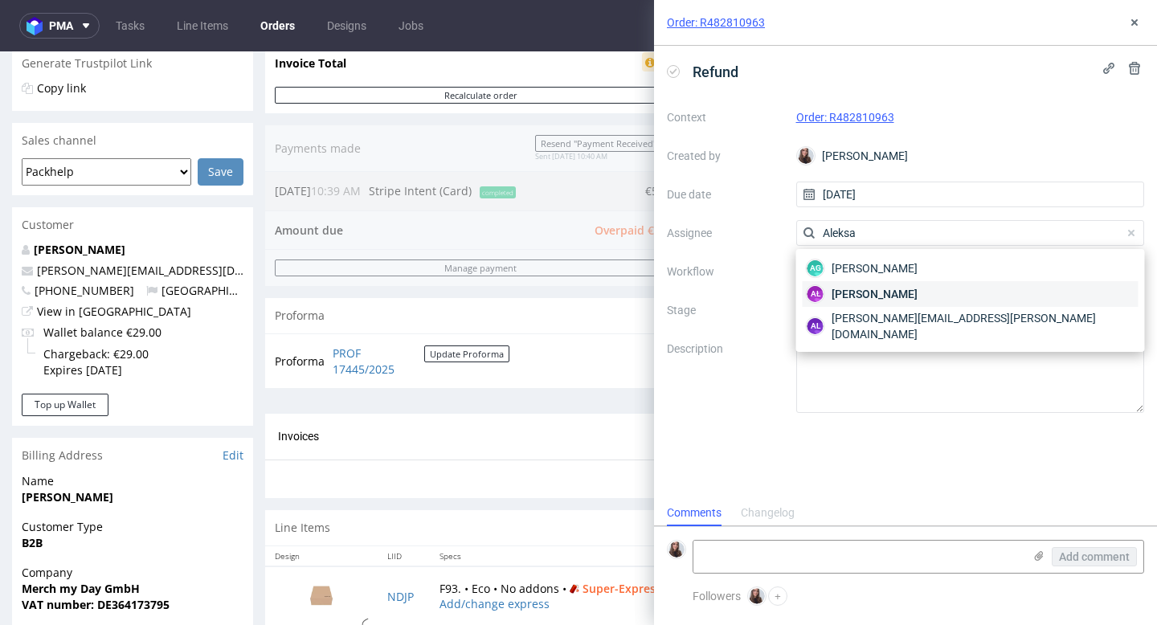
type input "Aleksa"
click at [895, 294] on span "[PERSON_NAME]" at bounding box center [875, 294] width 86 height 16
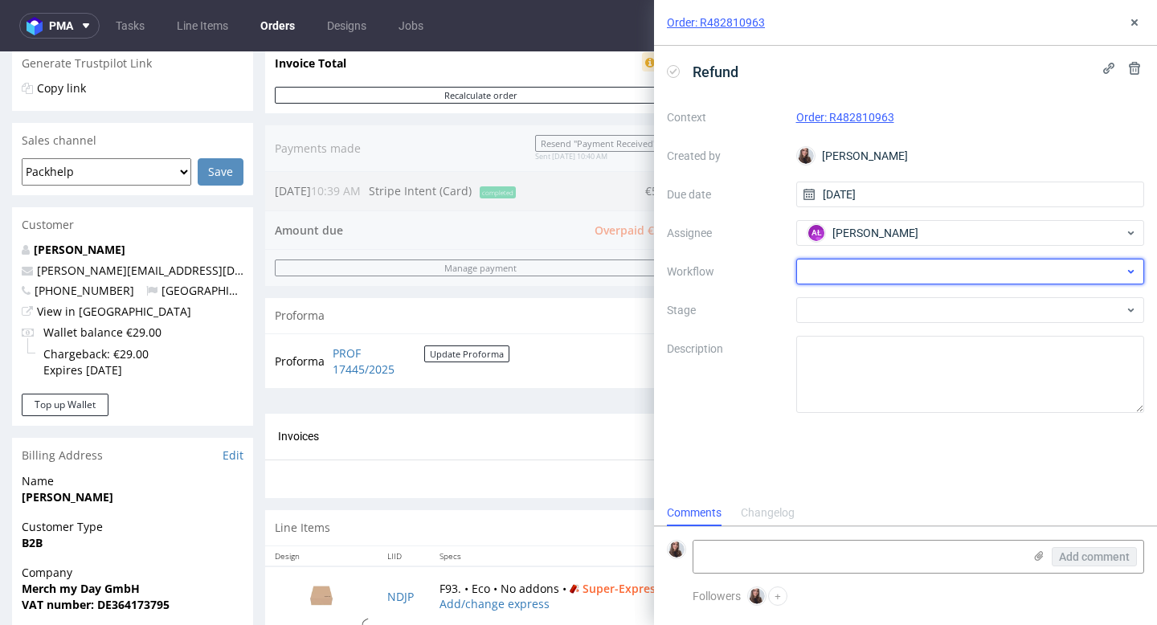
click at [865, 264] on div at bounding box center [970, 272] width 349 height 26
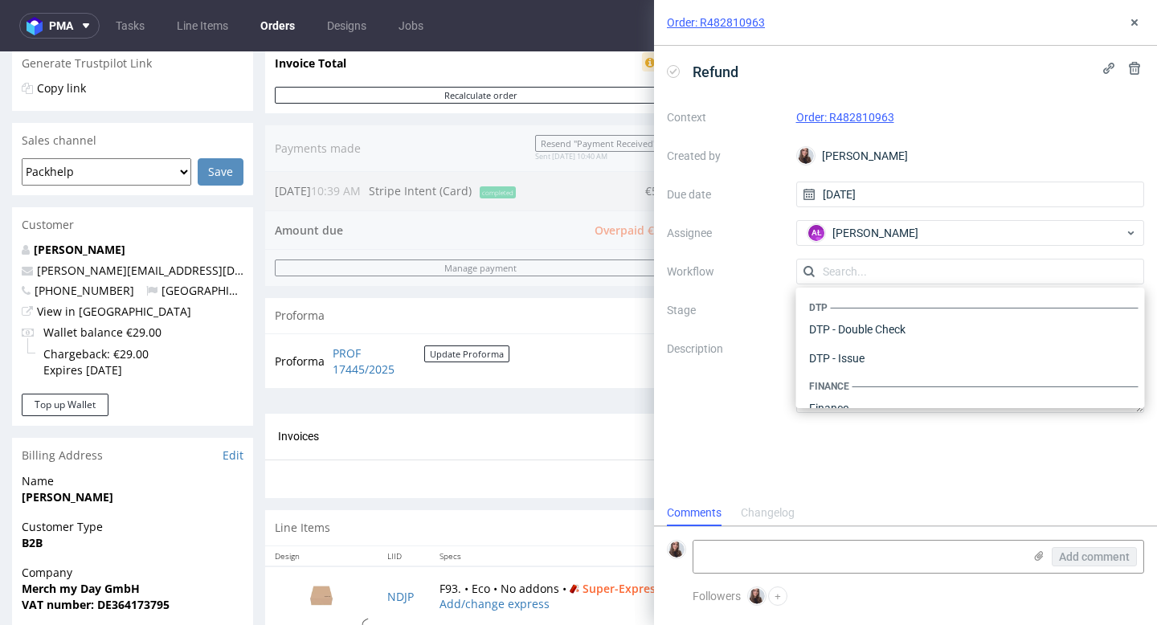
scroll to position [988, 0]
click at [750, 292] on div "Context Order: R482810963 Created by [PERSON_NAME] Due date [DATE] Assignee AŁ …" at bounding box center [905, 258] width 477 height 309
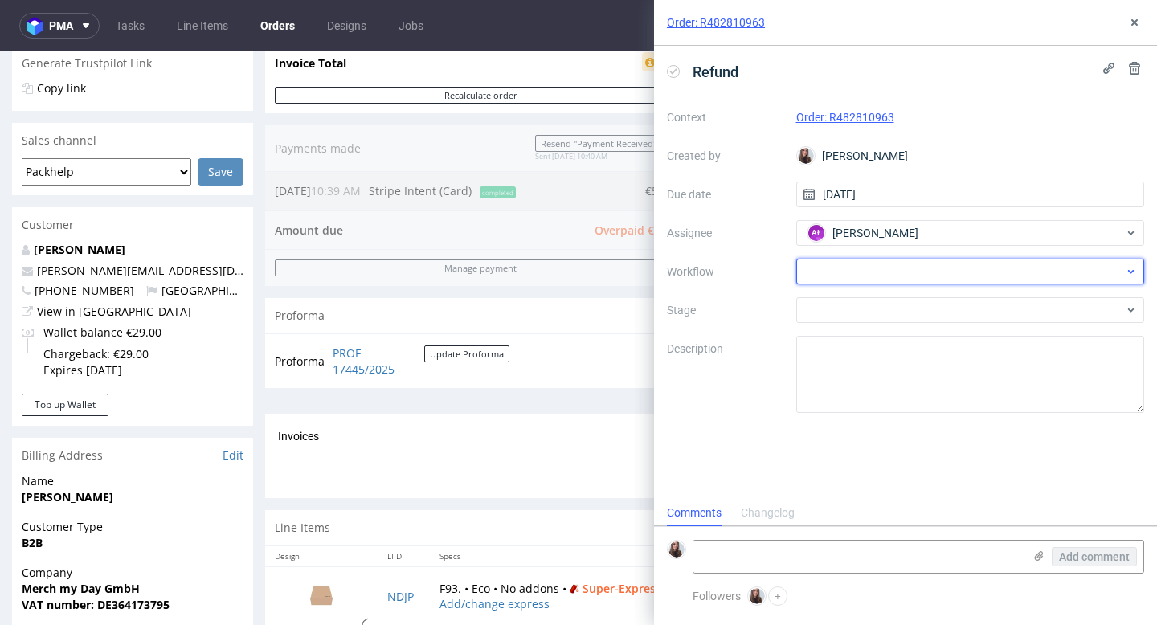
click at [851, 269] on div at bounding box center [970, 272] width 349 height 26
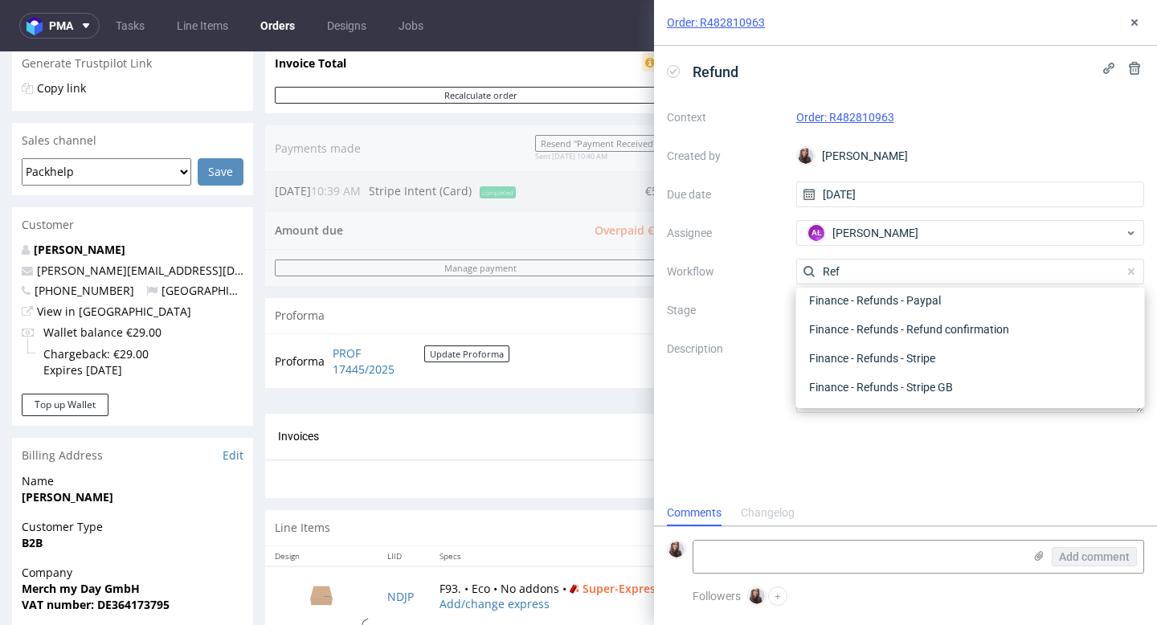
scroll to position [87, 0]
type input "Refund"
click at [941, 358] on div "Finance - Refunds - Stripe" at bounding box center [971, 358] width 336 height 29
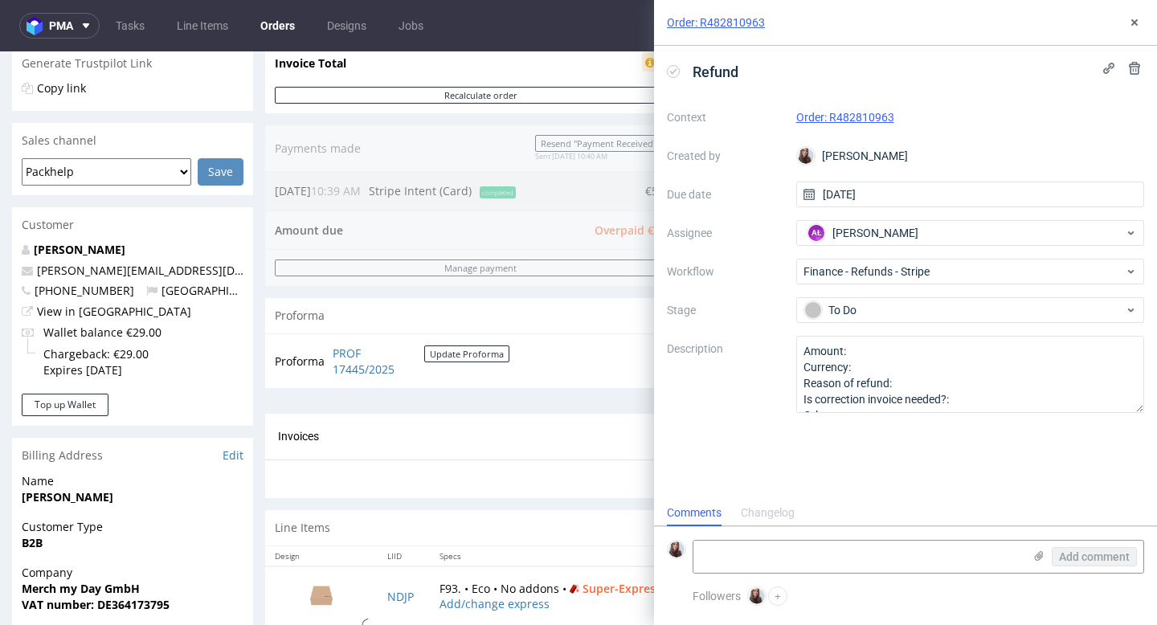
scroll to position [329, 0]
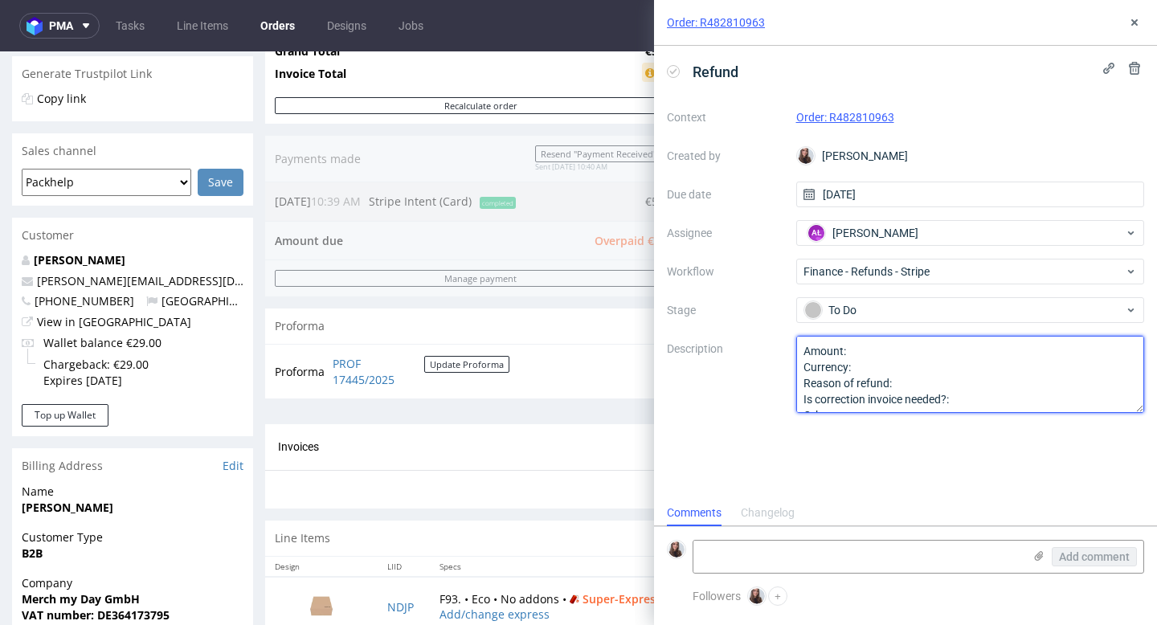
click at [894, 346] on textarea "Amount: Currency: Reason of refund: Is correction invoice needed?: Other:" at bounding box center [970, 374] width 349 height 77
type textarea "Amount: Currency: Reason of refund: Is correction invoice needed?: Other:"
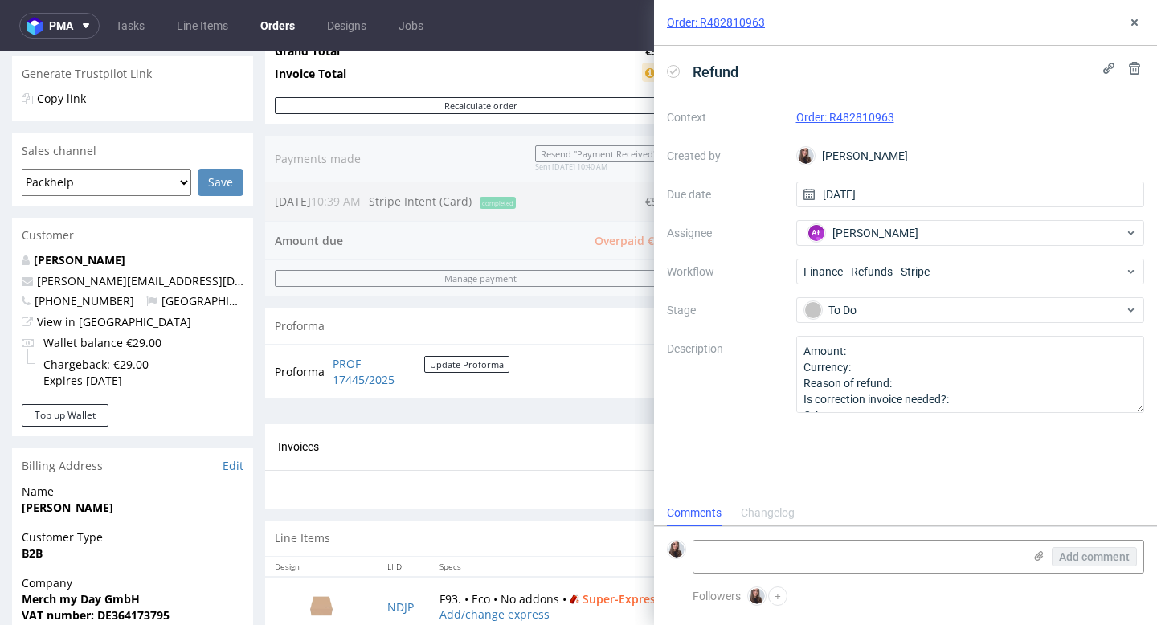
drag, startPoint x: 792, startPoint y: 27, endPoint x: 748, endPoint y: 63, distance: 57.1
click at [748, 63] on div "Order: R482810963 Refund Context Order: R482810963 Created by [PERSON_NAME] Due…" at bounding box center [905, 312] width 503 height 625
click at [1020, 18] on div "Order: R482810963" at bounding box center [905, 23] width 503 height 46
click at [1135, 22] on use at bounding box center [1134, 22] width 6 height 6
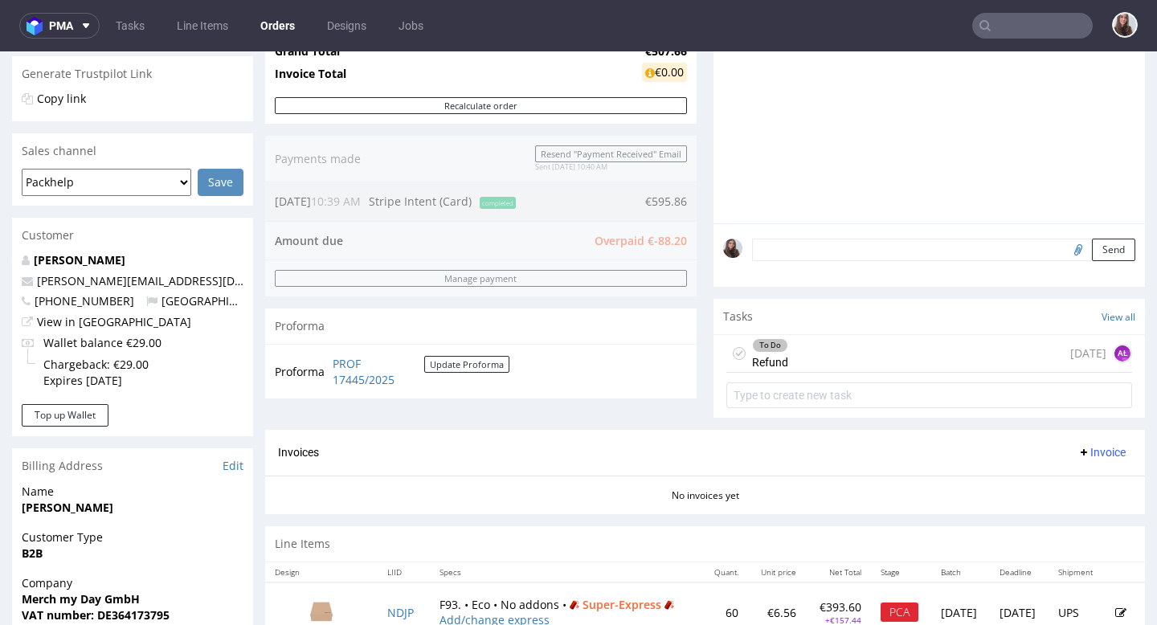
click at [988, 373] on div "To Do Refund [DATE] AŁ" at bounding box center [929, 354] width 406 height 38
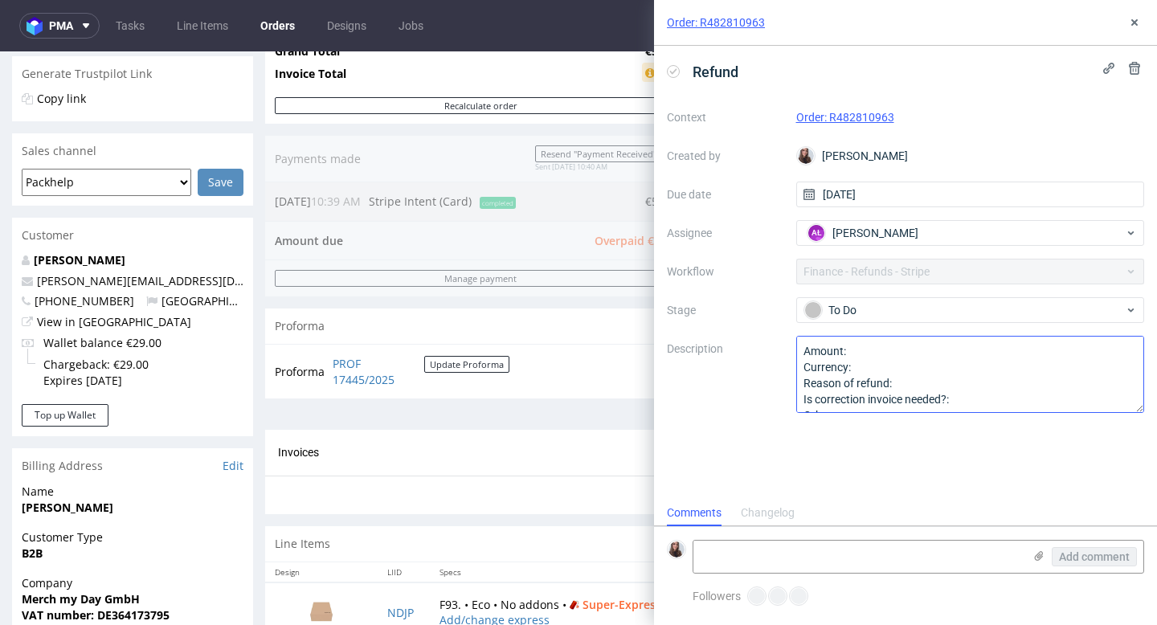
scroll to position [13, 0]
click at [863, 350] on textarea "Amount: Currency: Reason of refund: Is correction invoice needed?: Other:" at bounding box center [970, 374] width 349 height 77
click at [860, 369] on textarea "Amount: Currency: Reason of refund: Is correction invoice needed?: Other:" at bounding box center [970, 374] width 349 height 77
click at [911, 355] on textarea "Amount: Currency: Reason of refund: Is correction invoice needed?: Other:" at bounding box center [970, 374] width 349 height 77
click at [906, 367] on textarea "Amount: Currency: Reason of refund: Is correction invoice needed?: Other:" at bounding box center [970, 374] width 349 height 77
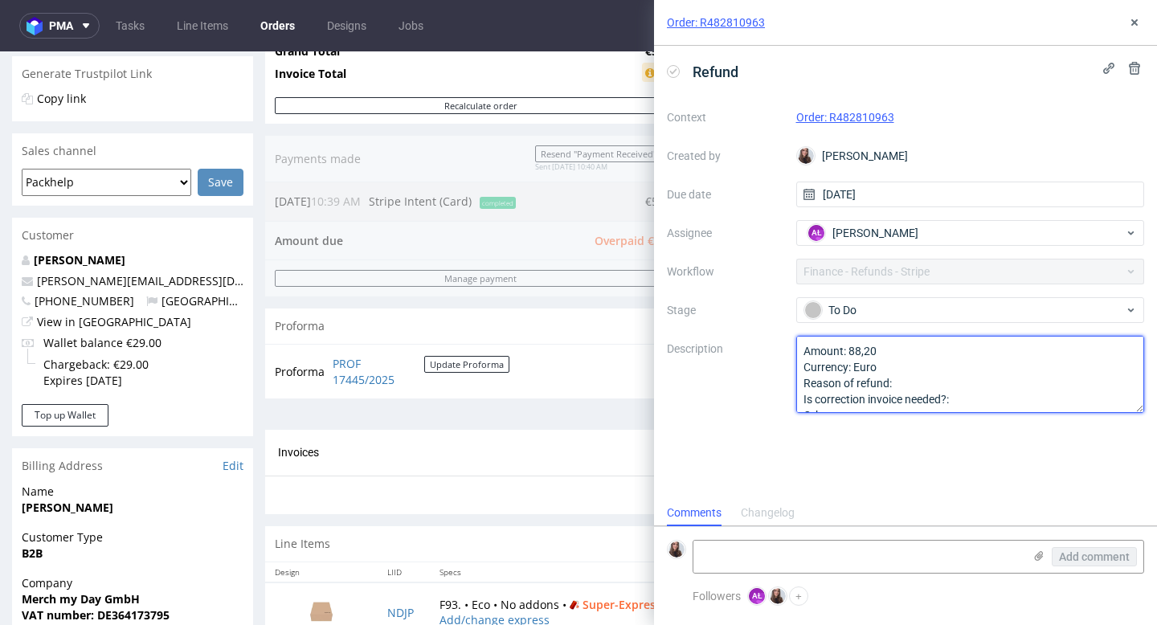
click at [929, 378] on textarea "Amount: Currency: Reason of refund: Is correction invoice needed?: Other:" at bounding box center [970, 374] width 349 height 77
click at [979, 382] on textarea "Amount: Currency: Reason of refund: Is correction invoice needed?: Other:" at bounding box center [970, 374] width 349 height 77
type textarea "Amount: 88,20 Currency: Euro Reason of refund: specification change Is correcti…"
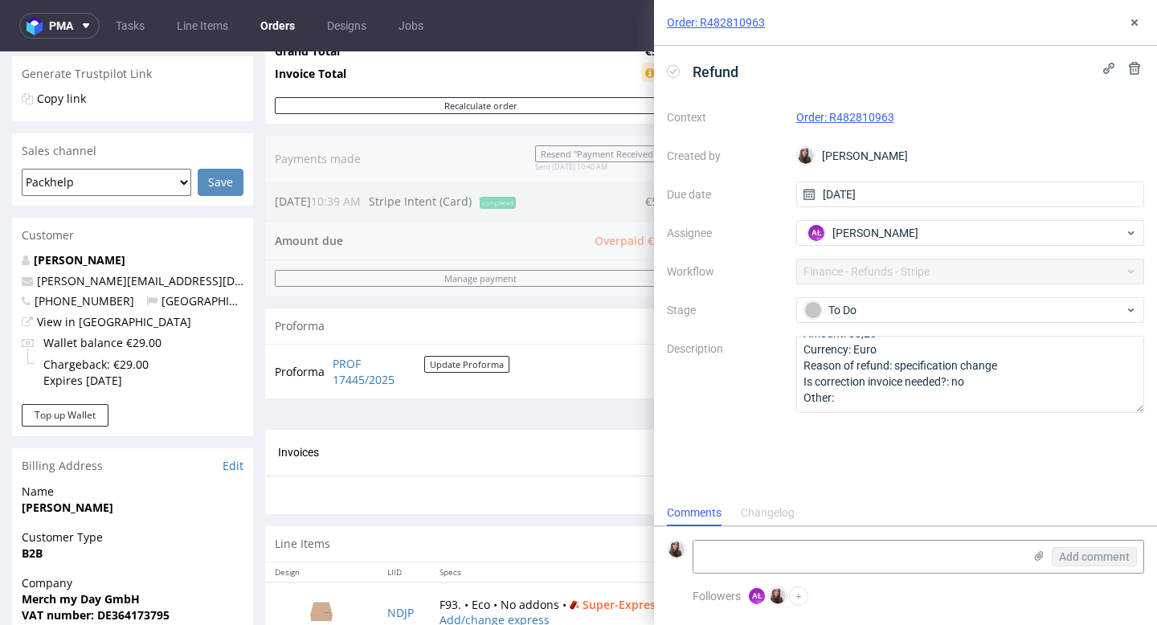
click at [977, 468] on div "Refund Context Order: R482810963 Created by [PERSON_NAME] Due date [DATE] Assig…" at bounding box center [905, 273] width 503 height 454
click at [824, 542] on textarea at bounding box center [857, 557] width 329 height 32
click at [1135, 10] on div "Order: R482810963" at bounding box center [905, 23] width 503 height 46
click at [1135, 17] on icon at bounding box center [1134, 22] width 13 height 13
